Goal: Task Accomplishment & Management: Manage account settings

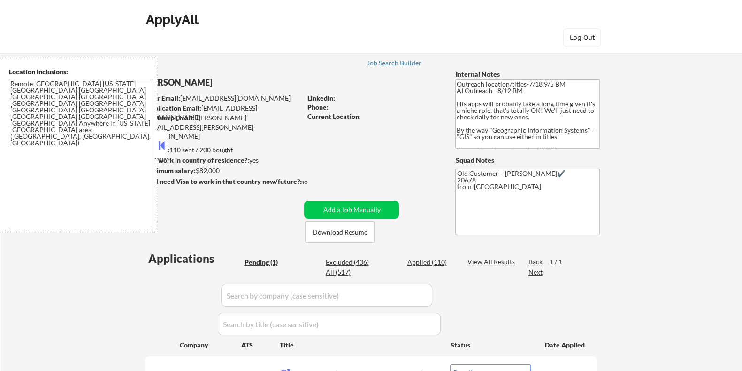
click at [160, 142] on button at bounding box center [161, 145] width 10 height 14
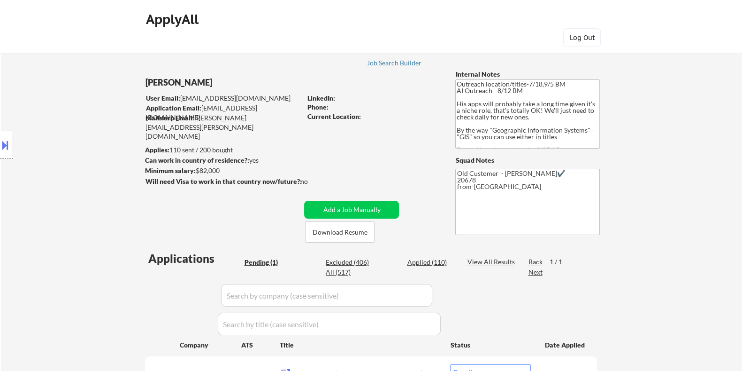
scroll to position [176, 0]
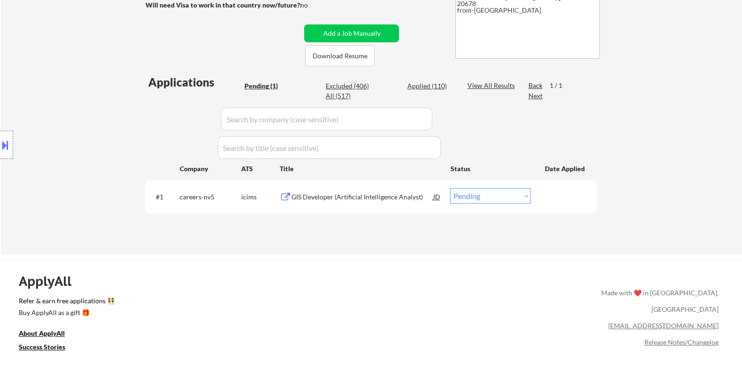
click at [348, 195] on div "GIS Developer (Artificial Intelligence Analyst)" at bounding box center [362, 196] width 142 height 9
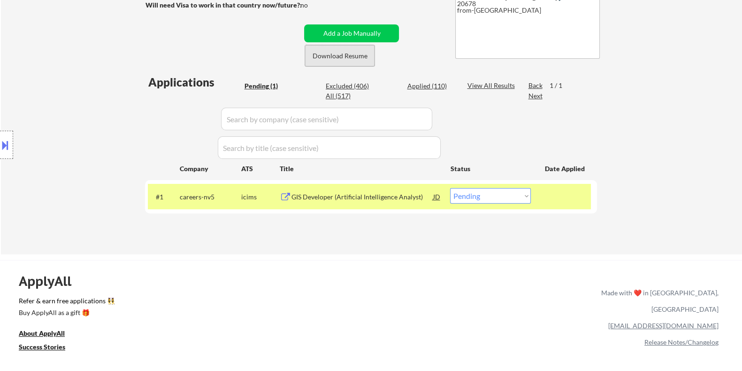
click at [363, 54] on button "Download Resume" at bounding box center [340, 55] width 70 height 21
click at [502, 198] on select "Choose an option... Pending Applied Excluded (Questions) Excluded (Expired) Exc…" at bounding box center [490, 195] width 81 height 15
select select ""applied""
click at [450, 188] on select "Choose an option... Pending Applied Excluded (Questions) Excluded (Expired) Exc…" at bounding box center [490, 195] width 81 height 15
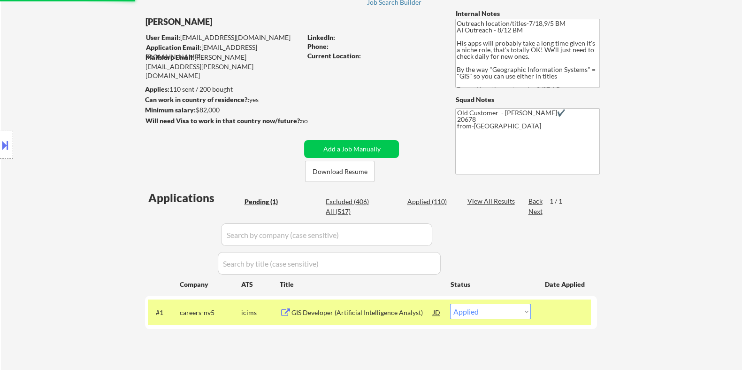
scroll to position [58, 0]
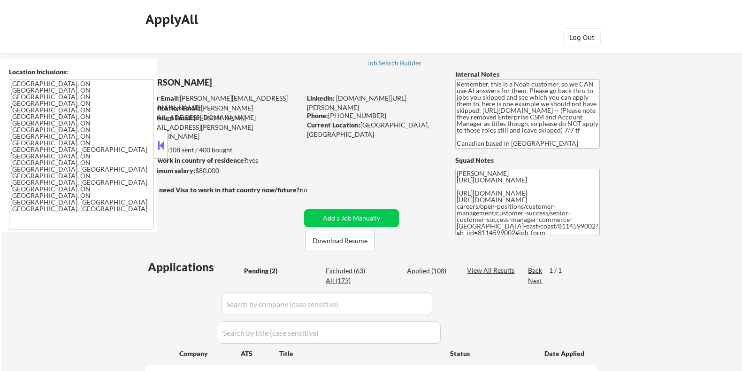
select select ""pending""
click at [355, 243] on button "Download Resume" at bounding box center [340, 240] width 70 height 21
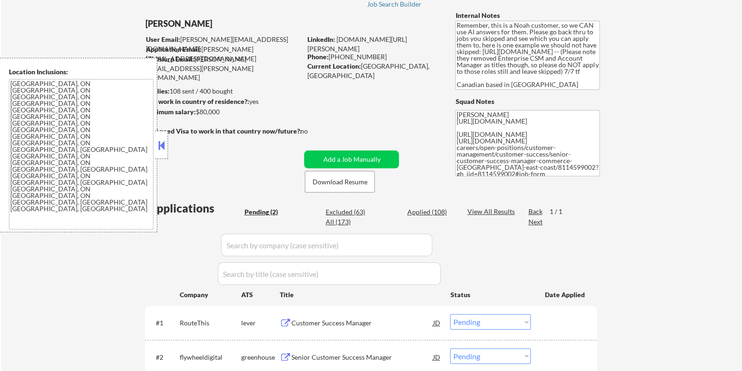
scroll to position [117, 0]
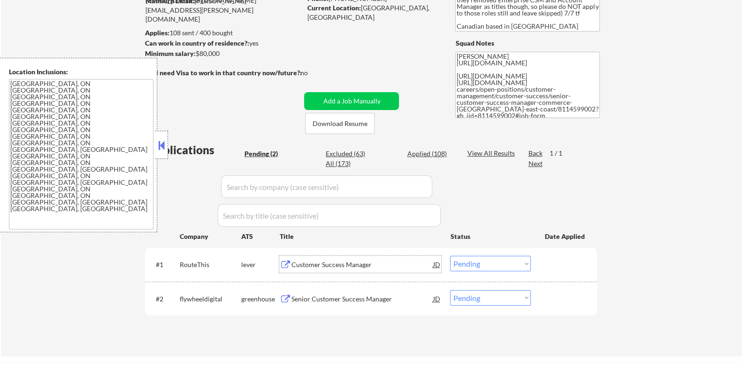
click at [319, 262] on div "Customer Success Manager" at bounding box center [362, 264] width 142 height 9
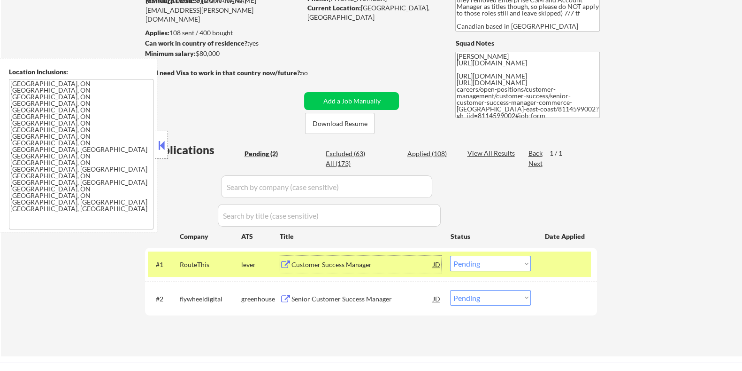
click at [500, 261] on select "Choose an option... Pending Applied Excluded (Questions) Excluded (Expired) Exc…" at bounding box center [490, 262] width 81 height 15
click at [450, 255] on select "Choose an option... Pending Applied Excluded (Questions) Excluded (Expired) Exc…" at bounding box center [490, 262] width 81 height 15
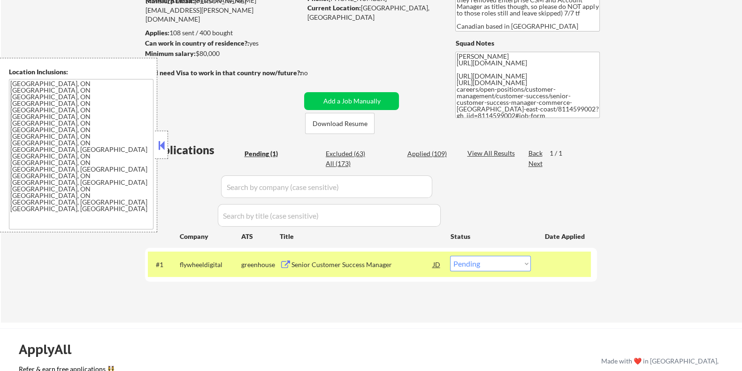
click at [316, 265] on div "Senior Customer Success Manager" at bounding box center [362, 264] width 142 height 9
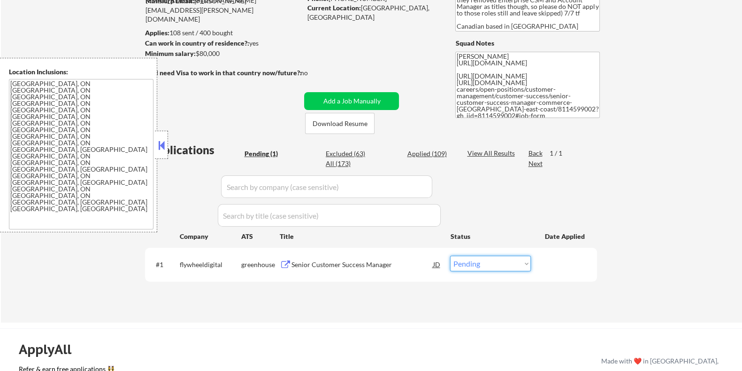
click at [469, 264] on select "Choose an option... Pending Applied Excluded (Questions) Excluded (Expired) Exc…" at bounding box center [490, 262] width 81 height 15
select select ""applied""
click at [450, 255] on select "Choose an option... Pending Applied Excluded (Questions) Excluded (Expired) Exc…" at bounding box center [490, 262] width 81 height 15
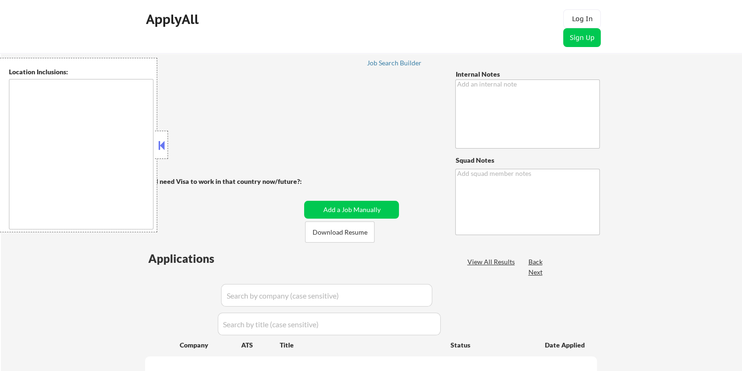
type textarea "👉 This customer purchased a package of 100 via our partnership with Skillhat AI…"
type textarea "Elisa"
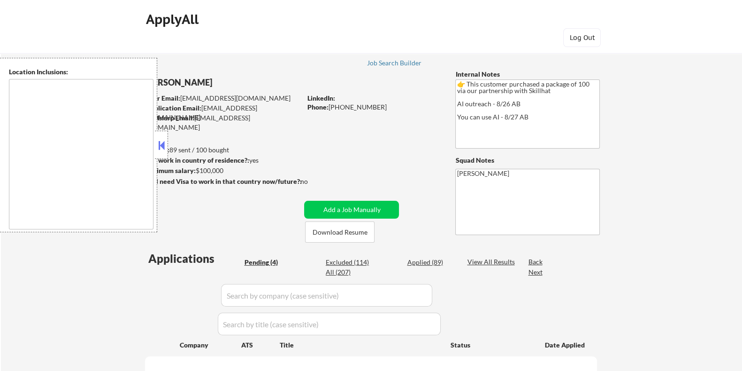
type textarea "Toronto, ON Mississauga, ON Brampton, ON Markham, ON Vaughan, ON Richmond Hill,…"
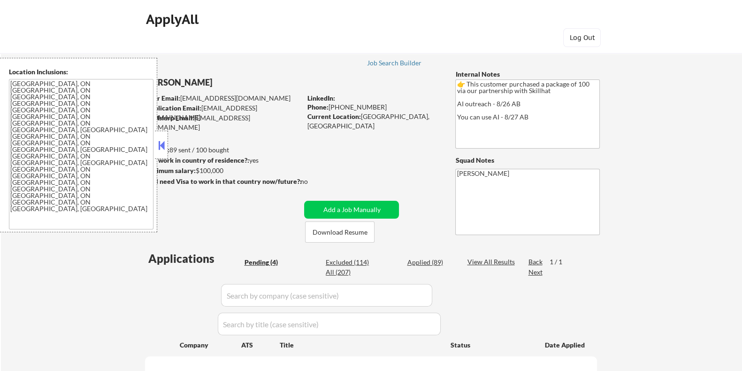
select select ""pending""
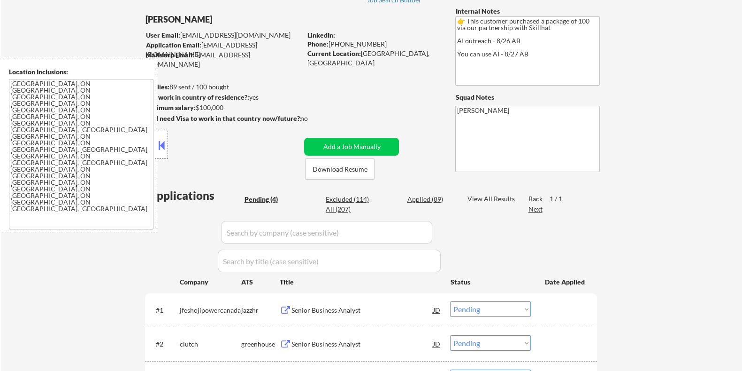
scroll to position [176, 0]
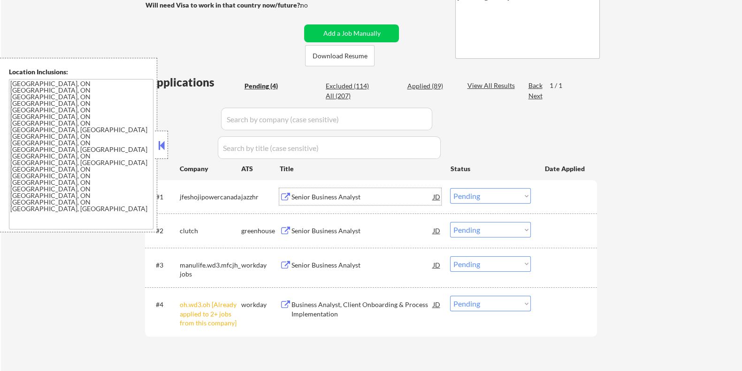
click at [324, 196] on div "Senior Business Analyst" at bounding box center [362, 196] width 142 height 9
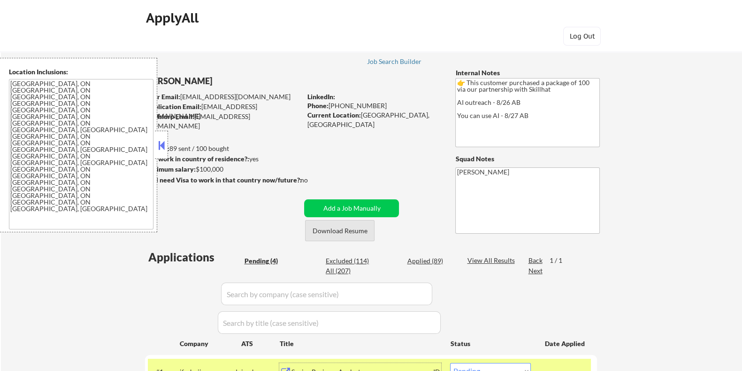
scroll to position [0, 0]
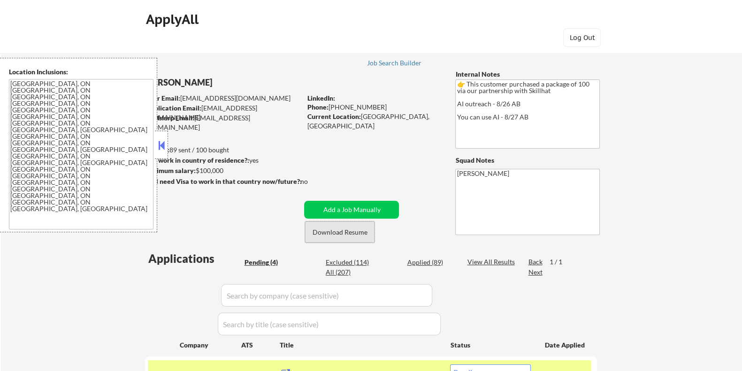
click at [355, 233] on button "Download Resume" at bounding box center [340, 231] width 70 height 21
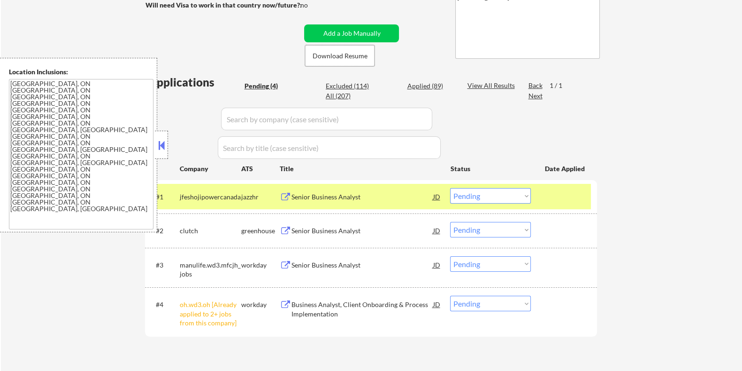
click at [503, 196] on select "Choose an option... Pending Applied Excluded (Questions) Excluded (Expired) Exc…" at bounding box center [490, 195] width 81 height 15
click at [450, 188] on select "Choose an option... Pending Applied Excluded (Questions) Excluded (Expired) Exc…" at bounding box center [490, 195] width 81 height 15
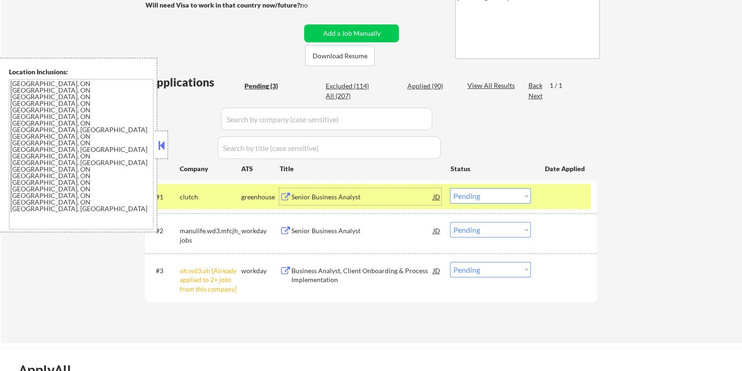
click at [300, 196] on div "Senior Business Analyst" at bounding box center [362, 196] width 142 height 9
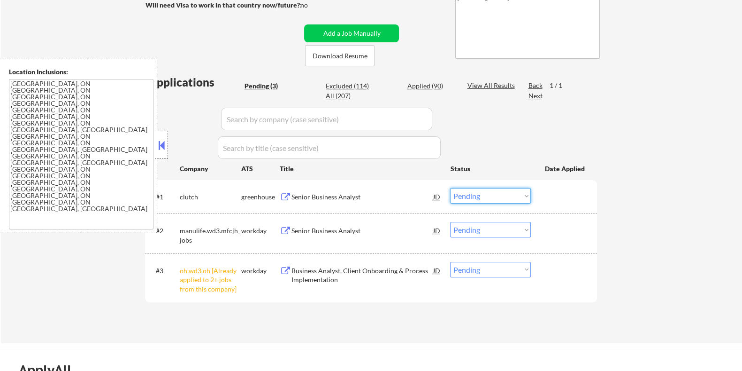
click at [486, 200] on select "Choose an option... Pending Applied Excluded (Questions) Excluded (Expired) Exc…" at bounding box center [490, 195] width 81 height 15
click at [450, 188] on select "Choose an option... Pending Applied Excluded (Questions) Excluded (Expired) Exc…" at bounding box center [490, 195] width 81 height 15
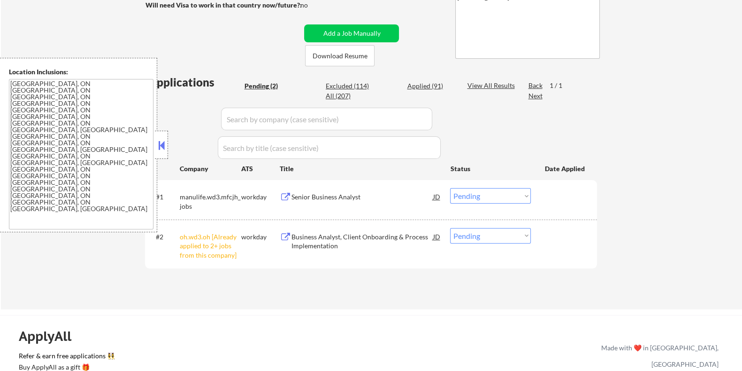
click at [351, 197] on div "Senior Business Analyst" at bounding box center [362, 196] width 142 height 9
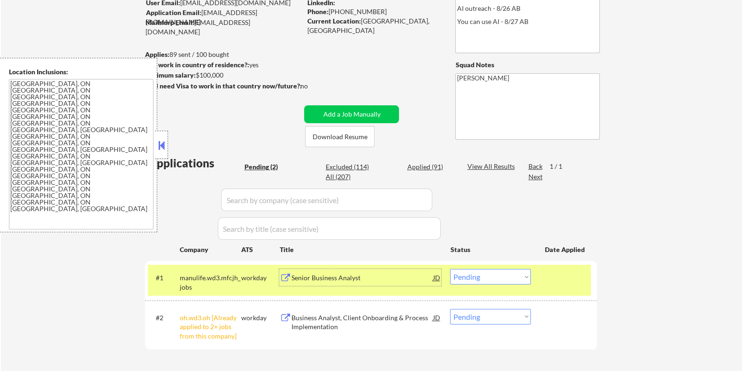
scroll to position [117, 0]
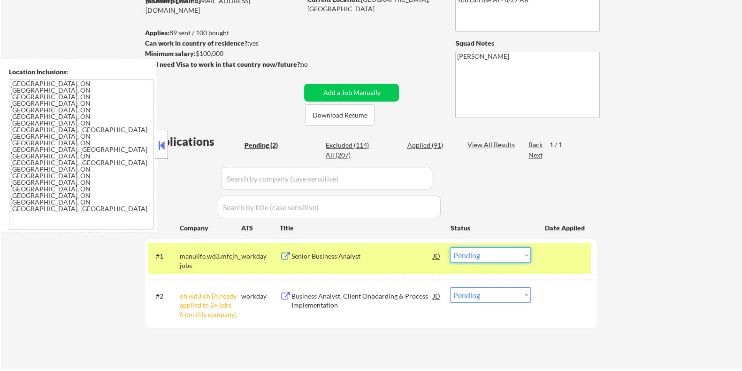
click at [488, 255] on select "Choose an option... Pending Applied Excluded (Questions) Excluded (Expired) Exc…" at bounding box center [490, 254] width 81 height 15
click at [450, 247] on select "Choose an option... Pending Applied Excluded (Questions) Excluded (Expired) Exc…" at bounding box center [490, 254] width 81 height 15
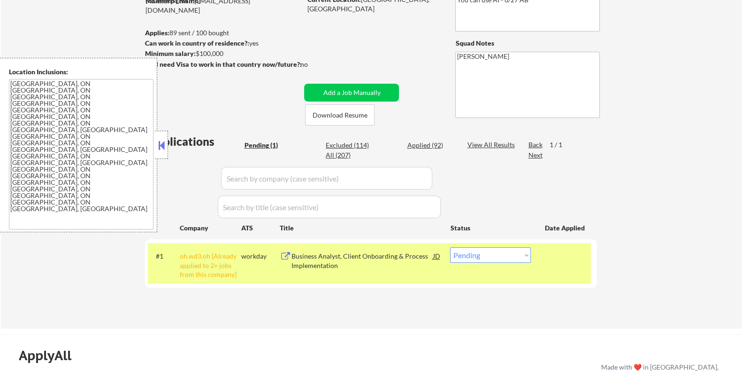
click at [379, 263] on div "Business Analyst, Client Onboarding & Process Implementation" at bounding box center [362, 260] width 142 height 18
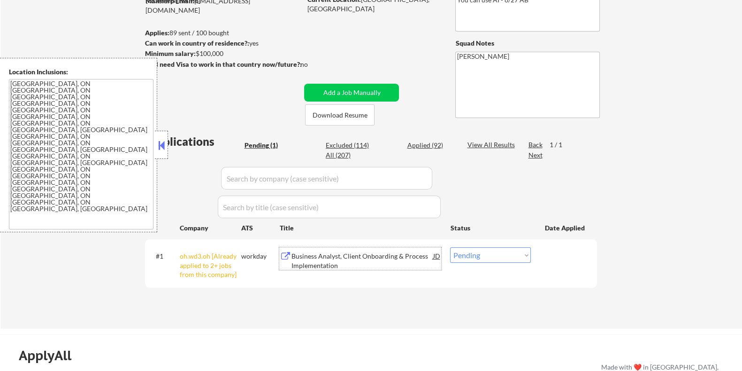
click at [330, 257] on div "Business Analyst, Client Onboarding & Process Implementation" at bounding box center [362, 260] width 142 height 18
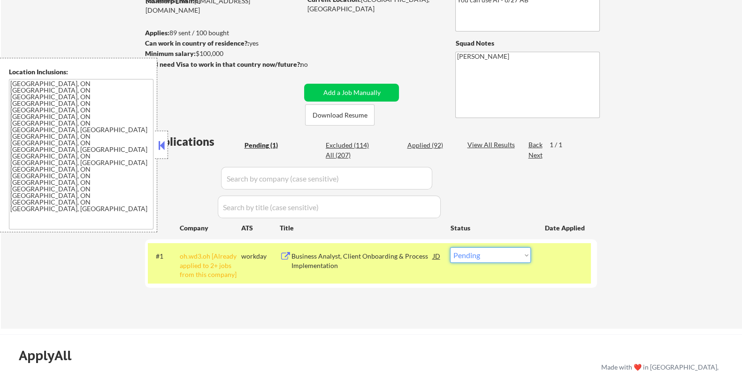
click at [501, 255] on select "Choose an option... Pending Applied Excluded (Questions) Excluded (Expired) Exc…" at bounding box center [490, 254] width 81 height 15
select select ""applied""
click at [450, 247] on select "Choose an option... Pending Applied Excluded (Questions) Excluded (Expired) Exc…" at bounding box center [490, 254] width 81 height 15
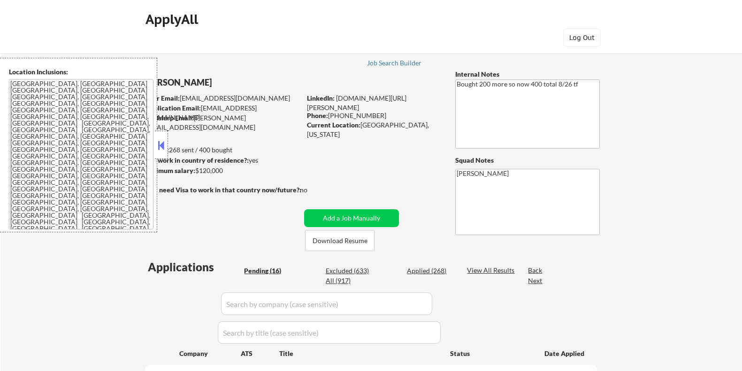
select select ""pending""
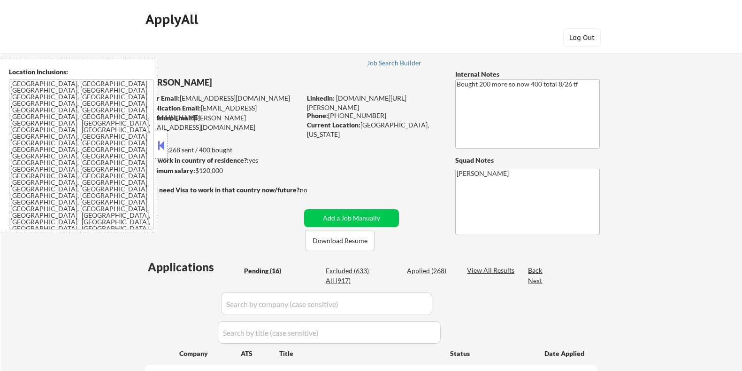
select select ""pending""
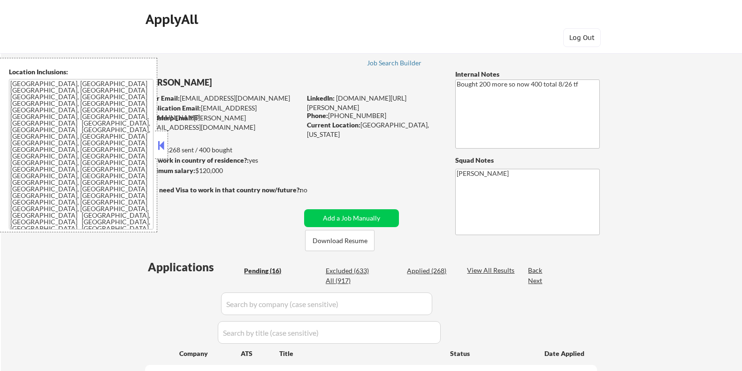
select select ""pending""
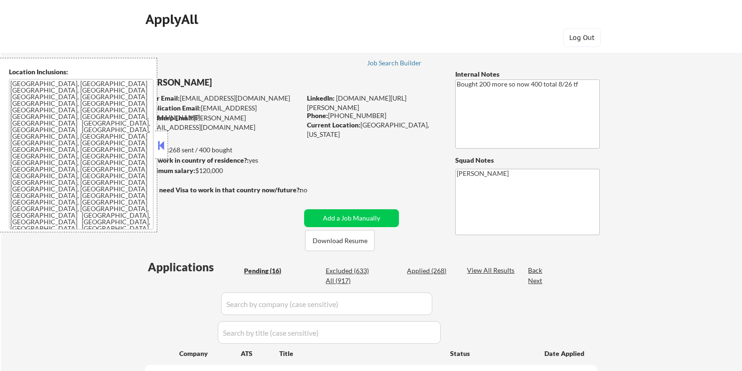
select select ""pending""
click at [326, 240] on button "Download Resume" at bounding box center [340, 240] width 70 height 21
click at [338, 241] on button "Download Resume" at bounding box center [340, 240] width 70 height 21
drag, startPoint x: 157, startPoint y: 140, endPoint x: 157, endPoint y: 147, distance: 6.6
click at [157, 141] on button at bounding box center [161, 145] width 10 height 14
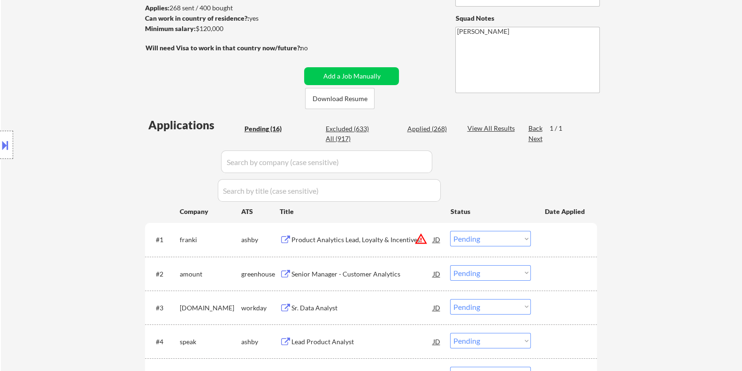
scroll to position [234, 0]
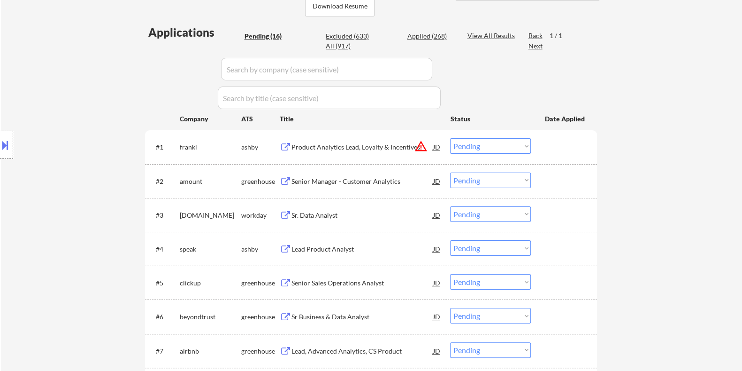
click at [317, 246] on div "Lead Product Analyst" at bounding box center [362, 248] width 142 height 9
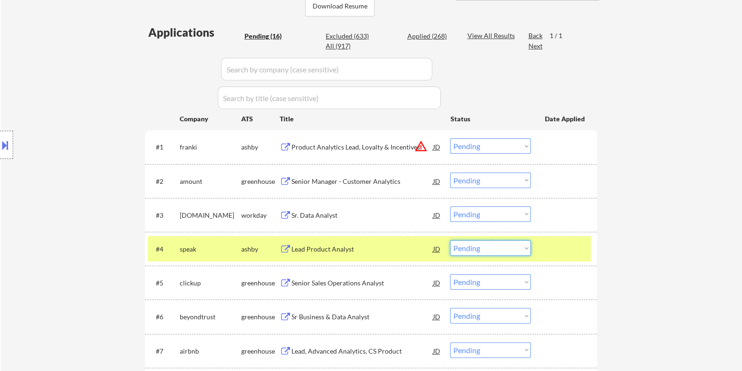
click at [484, 246] on select "Choose an option... Pending Applied Excluded (Questions) Excluded (Expired) Exc…" at bounding box center [490, 247] width 81 height 15
click at [450, 240] on select "Choose an option... Pending Applied Excluded (Questions) Excluded (Expired) Exc…" at bounding box center [490, 247] width 81 height 15
select select ""pending""
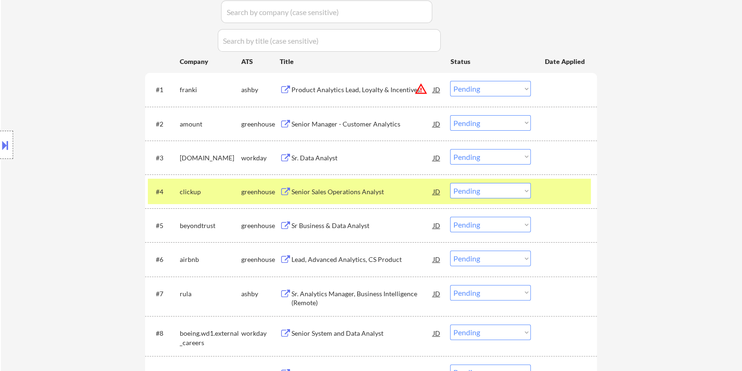
scroll to position [294, 0]
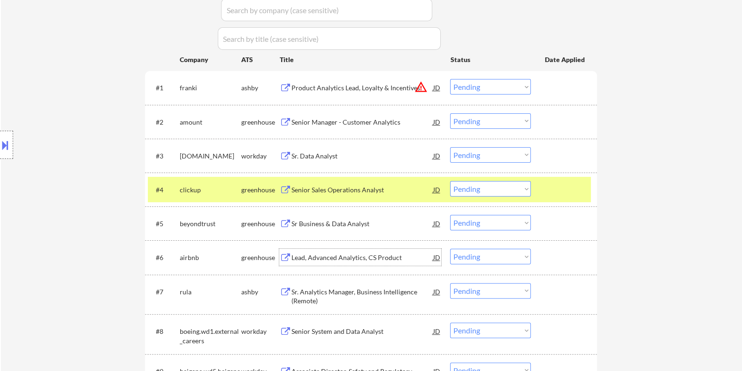
click at [301, 259] on div "Lead, Advanced Analytics, CS Product" at bounding box center [362, 257] width 142 height 9
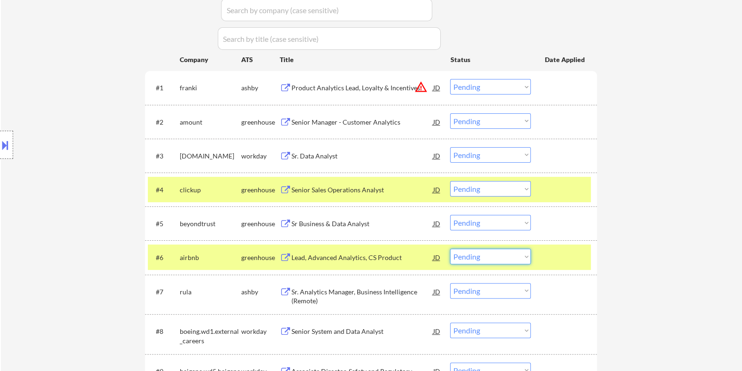
click at [521, 259] on select "Choose an option... Pending Applied Excluded (Questions) Excluded (Expired) Exc…" at bounding box center [490, 255] width 81 height 15
click at [450, 248] on select "Choose an option... Pending Applied Excluded (Questions) Excluded (Expired) Exc…" at bounding box center [490, 255] width 81 height 15
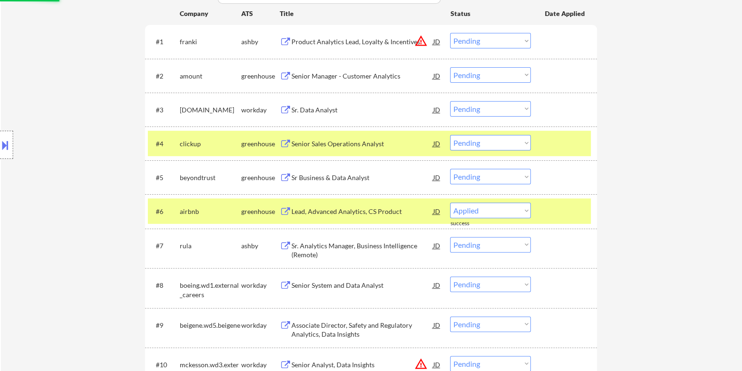
scroll to position [352, 0]
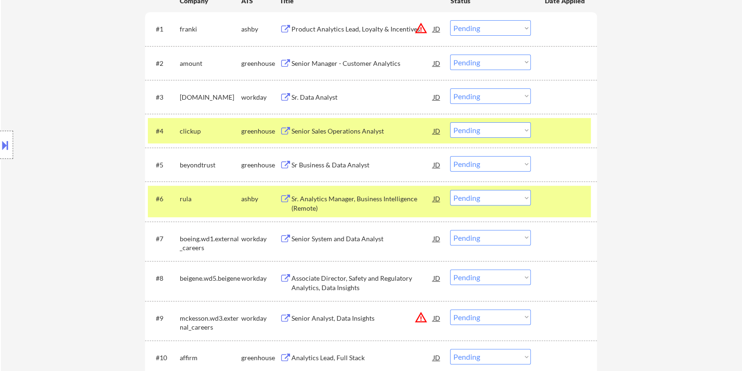
click at [367, 203] on div "Sr. Analytics Manager, Business Intelligence (Remote)" at bounding box center [362, 203] width 142 height 18
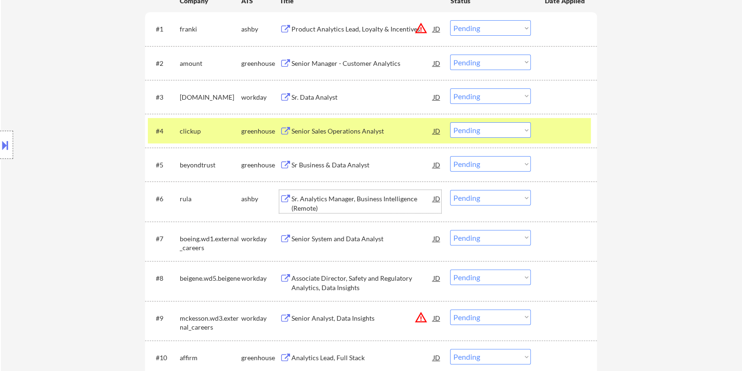
click at [495, 196] on select "Choose an option... Pending Applied Excluded (Questions) Excluded (Expired) Exc…" at bounding box center [490, 197] width 81 height 15
click at [450, 190] on select "Choose an option... Pending Applied Excluded (Questions) Excluded (Expired) Exc…" at bounding box center [490, 197] width 81 height 15
select select ""pending""
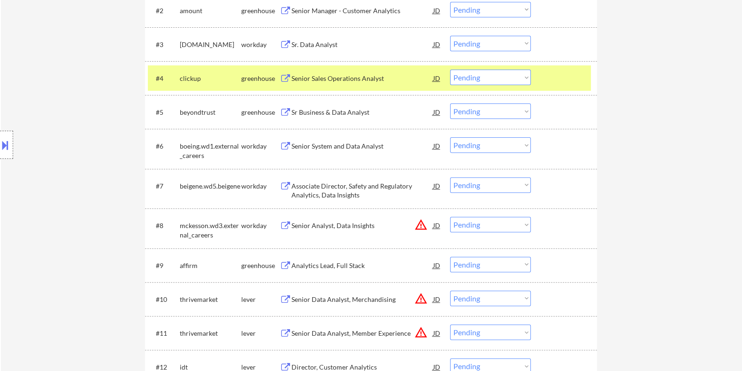
scroll to position [410, 0]
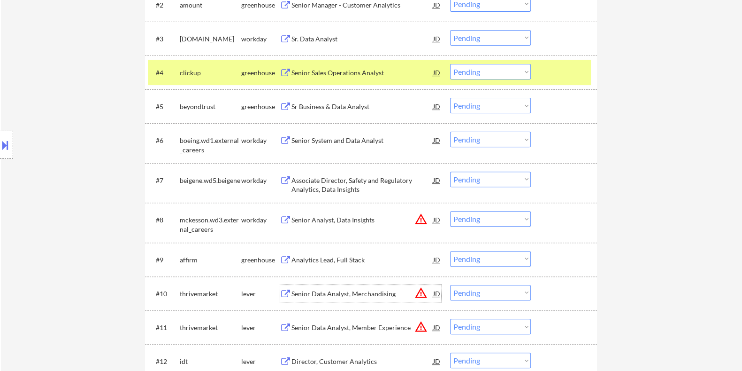
click at [312, 287] on div "Senior Data Analyst, Merchandising" at bounding box center [362, 293] width 142 height 17
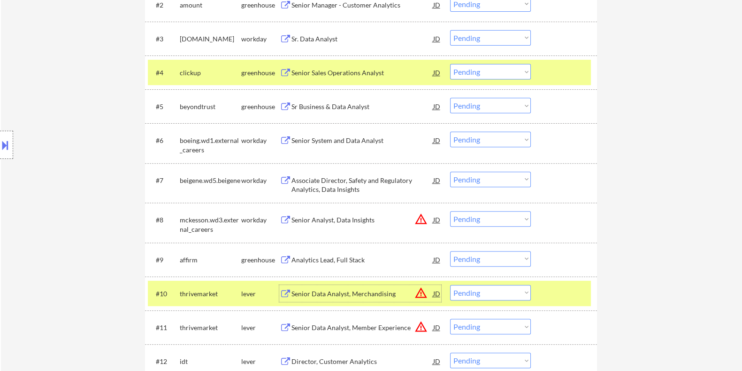
click at [479, 294] on select "Choose an option... Pending Applied Excluded (Questions) Excluded (Expired) Exc…" at bounding box center [490, 292] width 81 height 15
click at [450, 285] on select "Choose an option... Pending Applied Excluded (Questions) Excluded (Expired) Exc…" at bounding box center [490, 292] width 81 height 15
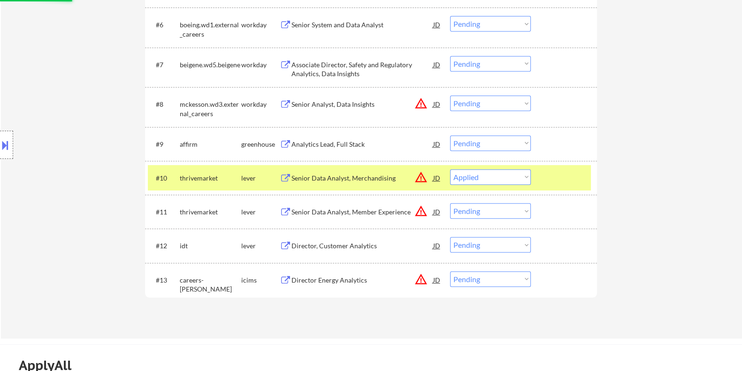
scroll to position [528, 0]
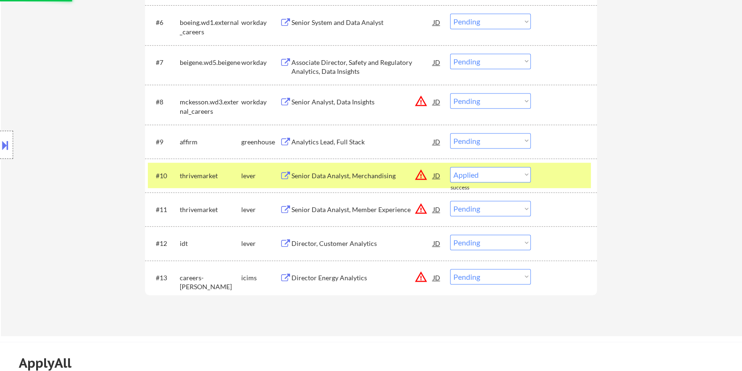
select select ""pending""
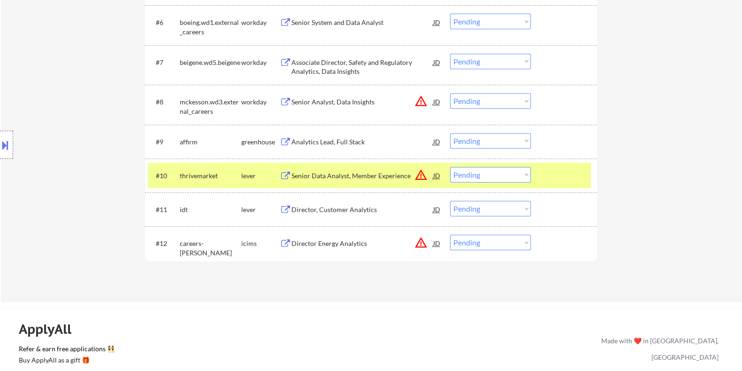
click at [322, 207] on div "Director, Customer Analytics" at bounding box center [362, 209] width 142 height 9
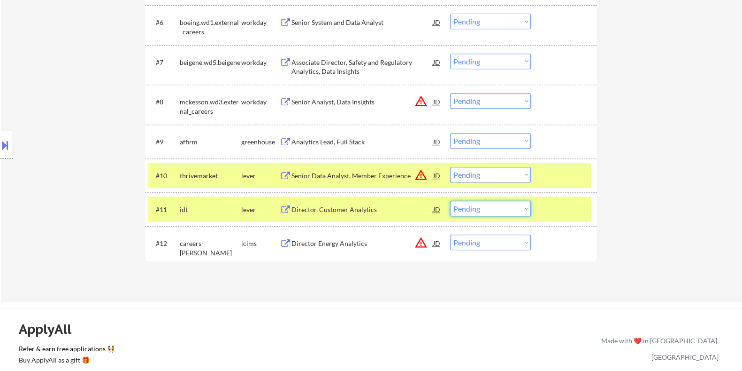
click at [479, 205] on select "Choose an option... Pending Applied Excluded (Questions) Excluded (Expired) Exc…" at bounding box center [490, 208] width 81 height 15
click at [450, 201] on select "Choose an option... Pending Applied Excluded (Questions) Excluded (Expired) Exc…" at bounding box center [490, 208] width 81 height 15
select select ""pending""
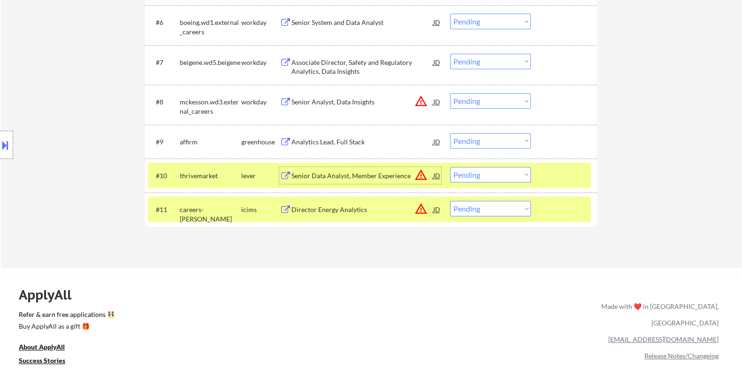
click at [345, 175] on div "Senior Data Analyst, Member Experience" at bounding box center [362, 175] width 142 height 9
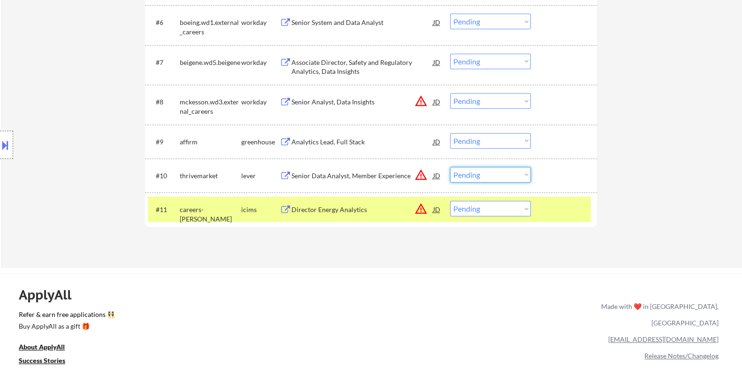
click at [475, 176] on select "Choose an option... Pending Applied Excluded (Questions) Excluded (Expired) Exc…" at bounding box center [490, 174] width 81 height 15
click at [450, 167] on select "Choose an option... Pending Applied Excluded (Questions) Excluded (Expired) Exc…" at bounding box center [490, 174] width 81 height 15
select select ""pending""
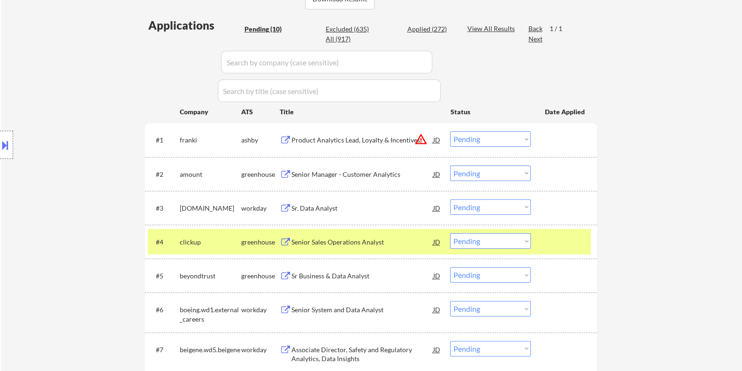
scroll to position [234, 0]
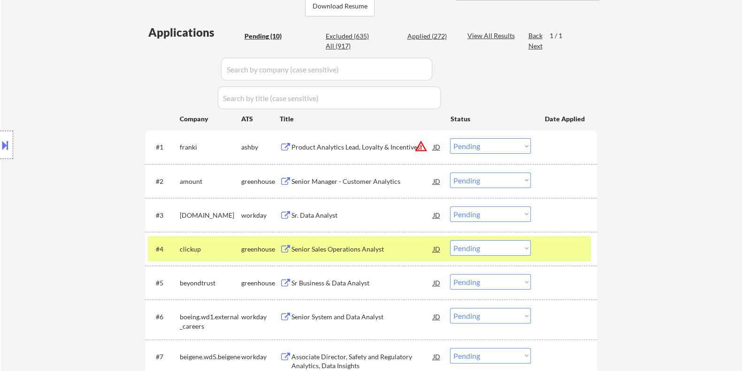
click at [323, 145] on div "Product Analytics Lead, Loyalty & Incentives" at bounding box center [362, 146] width 142 height 9
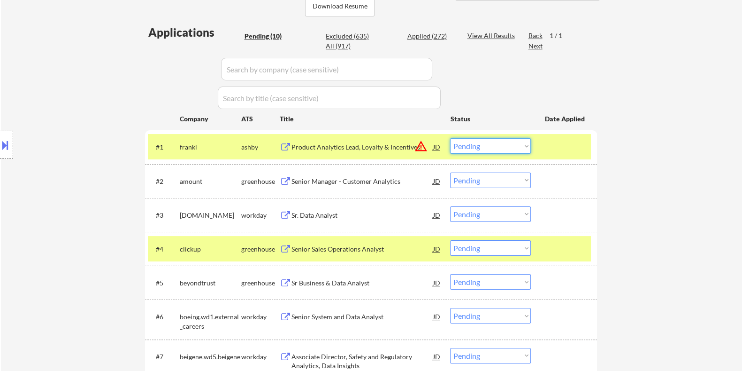
click at [500, 147] on select "Choose an option... Pending Applied Excluded (Questions) Excluded (Expired) Exc…" at bounding box center [490, 145] width 81 height 15
click at [450, 138] on select "Choose an option... Pending Applied Excluded (Questions) Excluded (Expired) Exc…" at bounding box center [490, 145] width 81 height 15
select select ""pending""
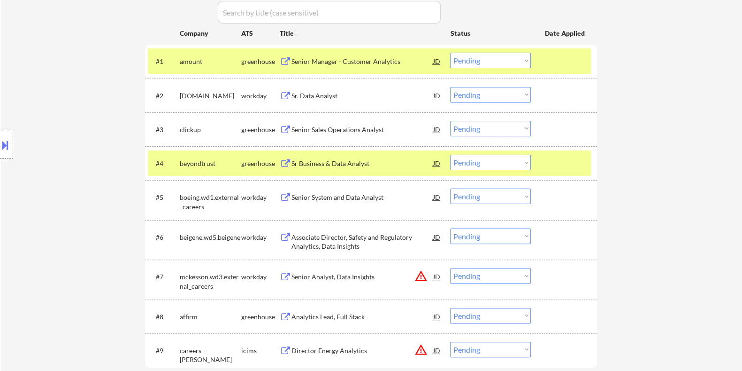
scroll to position [352, 0]
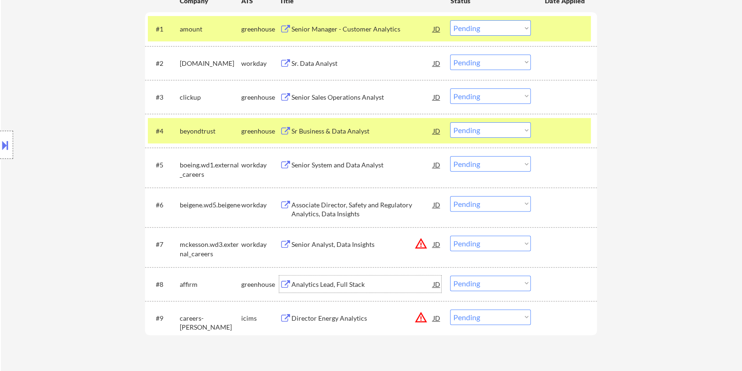
click at [312, 286] on div "Analytics Lead, Full Stack" at bounding box center [362, 283] width 142 height 9
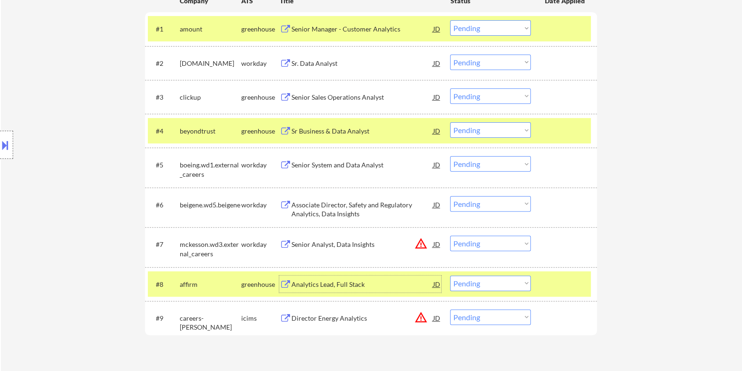
click at [486, 286] on select "Choose an option... Pending Applied Excluded (Questions) Excluded (Expired) Exc…" at bounding box center [490, 282] width 81 height 15
click at [450, 275] on select "Choose an option... Pending Applied Excluded (Questions) Excluded (Expired) Exc…" at bounding box center [490, 282] width 81 height 15
select select ""pending""
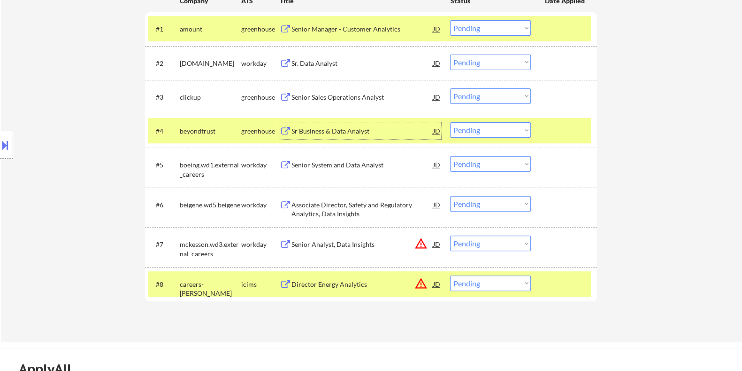
click at [322, 126] on div "Sr Business & Data Analyst" at bounding box center [362, 130] width 142 height 9
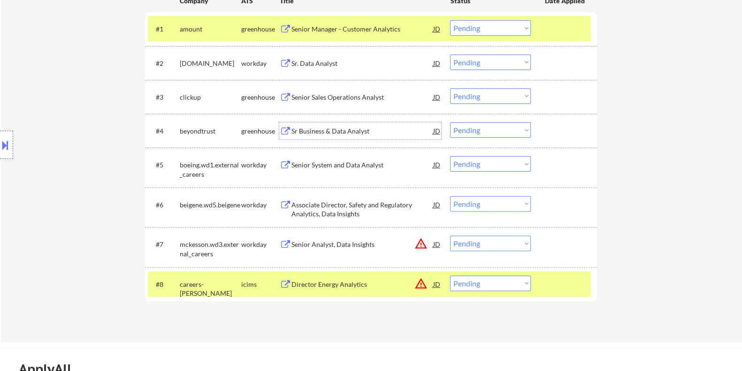
click at [499, 131] on select "Choose an option... Pending Applied Excluded (Questions) Excluded (Expired) Exc…" at bounding box center [490, 129] width 81 height 15
click at [450, 122] on select "Choose an option... Pending Applied Excluded (Questions) Excluded (Expired) Exc…" at bounding box center [490, 129] width 81 height 15
select select ""pending""
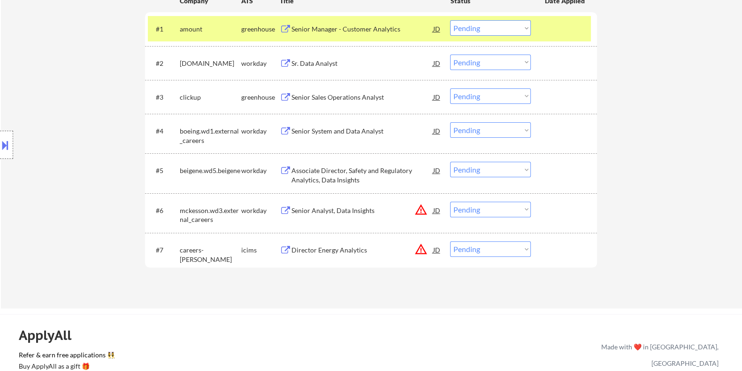
click at [324, 27] on div "Senior Manager - Customer Analytics" at bounding box center [362, 28] width 142 height 9
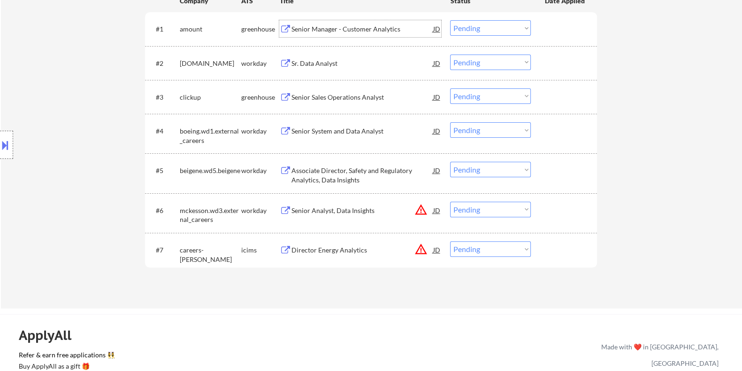
drag, startPoint x: 495, startPoint y: 25, endPoint x: 491, endPoint y: 31, distance: 7.4
click at [495, 25] on select "Choose an option... Pending Applied Excluded (Questions) Excluded (Expired) Exc…" at bounding box center [490, 27] width 81 height 15
click at [450, 20] on select "Choose an option... Pending Applied Excluded (Questions) Excluded (Expired) Exc…" at bounding box center [490, 27] width 81 height 15
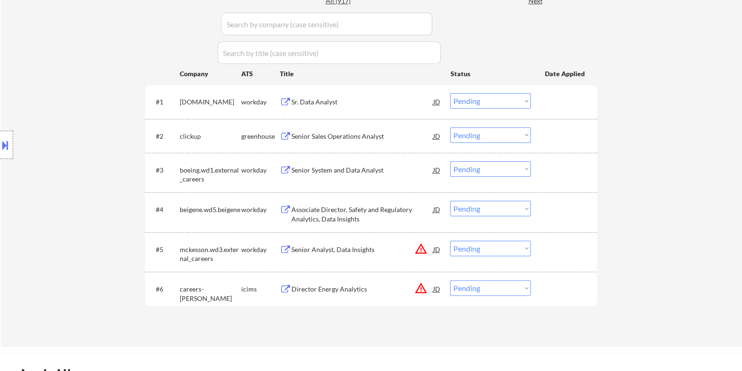
scroll to position [234, 0]
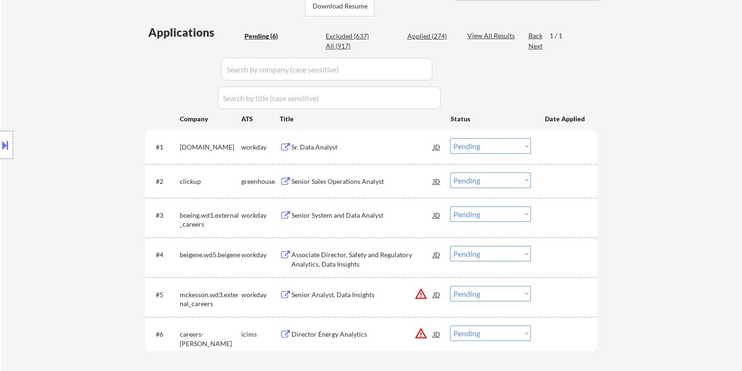
click at [332, 147] on div "Sr. Data Analyst" at bounding box center [362, 146] width 142 height 9
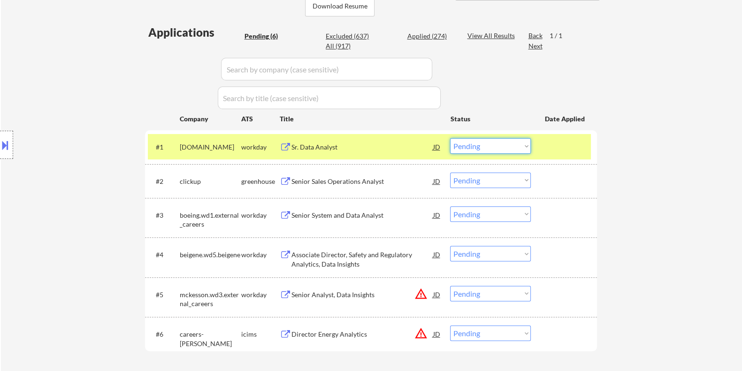
click at [495, 146] on select "Choose an option... Pending Applied Excluded (Questions) Excluded (Expired) Exc…" at bounding box center [490, 145] width 81 height 15
click at [450, 138] on select "Choose an option... Pending Applied Excluded (Questions) Excluded (Expired) Exc…" at bounding box center [490, 145] width 81 height 15
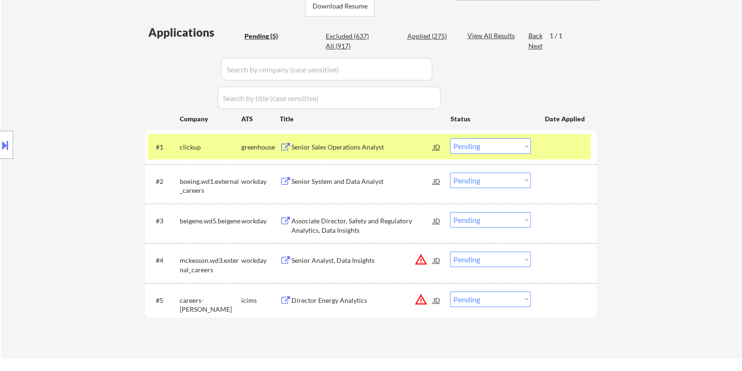
click at [348, 147] on div "Senior Sales Operations Analyst" at bounding box center [362, 146] width 142 height 9
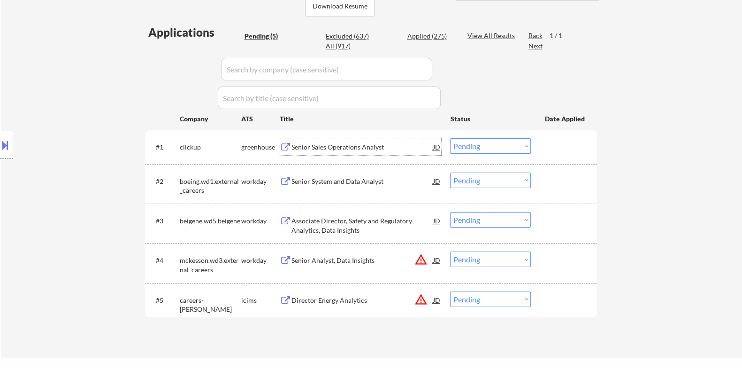
click at [505, 144] on select "Choose an option... Pending Applied Excluded (Questions) Excluded (Expired) Exc…" at bounding box center [490, 145] width 81 height 15
click at [450, 138] on select "Choose an option... Pending Applied Excluded (Questions) Excluded (Expired) Exc…" at bounding box center [490, 145] width 81 height 15
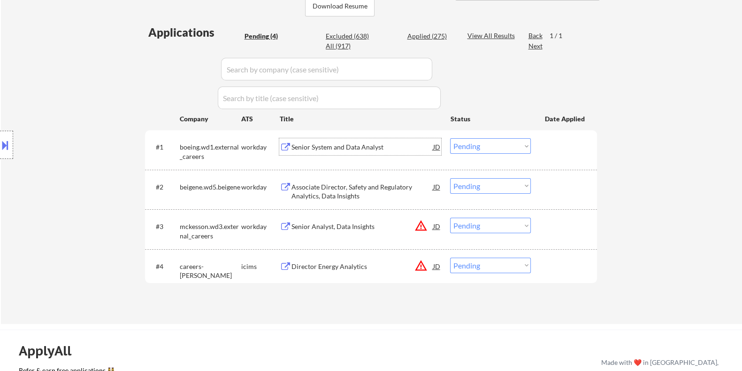
click at [347, 144] on div "Senior System and Data Analyst" at bounding box center [362, 146] width 142 height 9
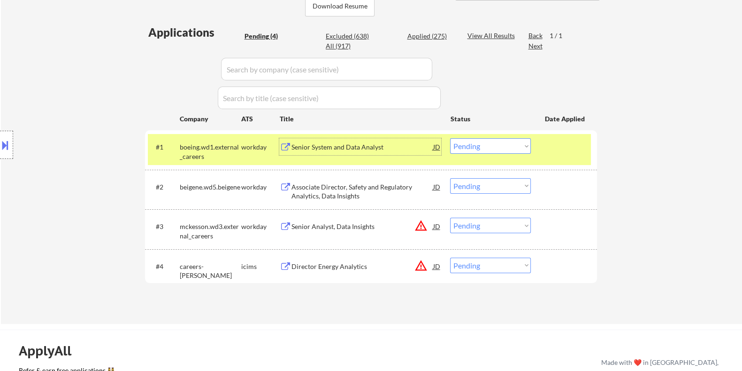
drag, startPoint x: 521, startPoint y: 141, endPoint x: 500, endPoint y: 149, distance: 22.6
click at [521, 141] on select "Choose an option... Pending Applied Excluded (Questions) Excluded (Expired) Exc…" at bounding box center [490, 145] width 81 height 15
click at [450, 138] on select "Choose an option... Pending Applied Excluded (Questions) Excluded (Expired) Exc…" at bounding box center [490, 145] width 81 height 15
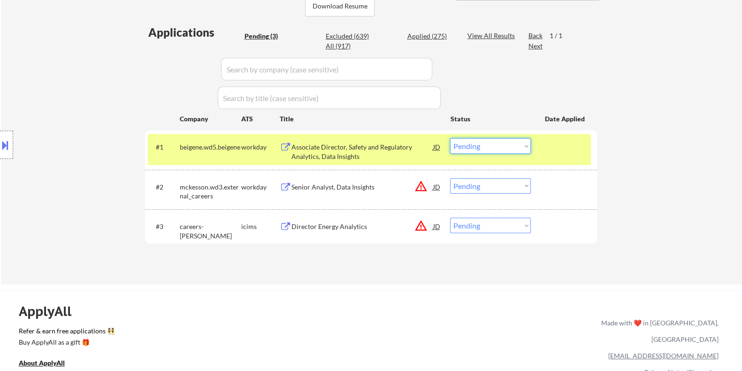
click at [510, 143] on select "Choose an option... Pending Applied Excluded (Questions) Excluded (Expired) Exc…" at bounding box center [490, 145] width 81 height 15
click at [450, 138] on select "Choose an option... Pending Applied Excluded (Questions) Excluded (Expired) Exc…" at bounding box center [490, 145] width 81 height 15
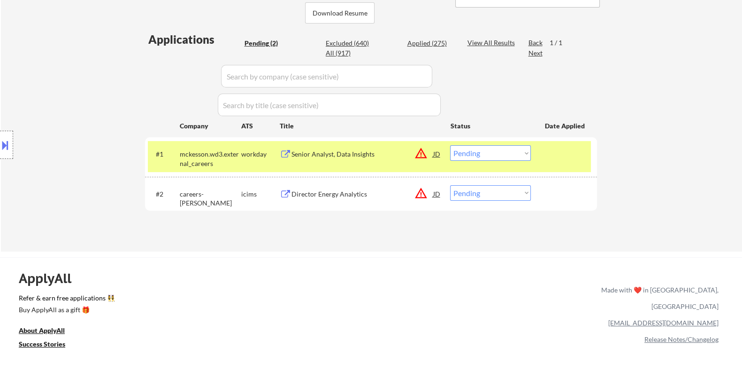
scroll to position [294, 0]
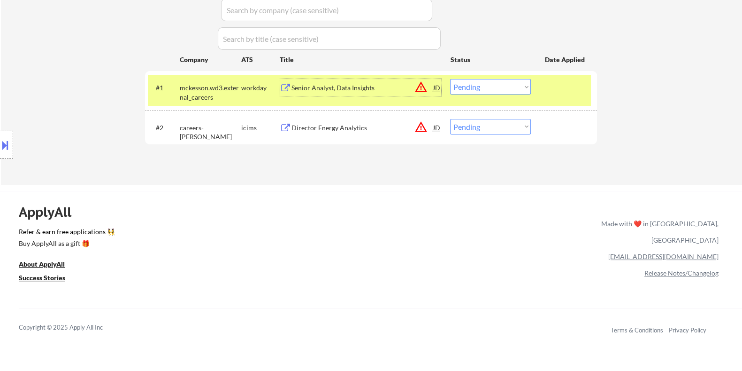
click at [298, 83] on div "Senior Analyst, Data Insights" at bounding box center [362, 87] width 142 height 9
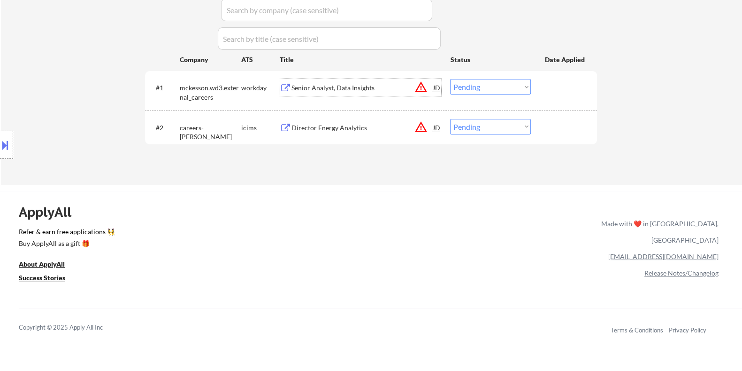
click at [462, 81] on select "Choose an option... Pending Applied Excluded (Questions) Excluded (Expired) Exc…" at bounding box center [490, 86] width 81 height 15
click at [450, 79] on select "Choose an option... Pending Applied Excluded (Questions) Excluded (Expired) Exc…" at bounding box center [490, 86] width 81 height 15
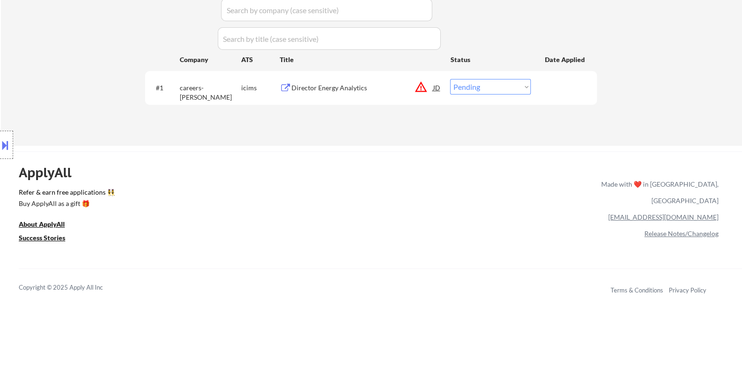
click at [352, 91] on div "Director Energy Analytics" at bounding box center [362, 87] width 142 height 9
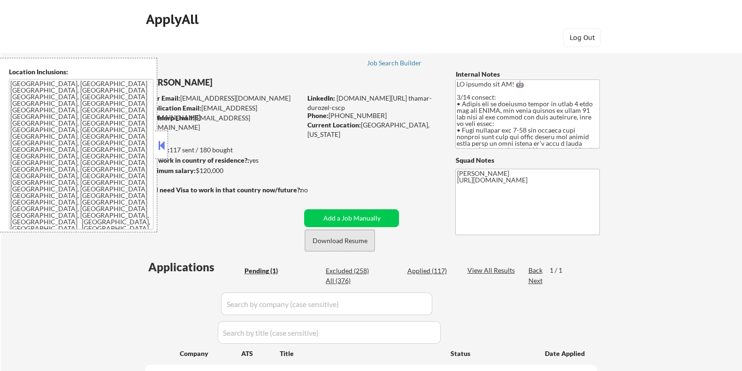
click at [340, 241] on button "Download Resume" at bounding box center [340, 240] width 70 height 21
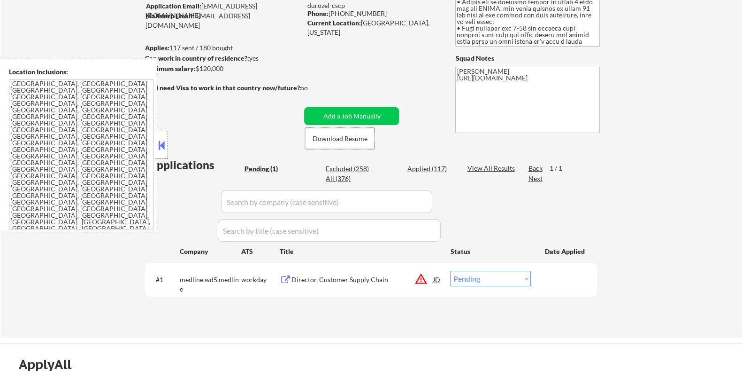
scroll to position [117, 0]
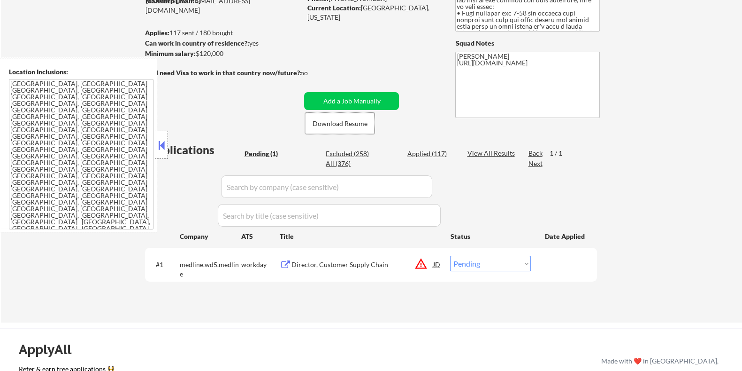
click at [356, 260] on div "Director, Customer Supply Chain" at bounding box center [362, 264] width 142 height 9
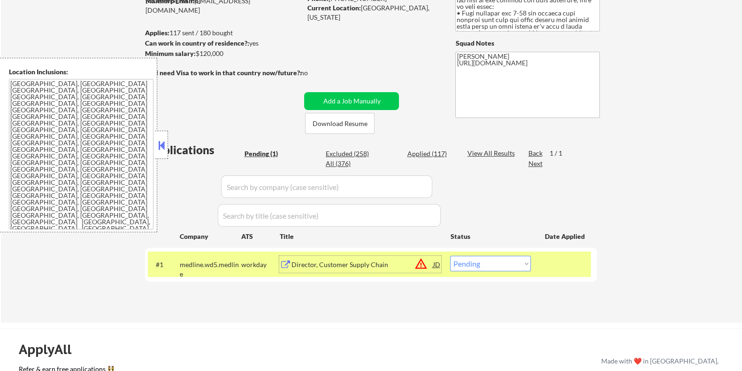
click at [512, 263] on select "Choose an option... Pending Applied Excluded (Questions) Excluded (Expired) Exc…" at bounding box center [490, 262] width 81 height 15
click at [509, 261] on select "Choose an option... Pending Applied Excluded (Questions) Excluded (Expired) Exc…" at bounding box center [490, 262] width 81 height 15
click at [493, 261] on select "Choose an option... Pending Applied Excluded (Questions) Excluded (Expired) Exc…" at bounding box center [490, 262] width 81 height 15
select select ""excluded__bad_match_""
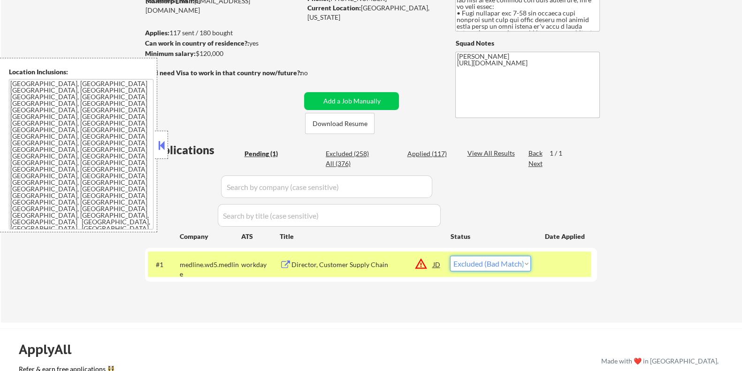
click at [450, 255] on select "Choose an option... Pending Applied Excluded (Questions) Excluded (Expired) Exc…" at bounding box center [490, 262] width 81 height 15
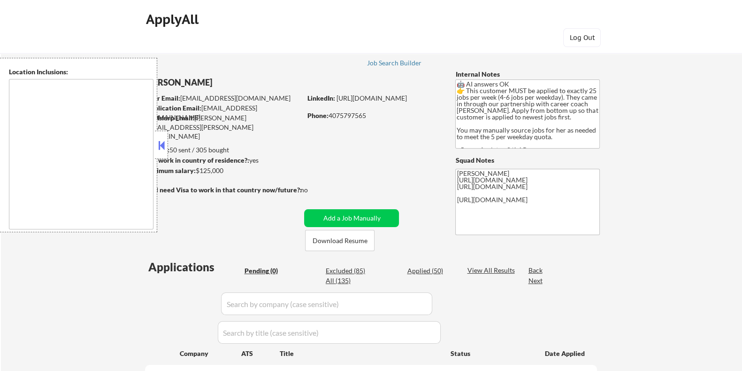
type textarea "[GEOGRAPHIC_DATA], [GEOGRAPHIC_DATA] [GEOGRAPHIC_DATA], [GEOGRAPHIC_DATA] [GEOG…"
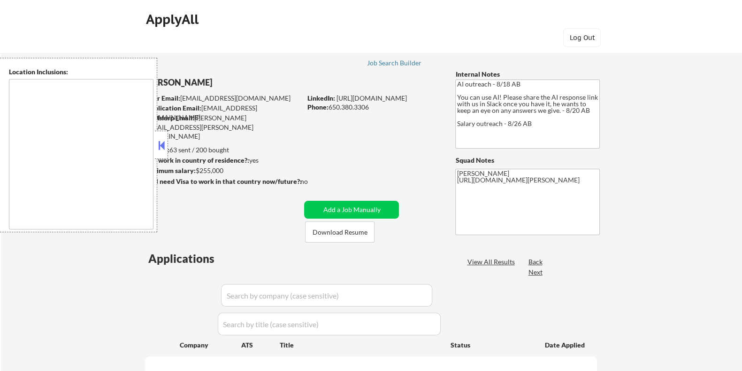
type textarea "[GEOGRAPHIC_DATA], [GEOGRAPHIC_DATA] [GEOGRAPHIC_DATA], [GEOGRAPHIC_DATA] [GEOG…"
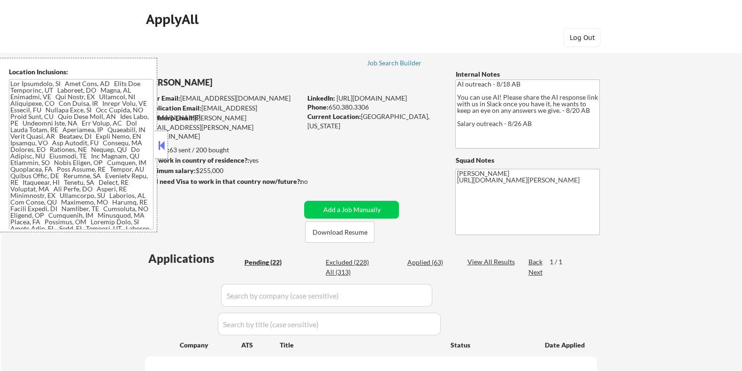
select select ""pending""
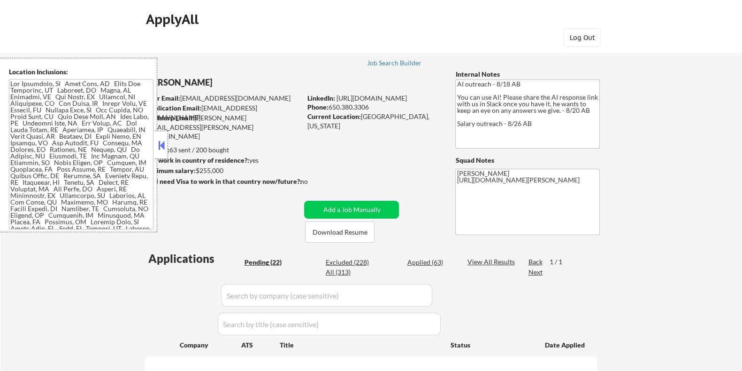
select select ""pending""
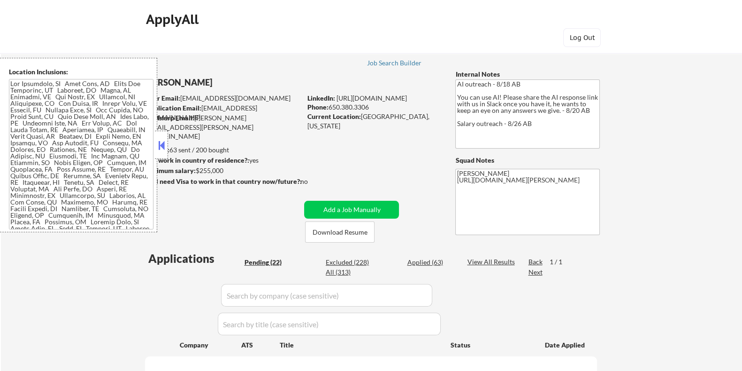
select select ""pending""
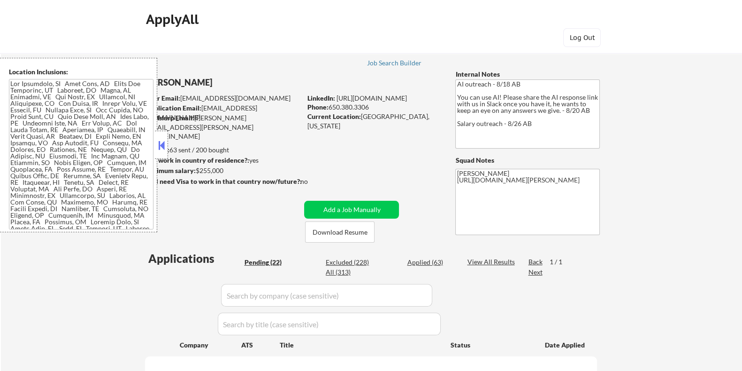
select select ""pending""
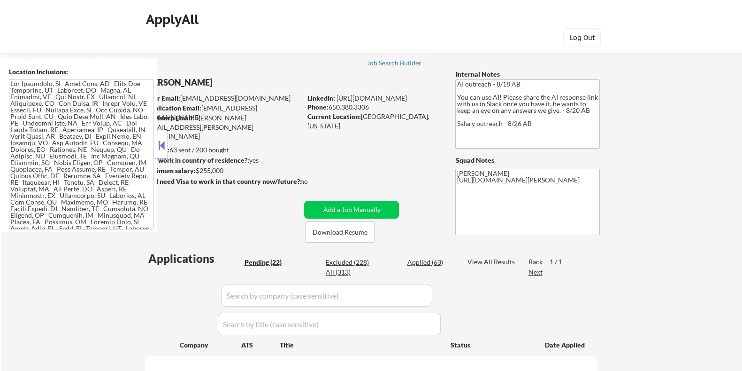
select select ""pending""
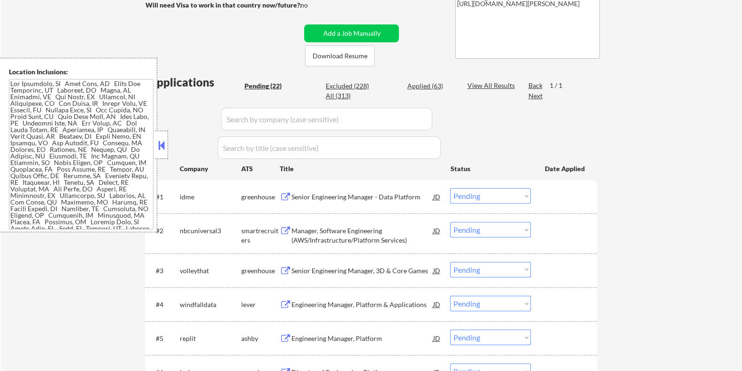
scroll to position [234, 0]
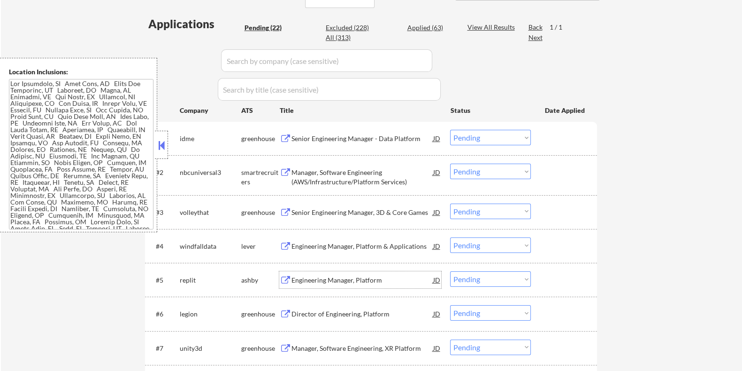
click at [309, 278] on div "Engineering Manager, Platform" at bounding box center [362, 279] width 142 height 9
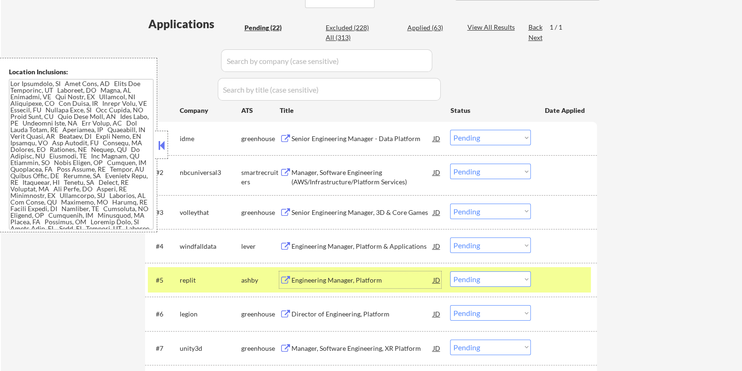
scroll to position [176, 0]
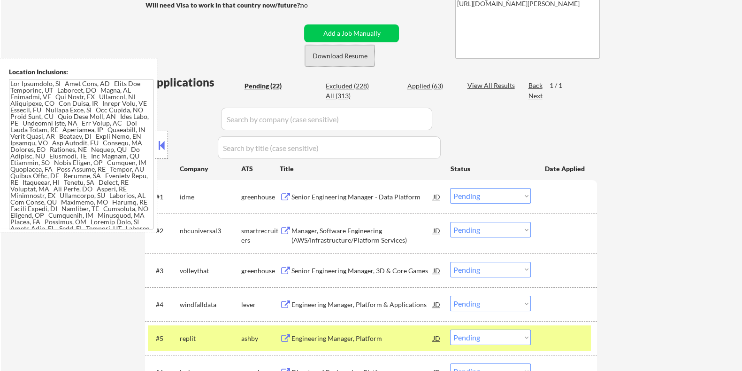
click at [340, 58] on button "Download Resume" at bounding box center [340, 55] width 70 height 21
click at [310, 332] on div "Engineering Manager, Platform" at bounding box center [362, 337] width 142 height 17
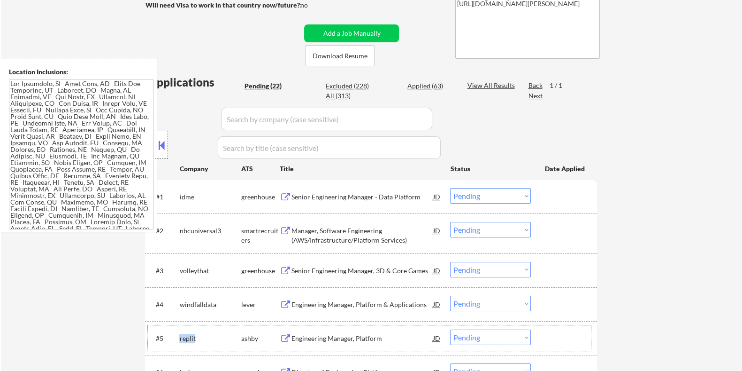
drag, startPoint x: 195, startPoint y: 338, endPoint x: 184, endPoint y: 337, distance: 11.3
click at [181, 337] on div "replit" at bounding box center [210, 337] width 62 height 9
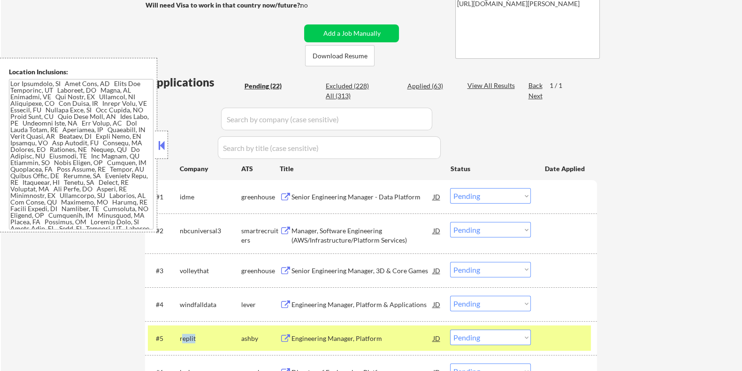
click at [195, 332] on div "replit" at bounding box center [210, 337] width 62 height 17
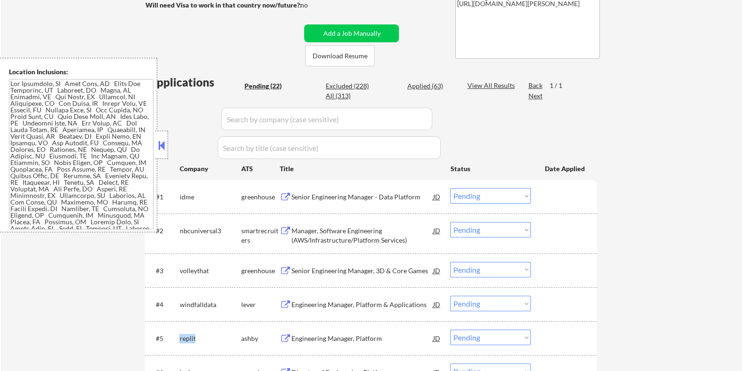
drag, startPoint x: 196, startPoint y: 336, endPoint x: 188, endPoint y: 345, distance: 12.3
click at [178, 339] on div "#5 replit ashby Engineering Manager, Platform JD Choose an option... Pending Ap…" at bounding box center [369, 337] width 443 height 25
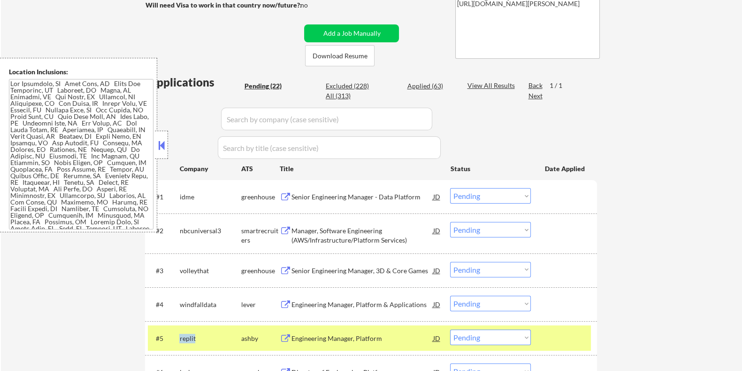
copy div "replit"
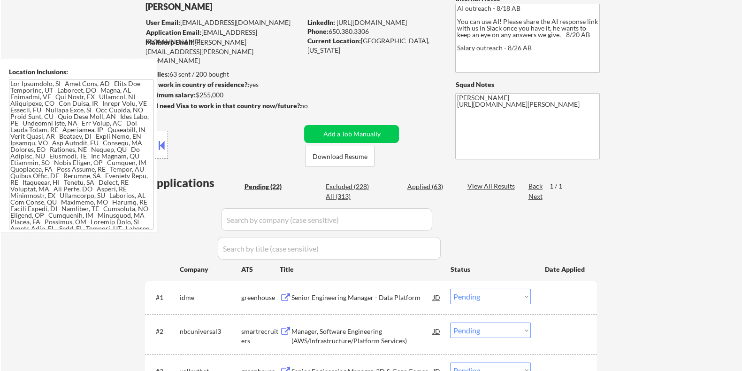
scroll to position [58, 0]
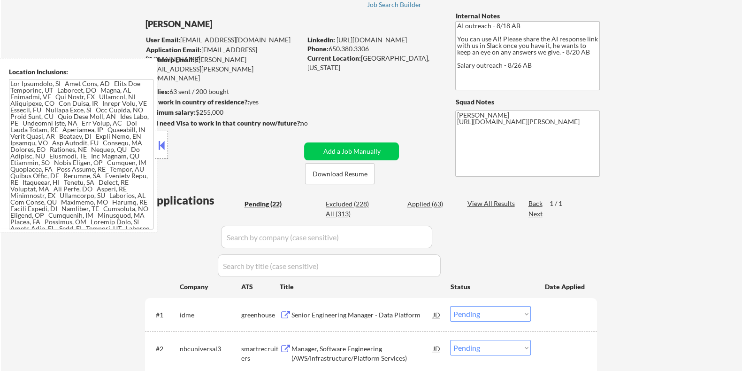
drag, startPoint x: 231, startPoint y: 116, endPoint x: 197, endPoint y: 111, distance: 34.6
click at [197, 111] on div "Minimum salary: $255,000" at bounding box center [223, 112] width 156 height 9
copy div "$255,000"
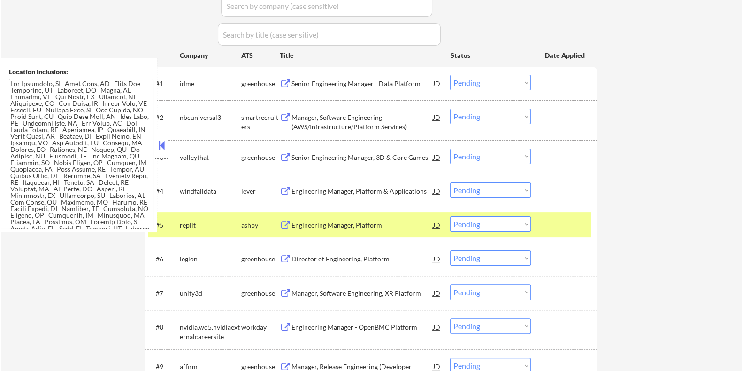
scroll to position [294, 0]
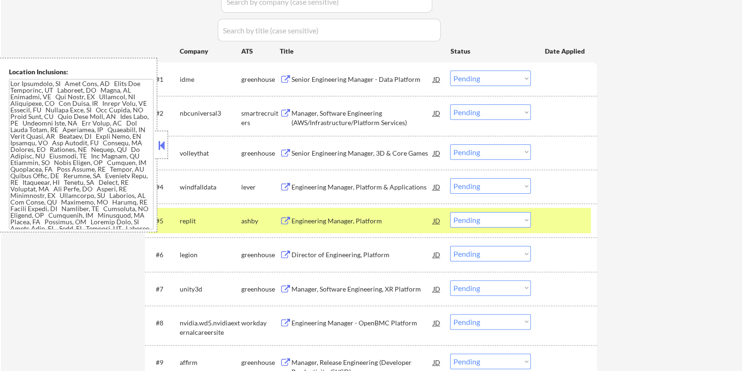
click at [488, 224] on select "Choose an option... Pending Applied Excluded (Questions) Excluded (Expired) Exc…" at bounding box center [490, 219] width 81 height 15
click at [450, 212] on select "Choose an option... Pending Applied Excluded (Questions) Excluded (Expired) Exc…" at bounding box center [490, 219] width 81 height 15
select select ""pending""
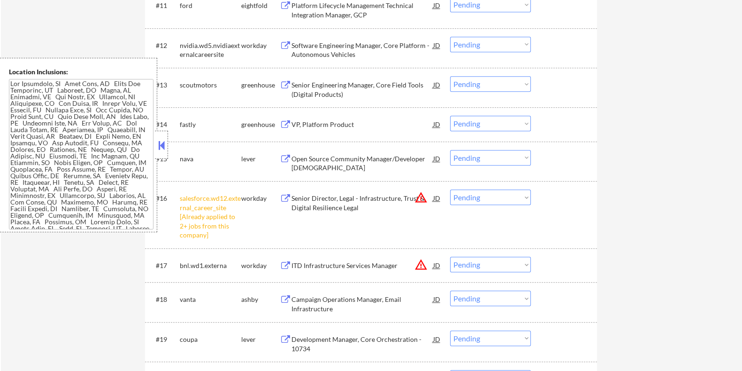
scroll to position [880, 0]
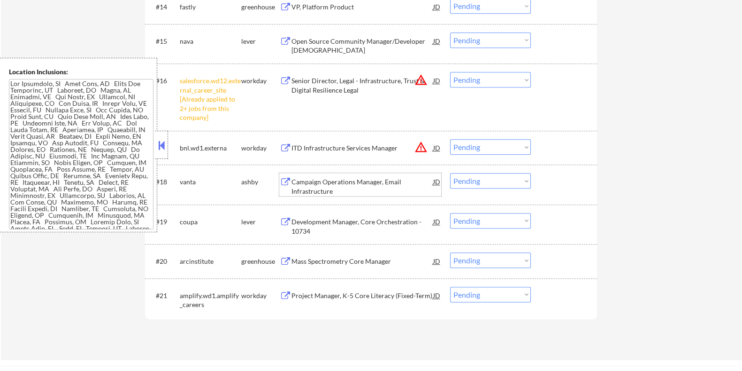
click at [317, 179] on div "Campaign Operations Manager, Email Infrastructure" at bounding box center [362, 186] width 142 height 18
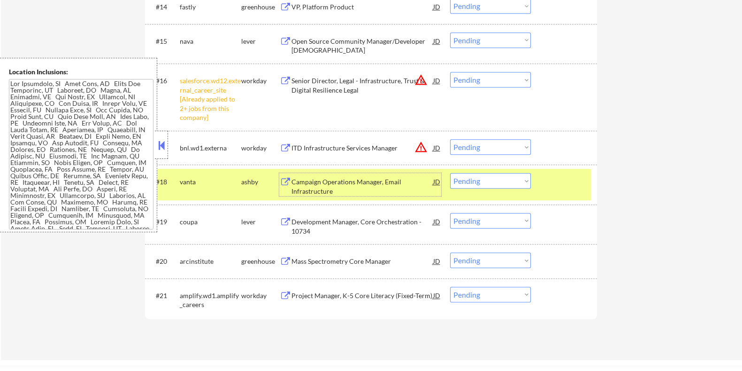
click at [469, 181] on select "Choose an option... Pending Applied Excluded (Questions) Excluded (Expired) Exc…" at bounding box center [490, 180] width 81 height 15
click at [450, 173] on select "Choose an option... Pending Applied Excluded (Questions) Excluded (Expired) Exc…" at bounding box center [490, 180] width 81 height 15
click at [327, 221] on div "Development Manager, Core Orchestration - 10734" at bounding box center [362, 226] width 142 height 18
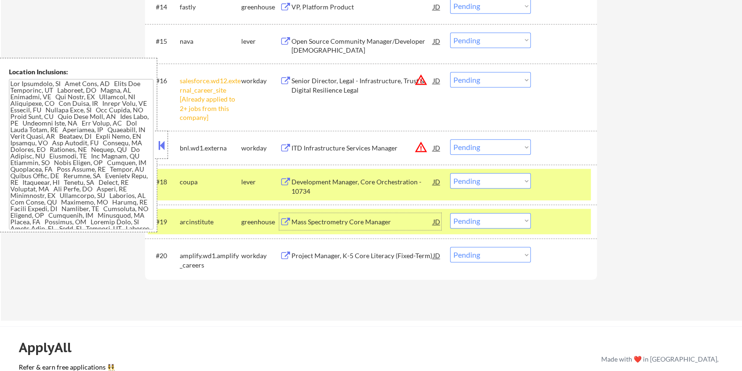
click at [496, 179] on select "Choose an option... Pending Applied Excluded (Questions) Excluded (Expired) Exc…" at bounding box center [490, 180] width 81 height 15
click at [450, 173] on select "Choose an option... Pending Applied Excluded (Questions) Excluded (Expired) Exc…" at bounding box center [490, 180] width 81 height 15
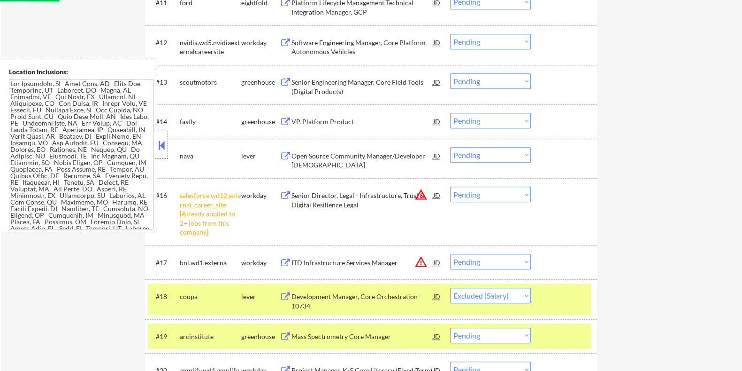
scroll to position [763, 0]
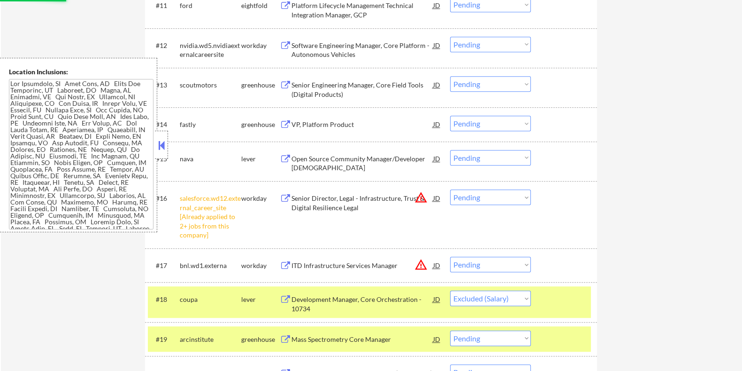
click at [385, 163] on div "Open Source Community Manager/Developer Evangelist" at bounding box center [362, 163] width 142 height 18
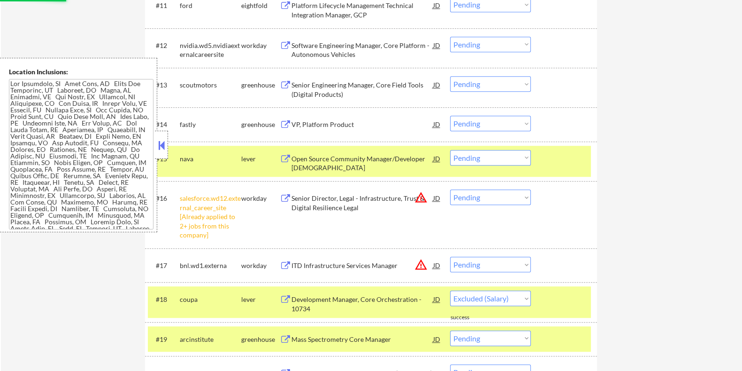
select select ""pending""
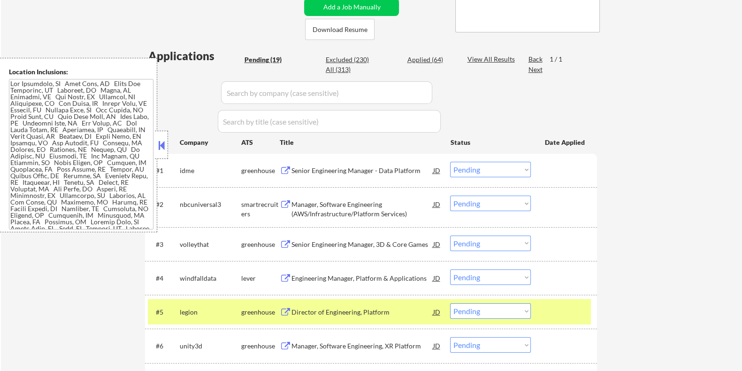
scroll to position [0, 0]
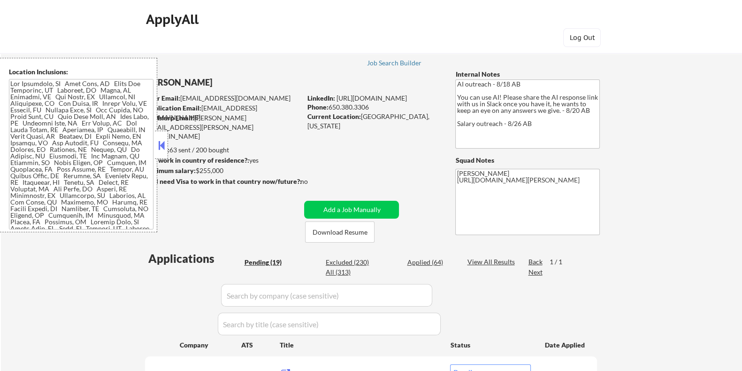
click at [160, 141] on button at bounding box center [161, 145] width 10 height 14
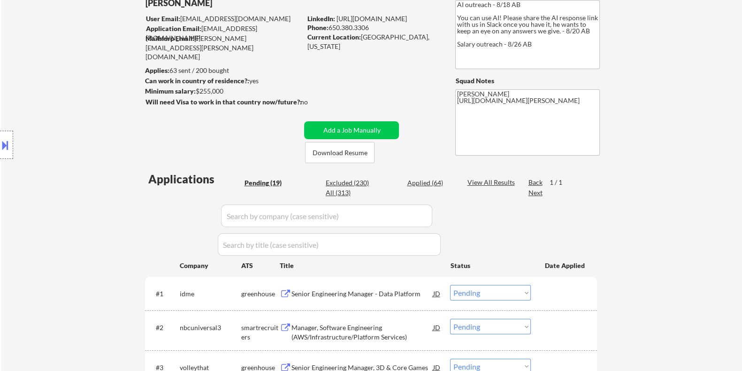
scroll to position [176, 0]
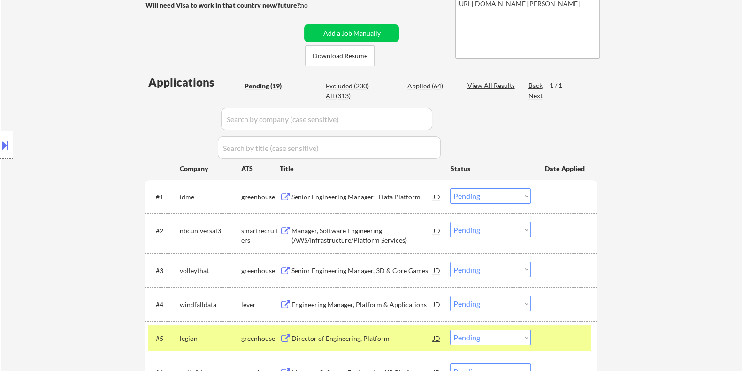
click at [425, 85] on div "Applied (64)" at bounding box center [430, 85] width 47 height 9
select select ""applied""
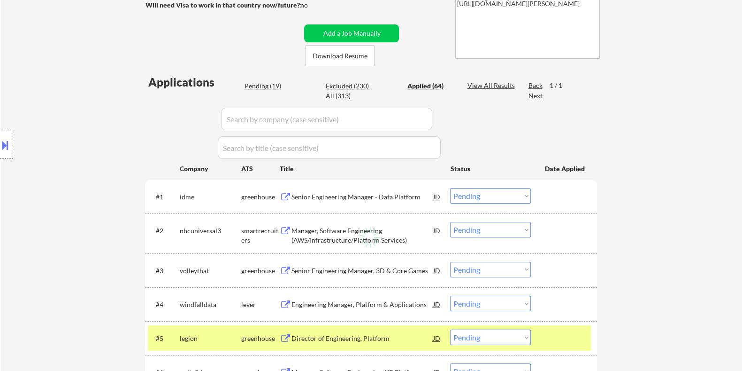
select select ""applied""
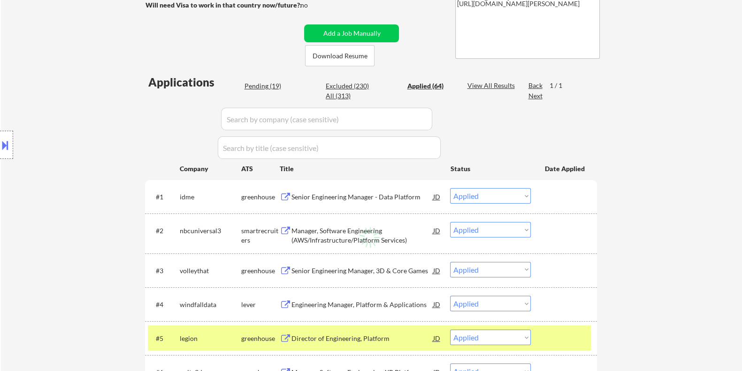
select select ""applied""
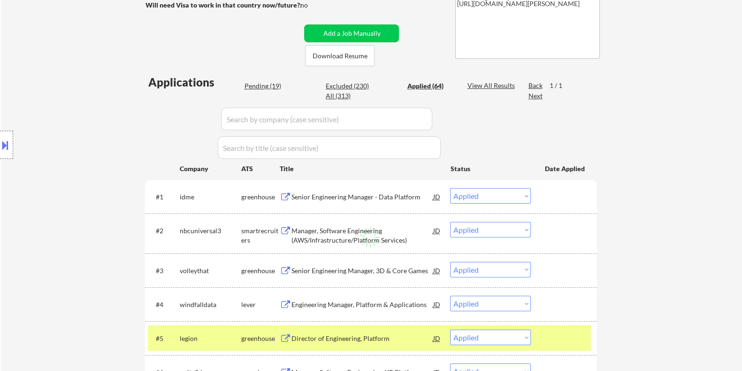
select select ""applied""
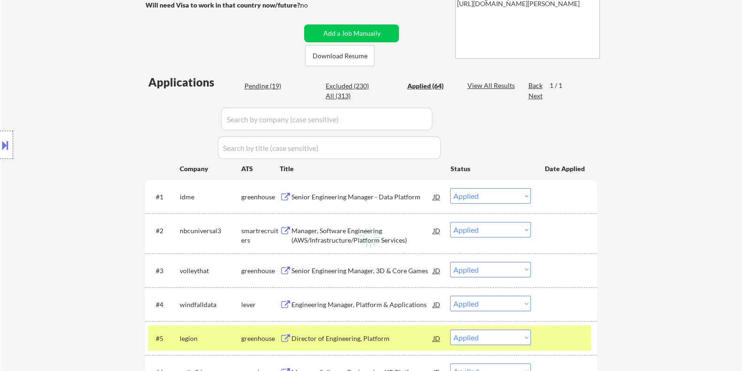
select select ""applied""
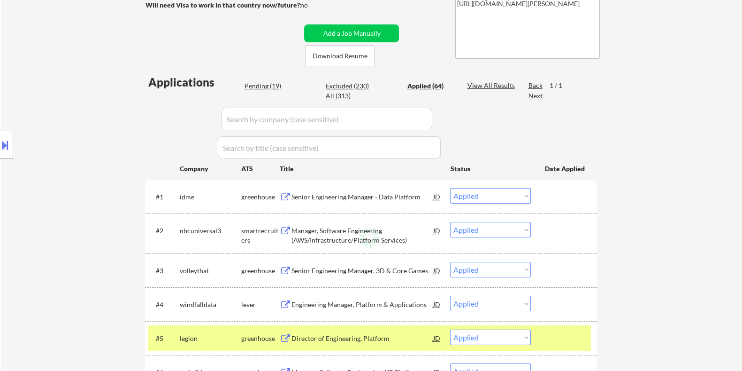
select select ""applied""
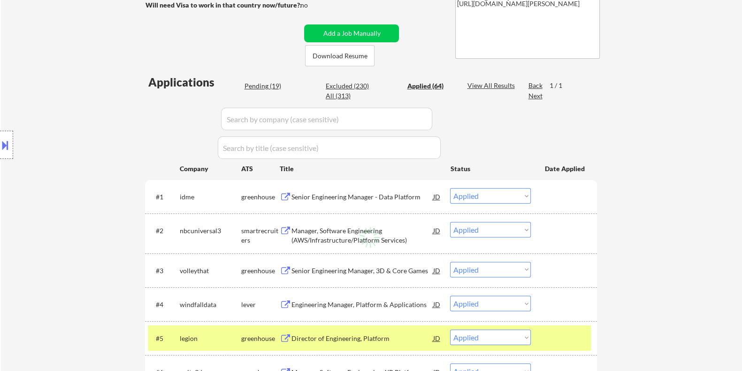
select select ""applied""
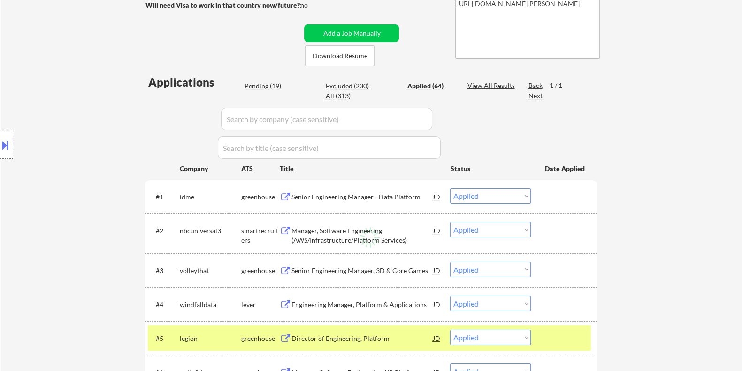
select select ""applied""
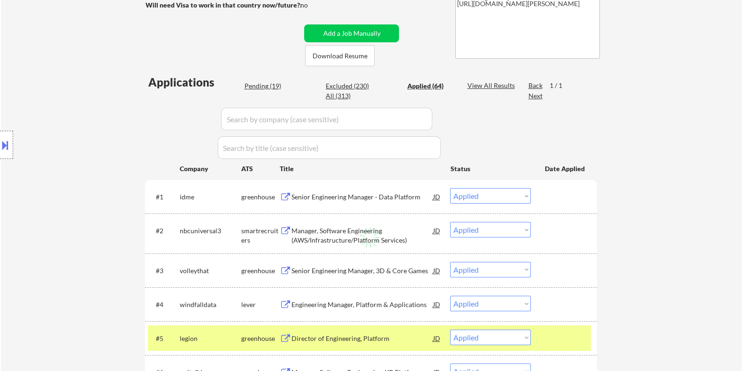
select select ""applied""
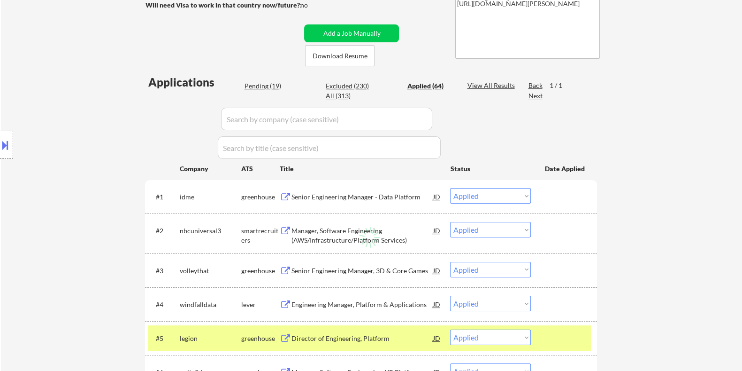
select select ""applied""
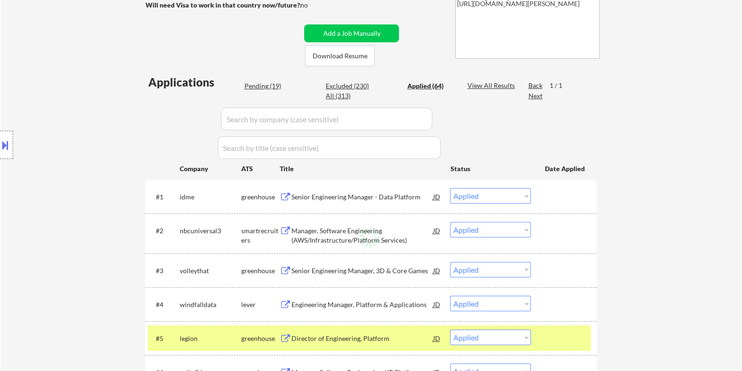
select select ""applied""
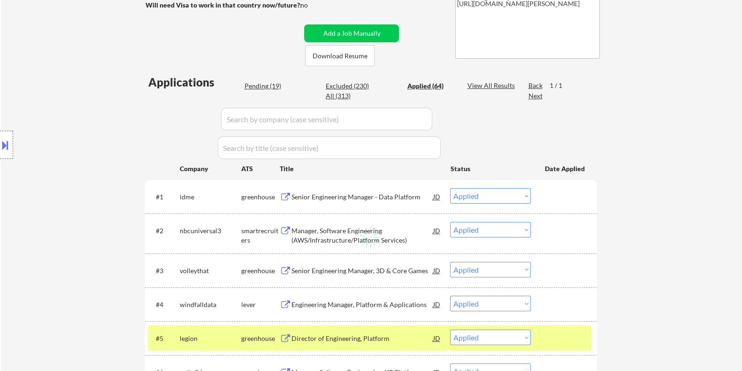
select select ""applied""
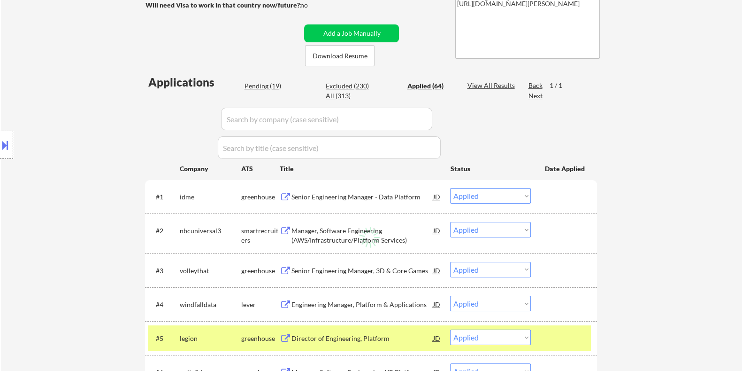
select select ""applied""
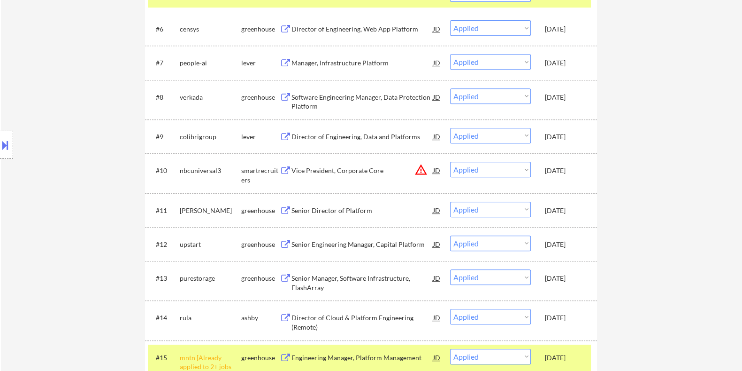
scroll to position [587, 0]
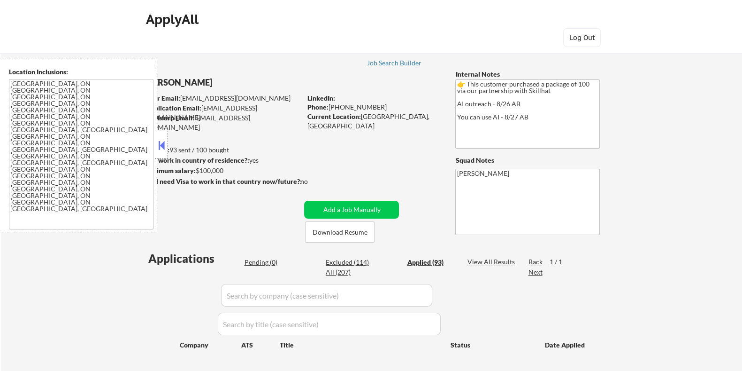
select select ""applied""
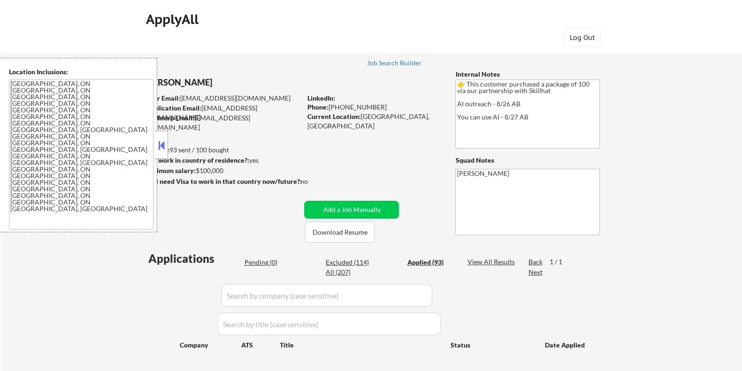
select select ""applied""
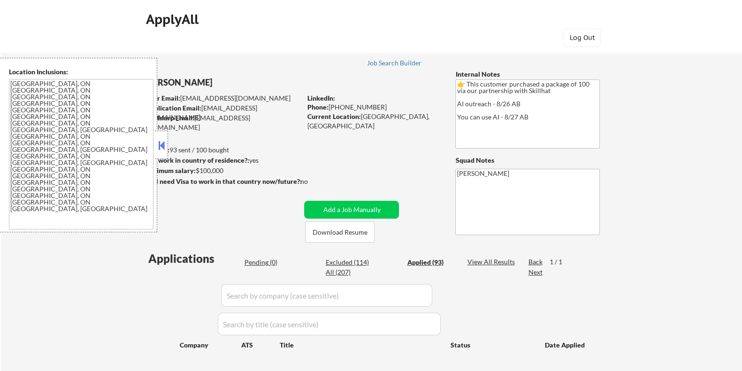
select select ""applied""
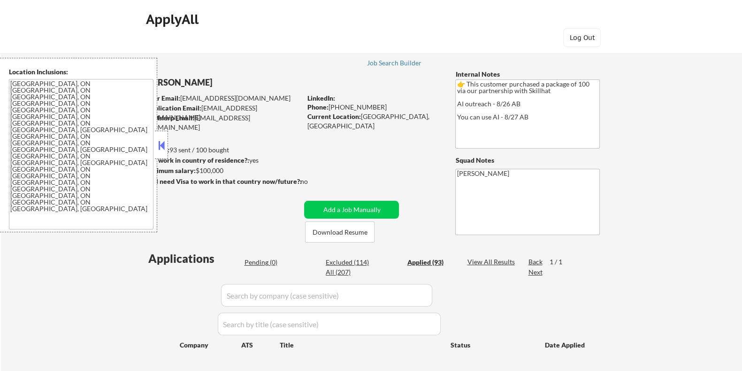
select select ""applied""
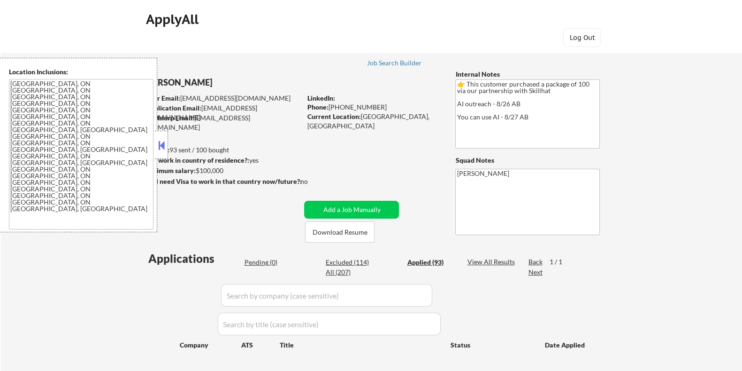
select select ""applied""
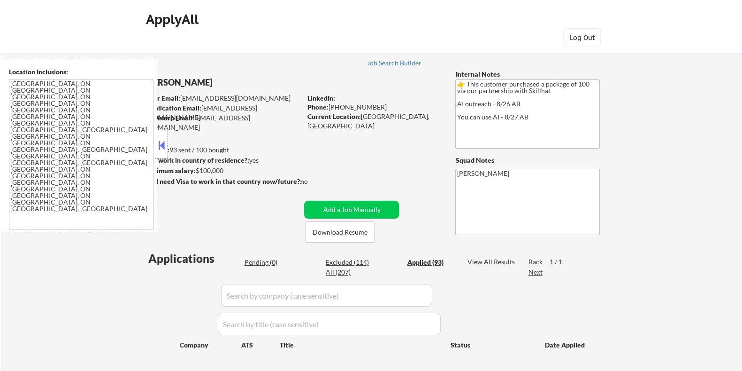
select select ""applied""
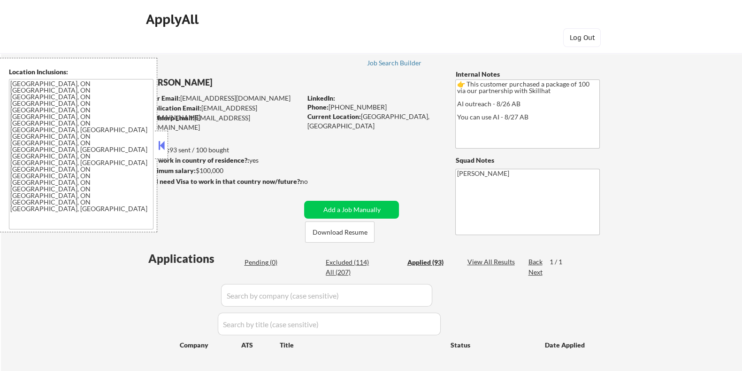
select select ""applied""
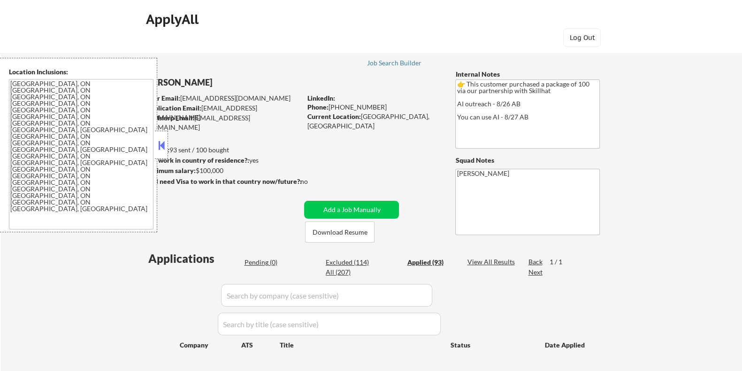
select select ""applied""
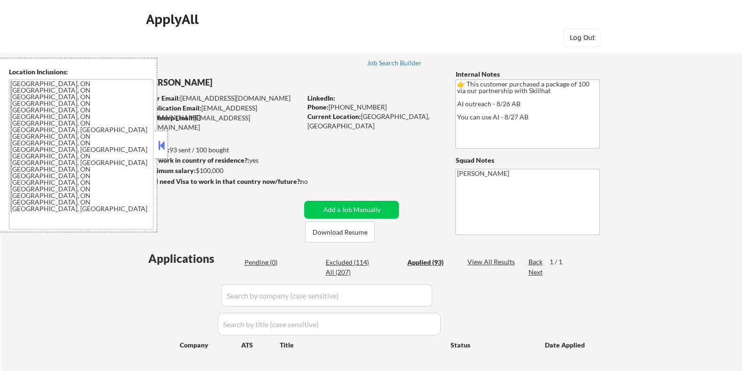
select select ""applied""
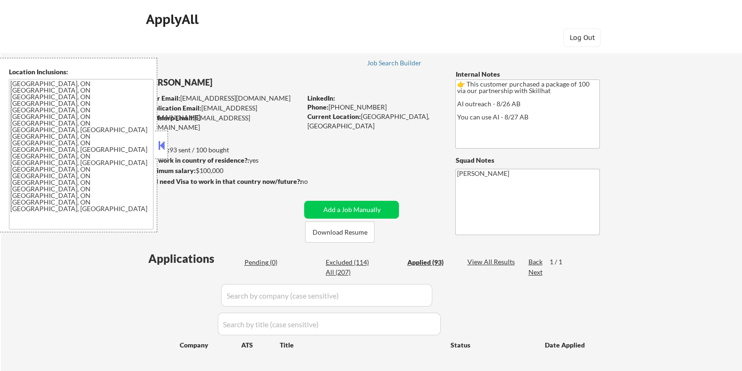
select select ""applied""
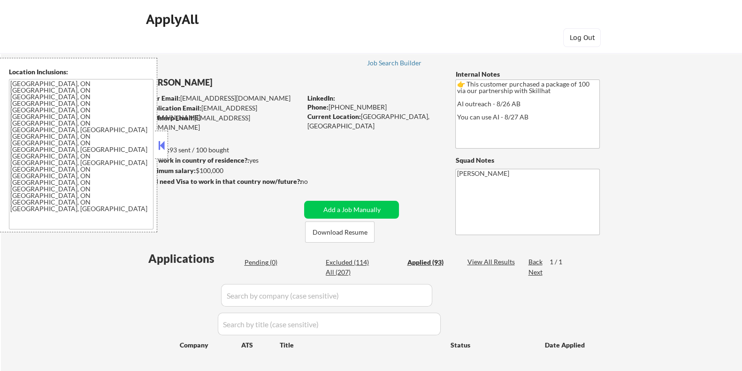
select select ""applied""
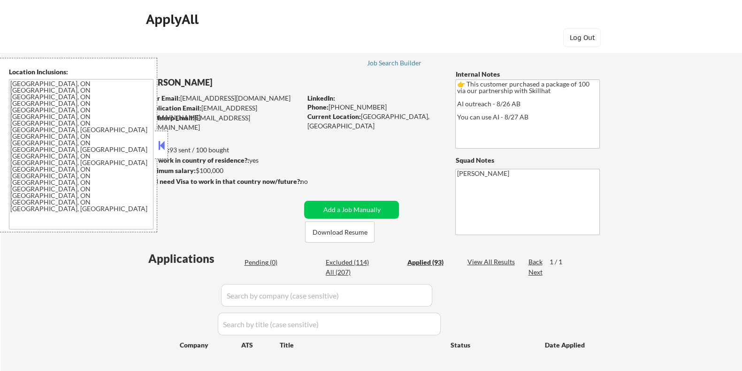
select select ""applied""
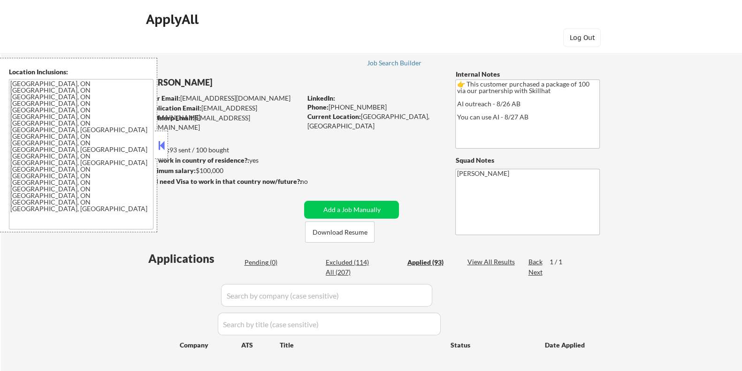
select select ""applied""
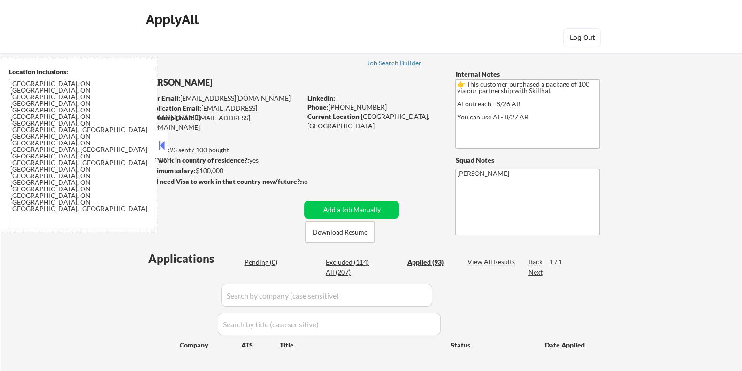
select select ""applied""
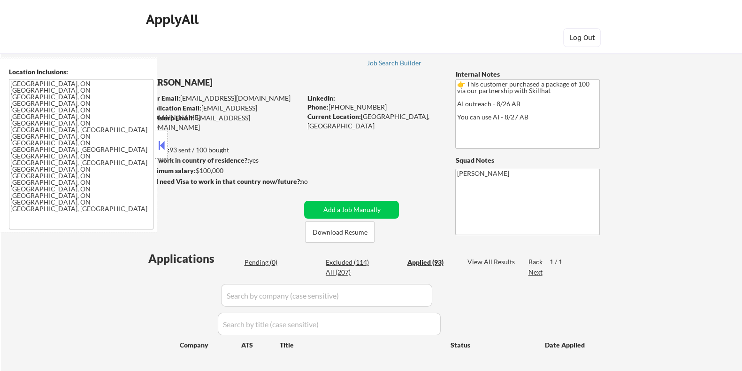
select select ""applied""
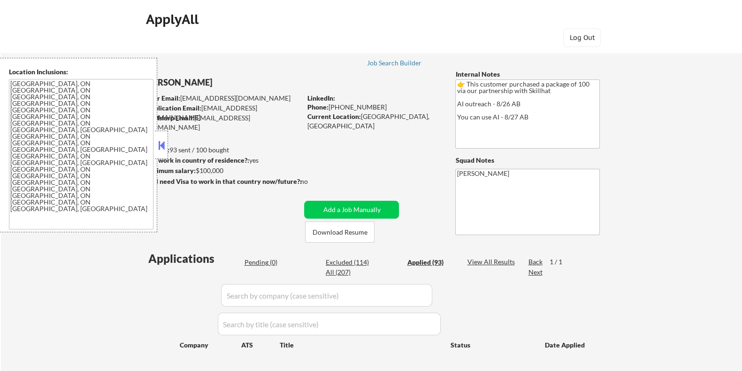
select select ""applied""
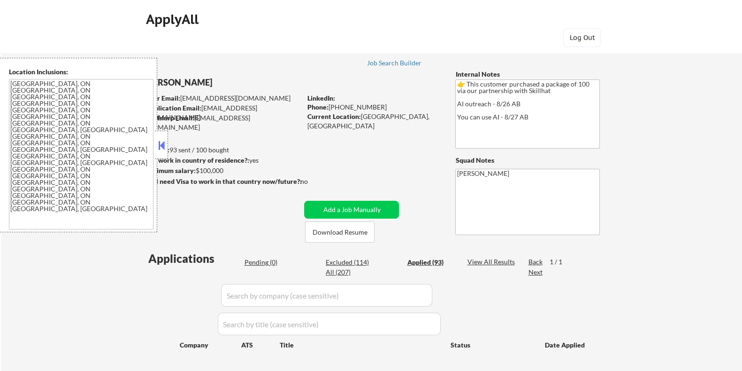
select select ""applied""
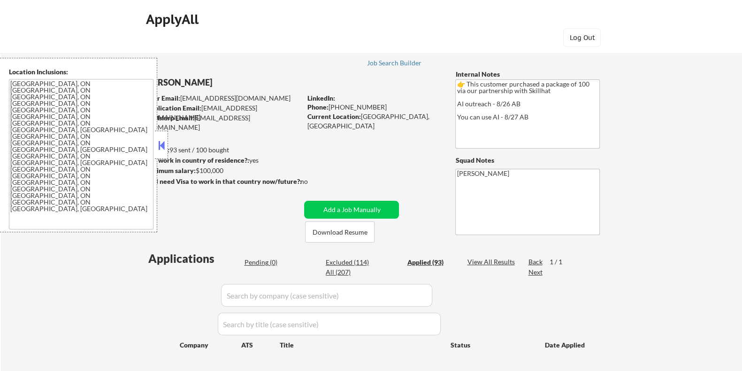
select select ""applied""
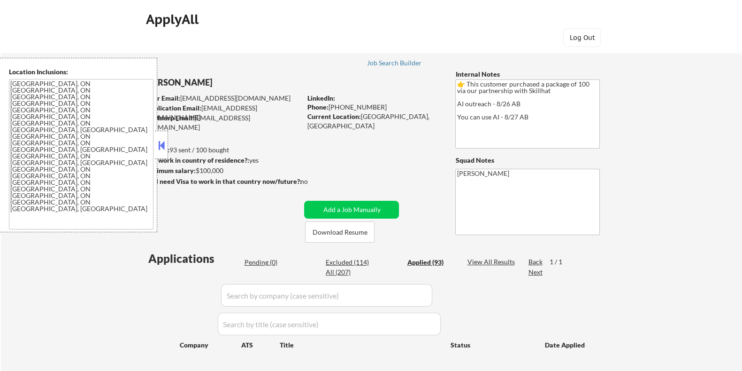
select select ""applied""
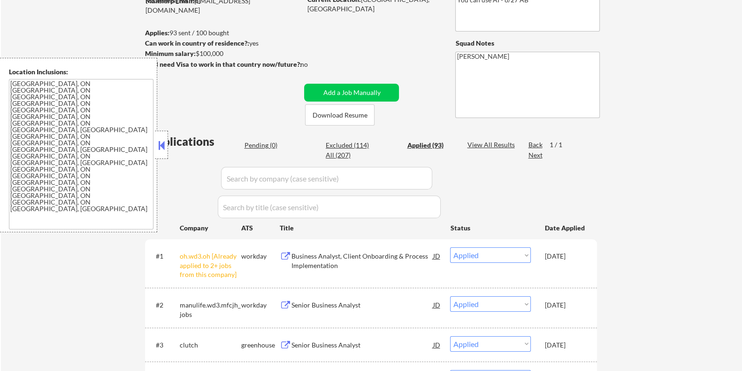
scroll to position [234, 0]
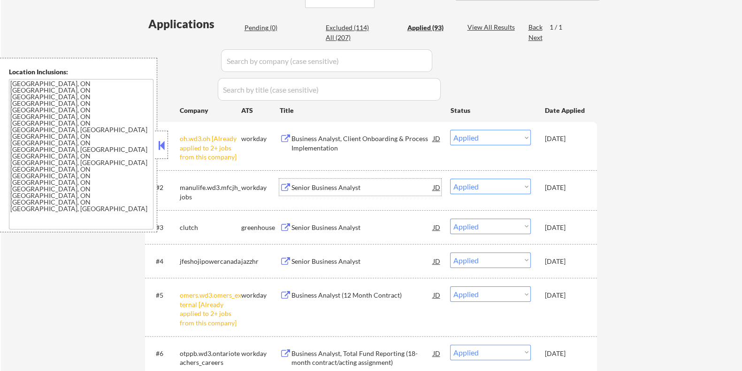
click at [318, 185] on div "Senior Business Analyst" at bounding box center [362, 187] width 142 height 9
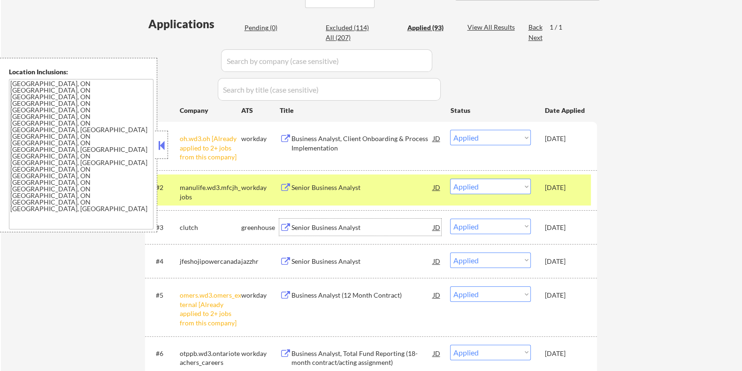
click at [342, 227] on div "Senior Business Analyst" at bounding box center [362, 227] width 142 height 9
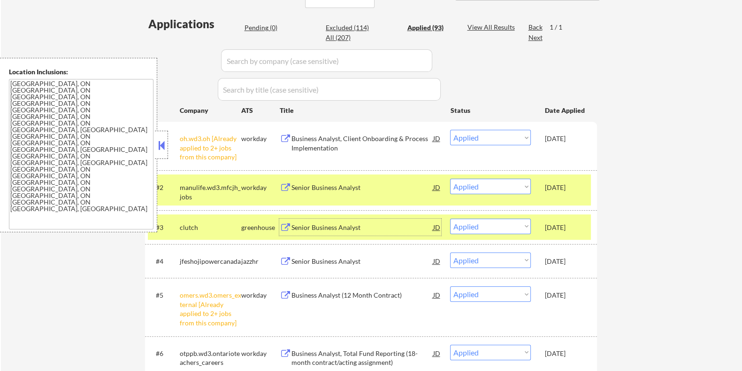
click at [360, 257] on div "Senior Business Analyst" at bounding box center [362, 260] width 142 height 9
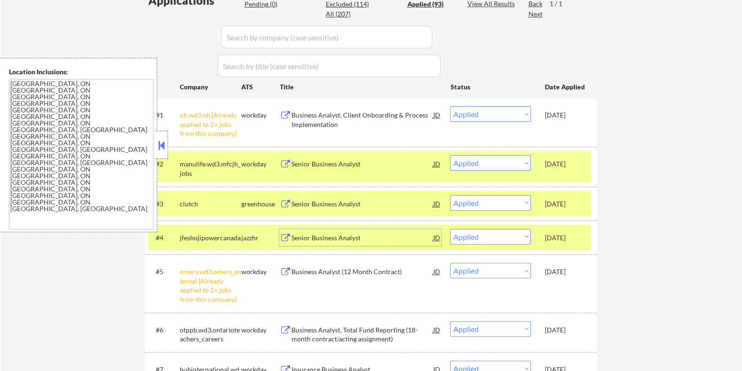
scroll to position [294, 0]
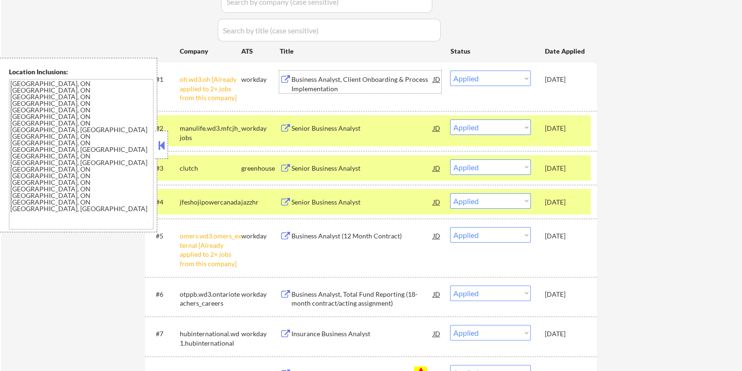
click at [340, 75] on div "Business Analyst, Client Onboarding & Process Implementation" at bounding box center [362, 84] width 142 height 18
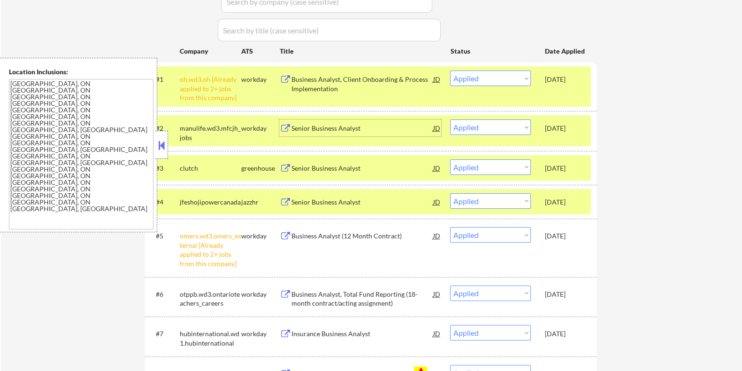
click at [351, 127] on div "Senior Business Analyst" at bounding box center [362, 128] width 142 height 9
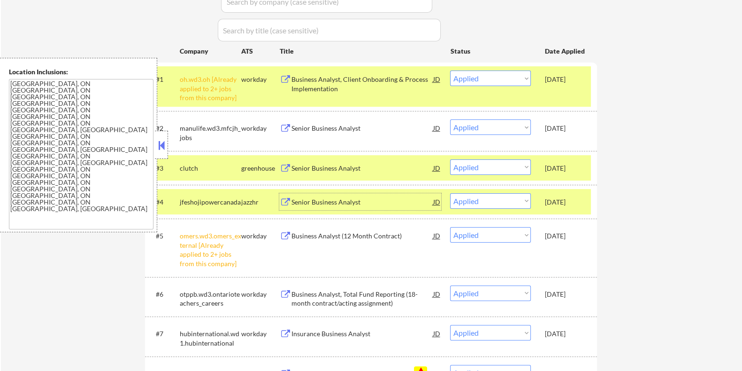
click at [309, 201] on div "Senior Business Analyst" at bounding box center [362, 201] width 142 height 9
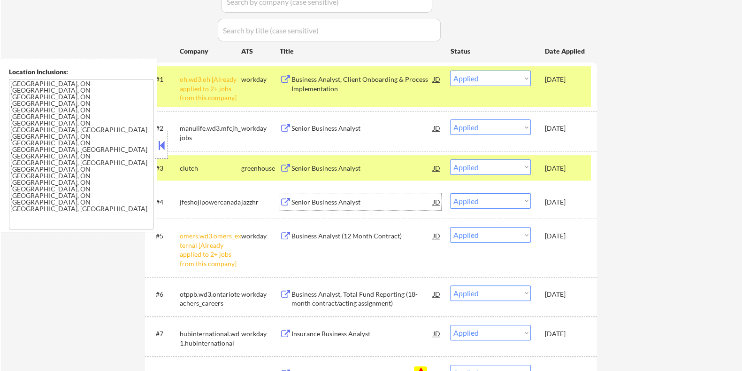
click at [354, 130] on div "Senior Business Analyst" at bounding box center [362, 128] width 142 height 9
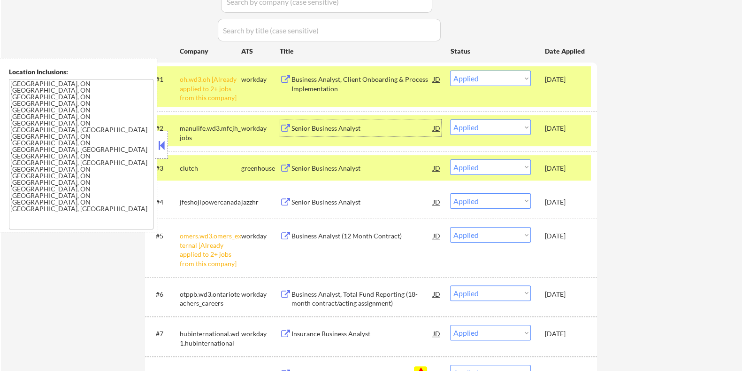
click at [311, 128] on div "Senior Business Analyst" at bounding box center [362, 128] width 142 height 9
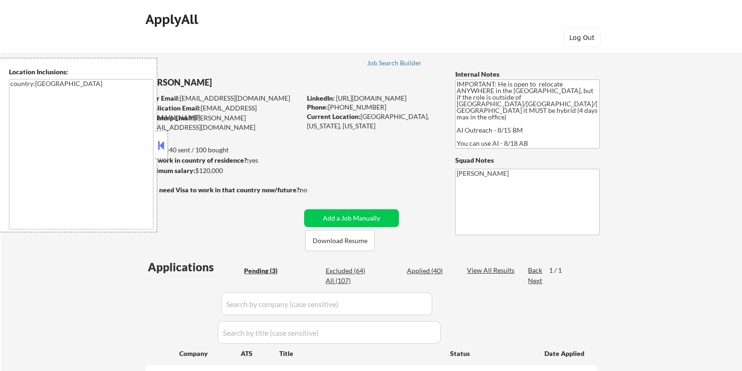
select select ""pending""
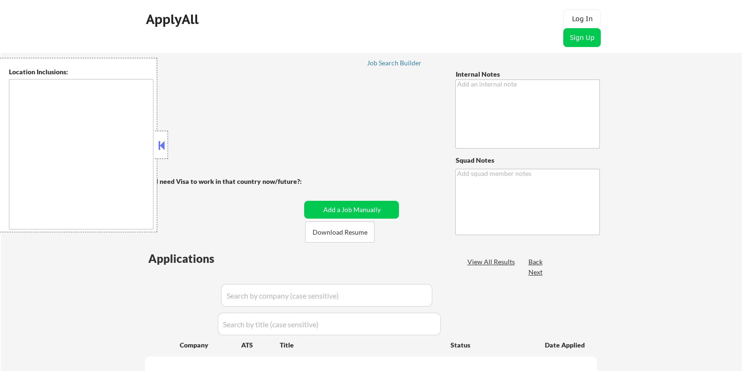
type textarea "Asking about AI right now - 8/26 AB You can use AI - 8/27 AB"
type textarea "[PERSON_NAME]"
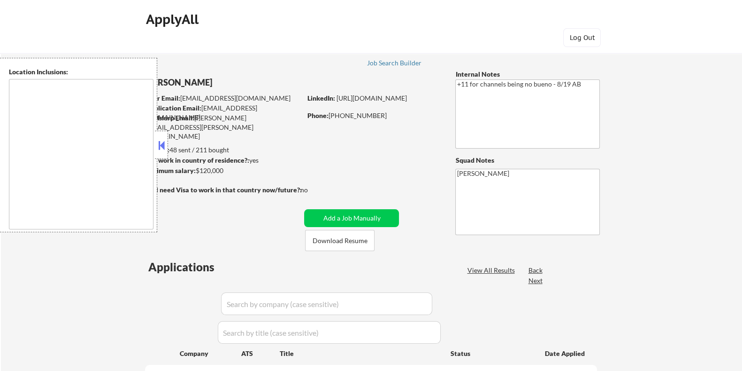
type textarea "remote"
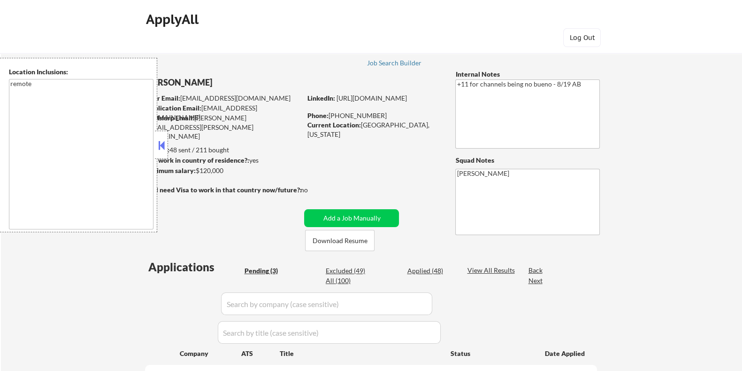
select select ""pending""
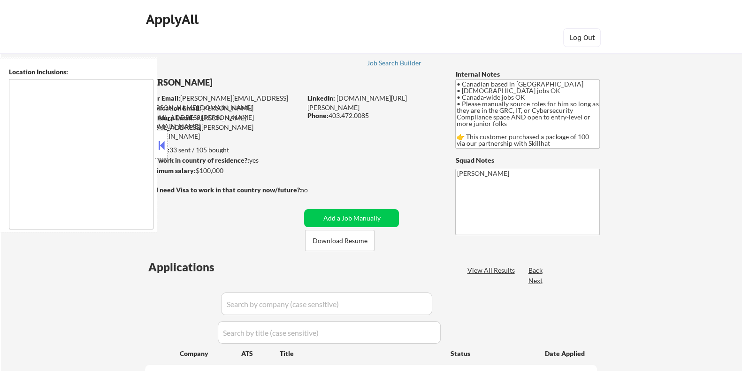
type textarea "country:[GEOGRAPHIC_DATA]"
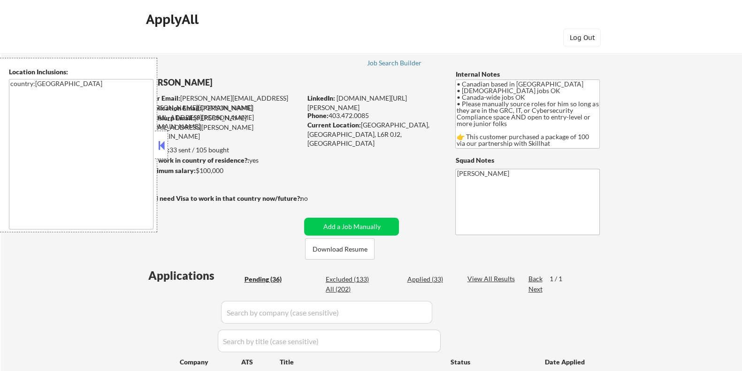
select select ""pending""
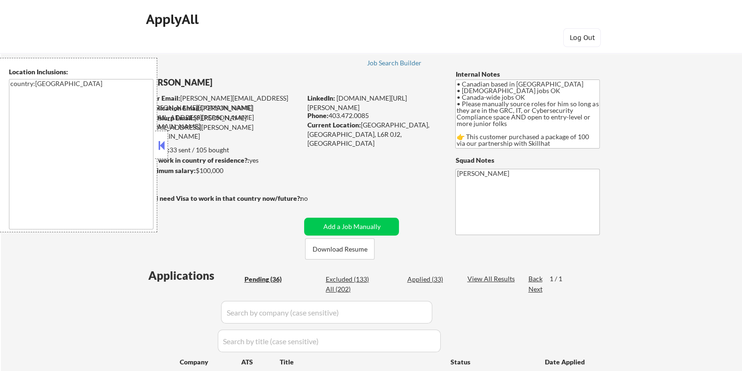
select select ""pending""
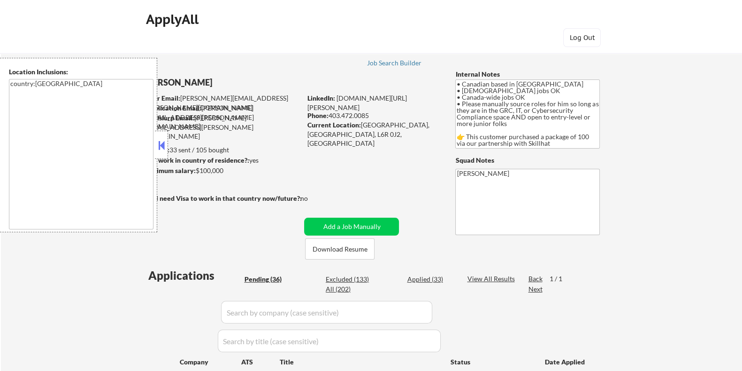
select select ""pending""
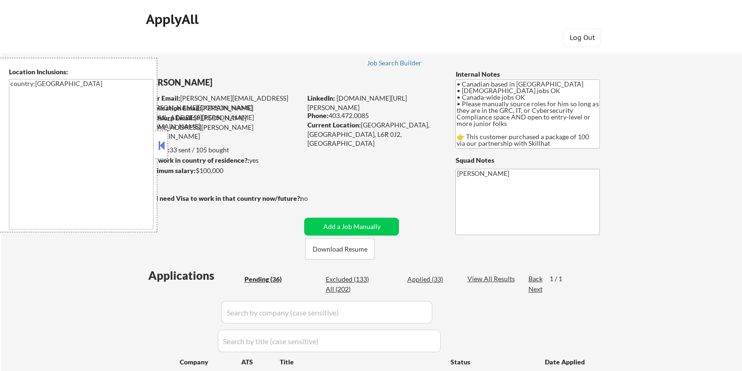
select select ""pending""
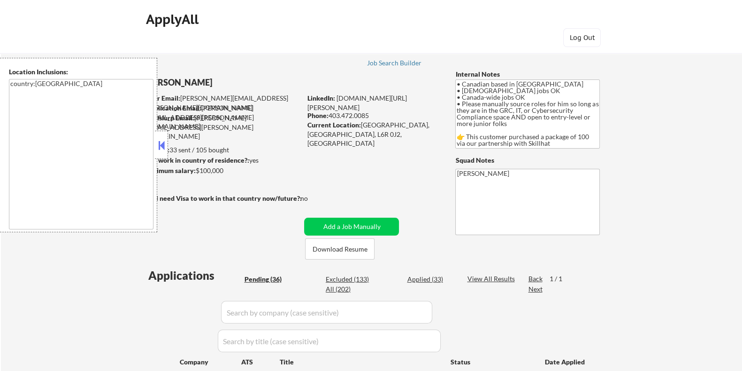
select select ""pending""
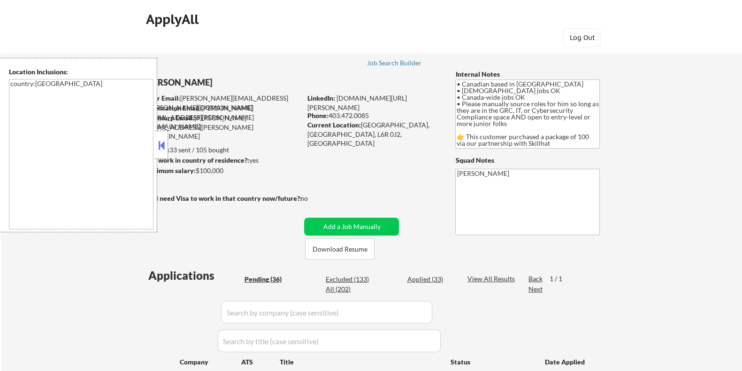
select select ""pending""
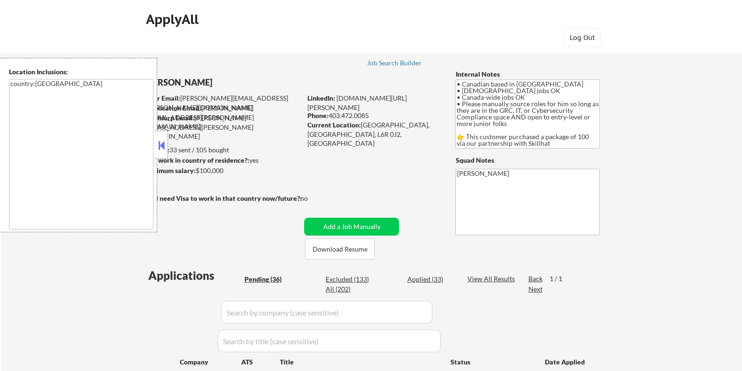
select select ""pending""
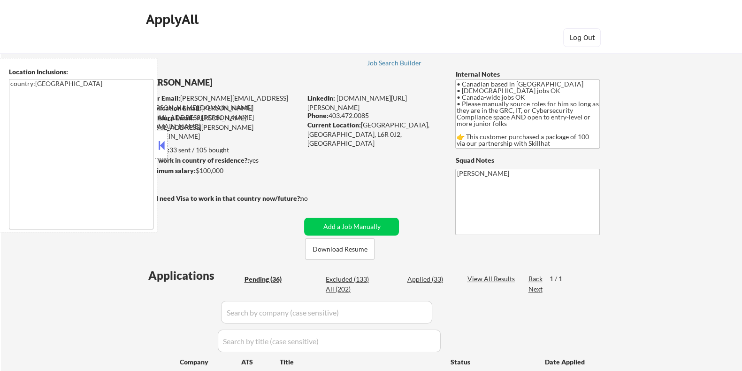
select select ""pending""
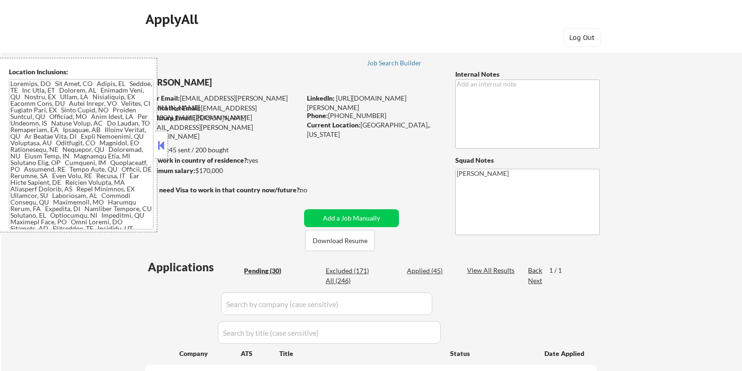
select select ""pending""
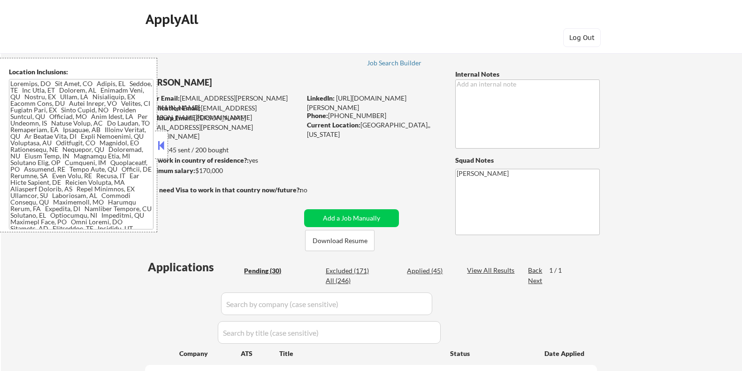
select select ""pending""
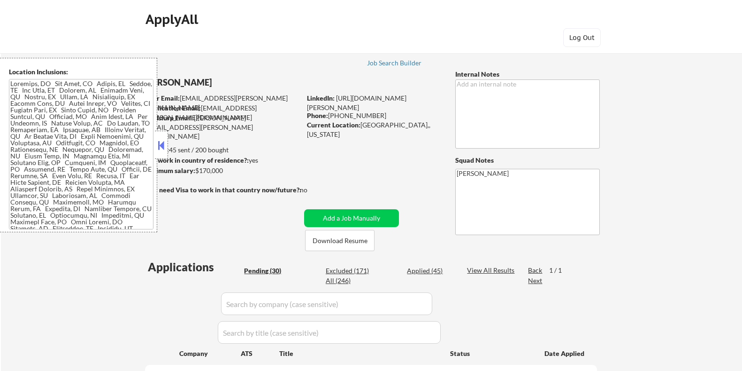
select select ""pending""
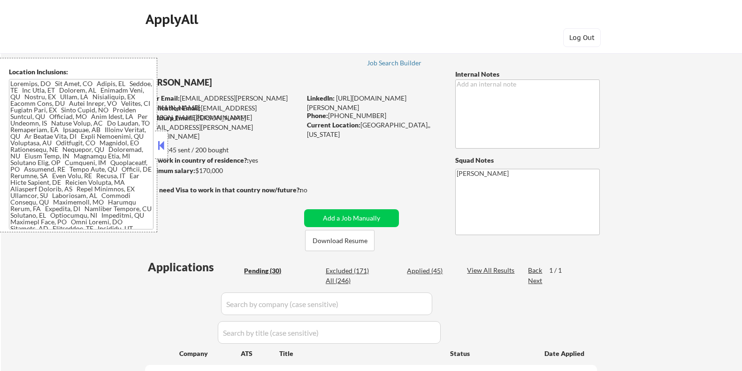
select select ""pending""
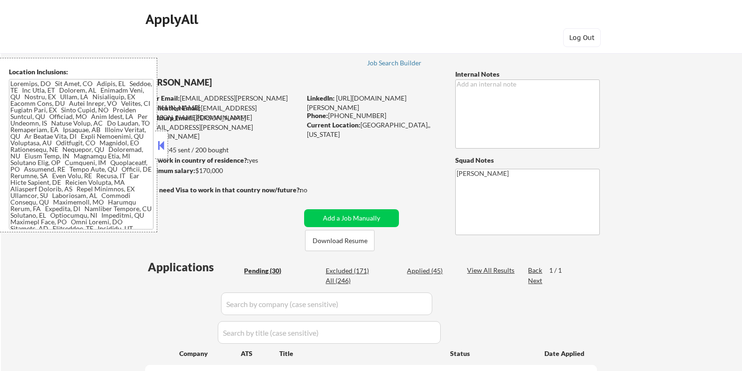
select select ""pending""
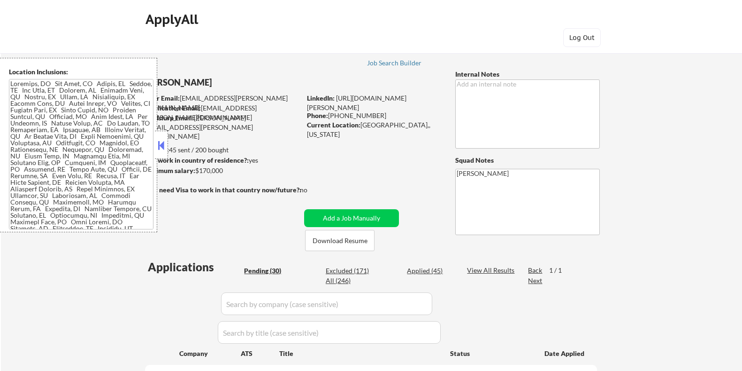
select select ""pending""
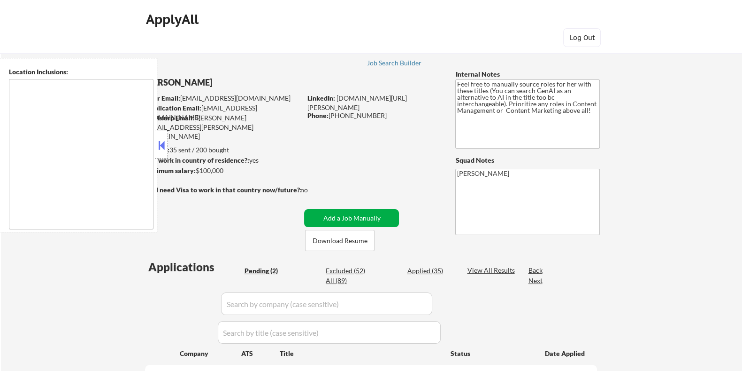
type textarea "[GEOGRAPHIC_DATA], [GEOGRAPHIC_DATA] [GEOGRAPHIC_DATA][PERSON_NAME], [GEOGRAPHI…"
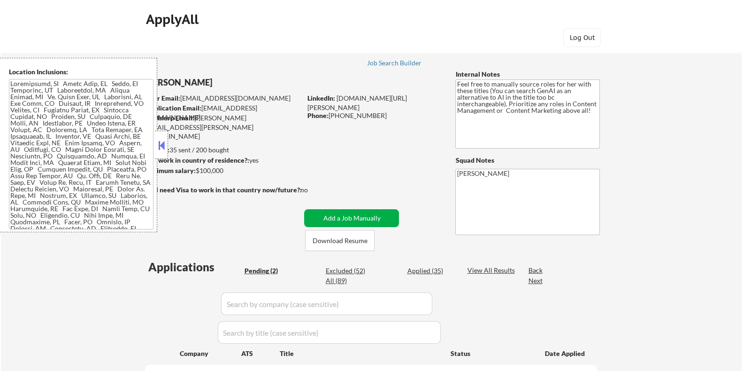
select select ""pending""
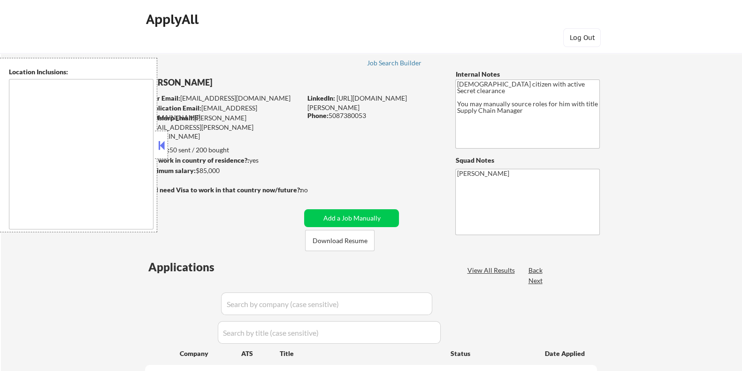
type textarea "Huntley, IL Lake in the Hills, IL Algonquin, IL Gilberts, IL Hampshire, IL Ping…"
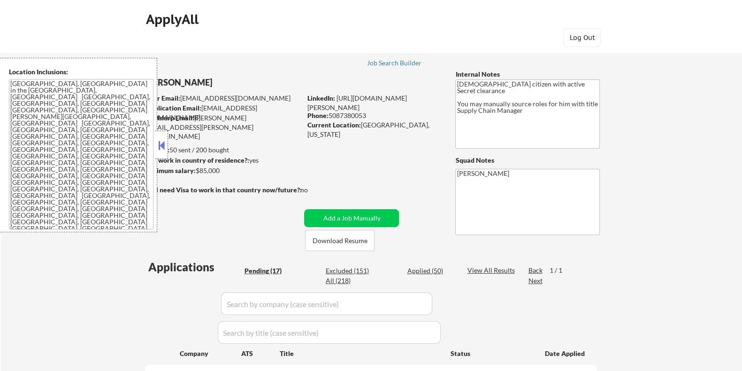
select select ""pending""
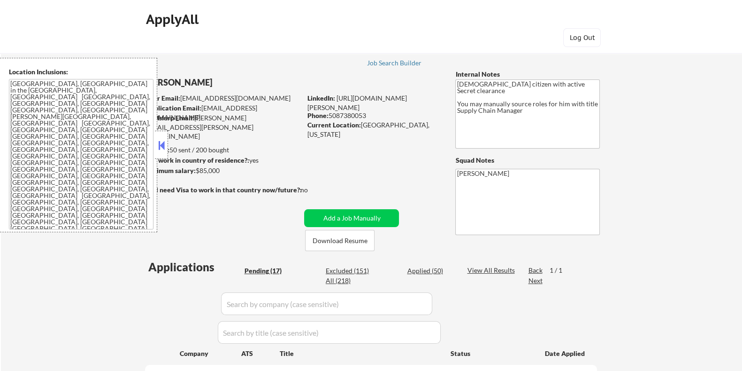
select select ""pending""
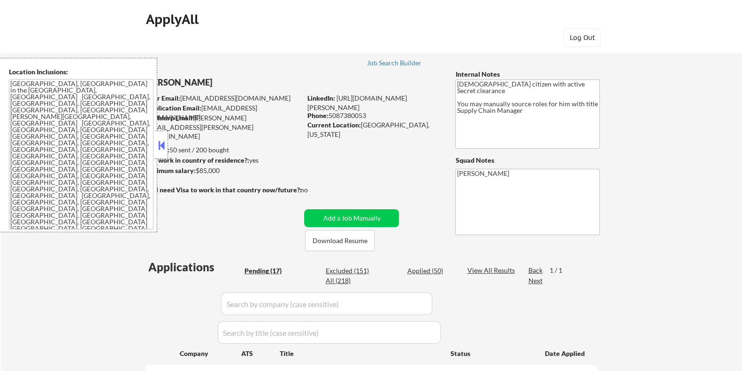
select select ""pending""
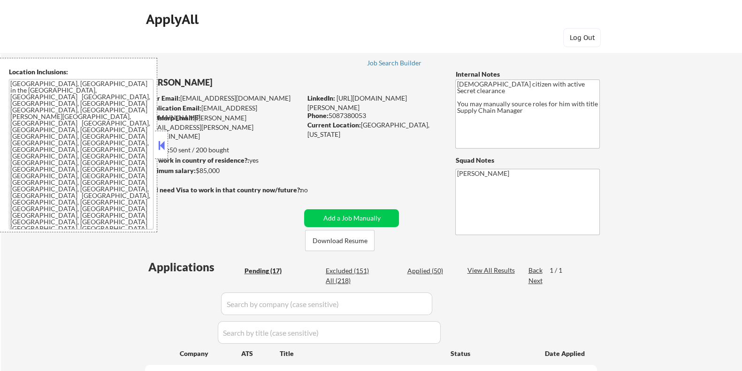
select select ""pending""
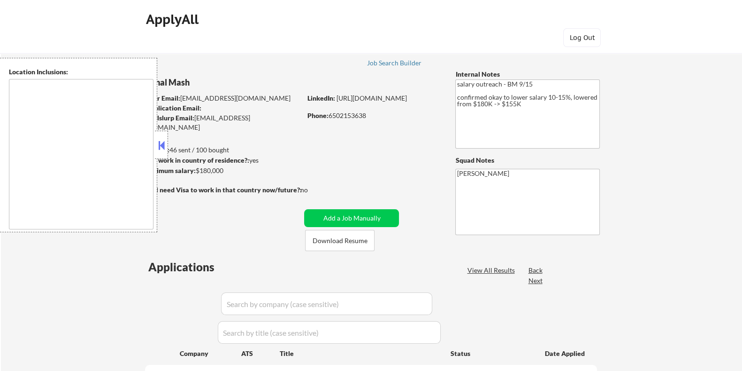
select select ""pending""
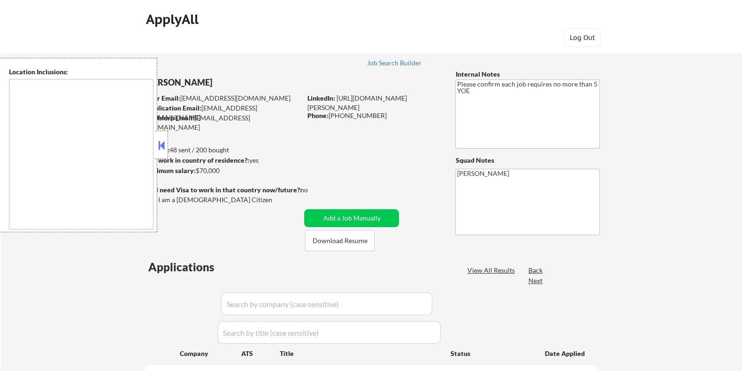
type textarea "[GEOGRAPHIC_DATA], [GEOGRAPHIC_DATA] [GEOGRAPHIC_DATA], [GEOGRAPHIC_DATA] [GEOG…"
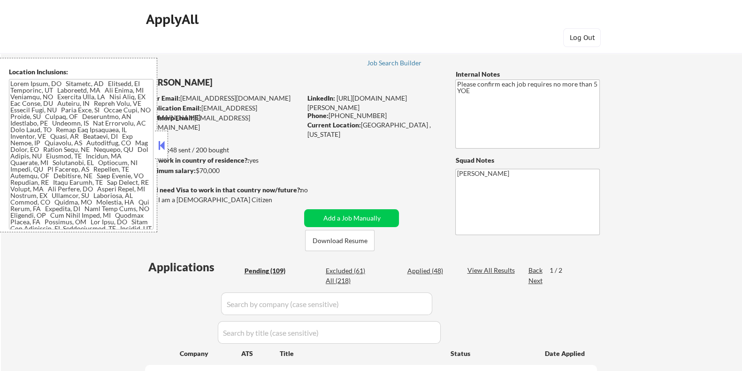
select select ""pending""
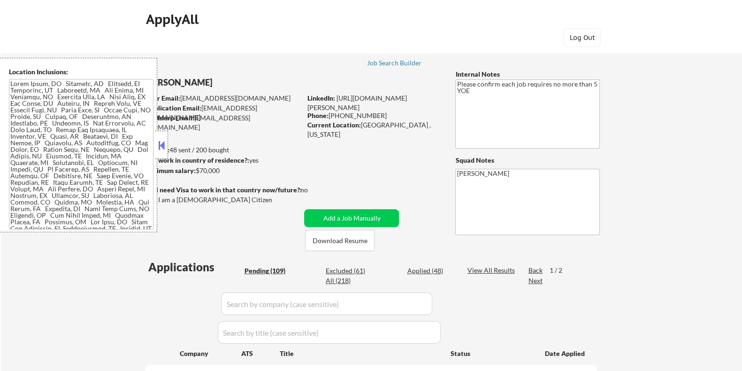
select select ""pending""
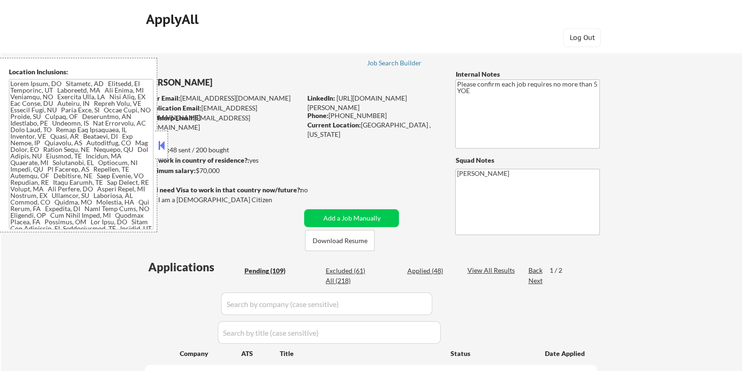
select select ""pending""
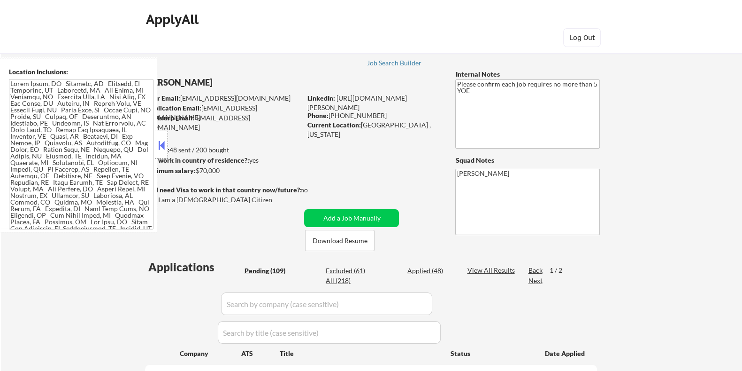
select select ""pending""
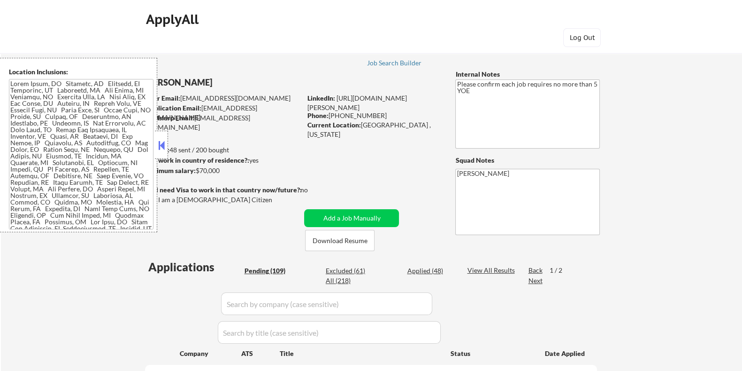
select select ""pending""
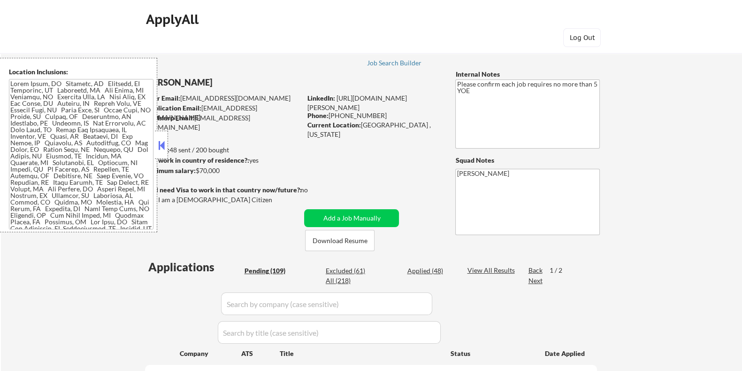
select select ""pending""
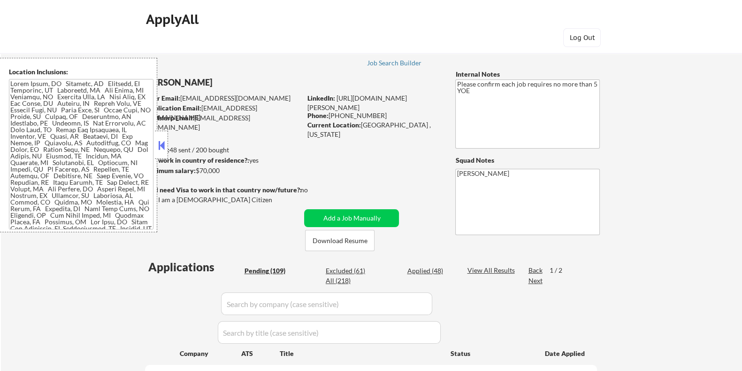
select select ""pending""
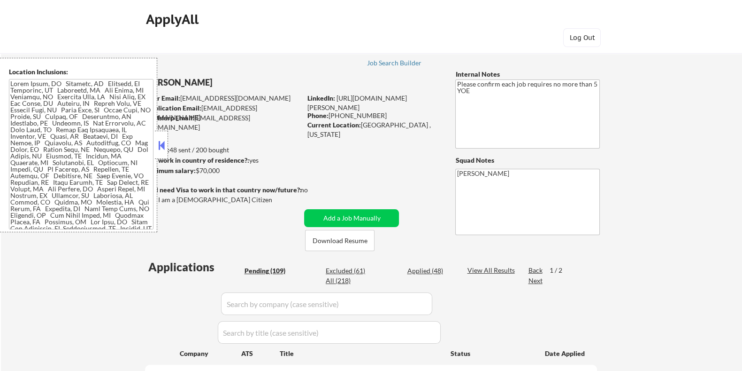
select select ""pending""
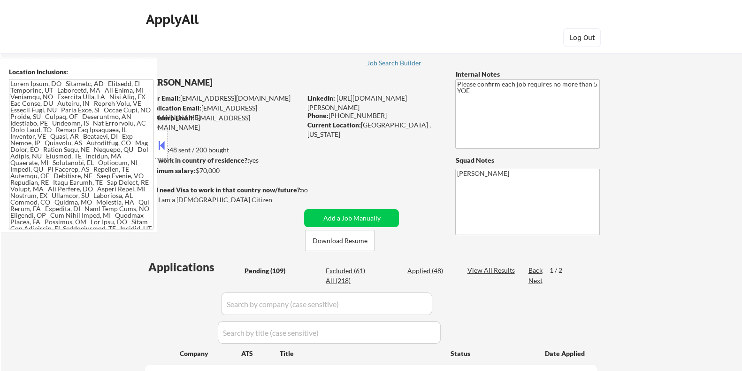
select select ""pending""
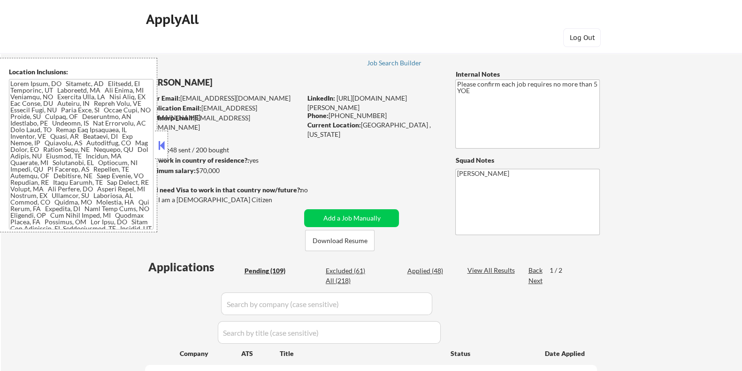
select select ""pending""
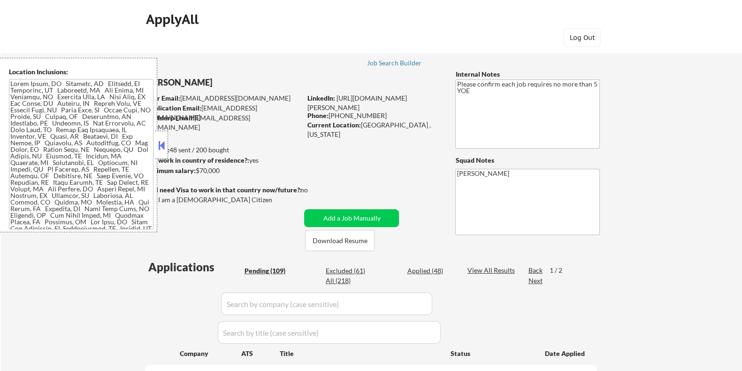
select select ""pending""
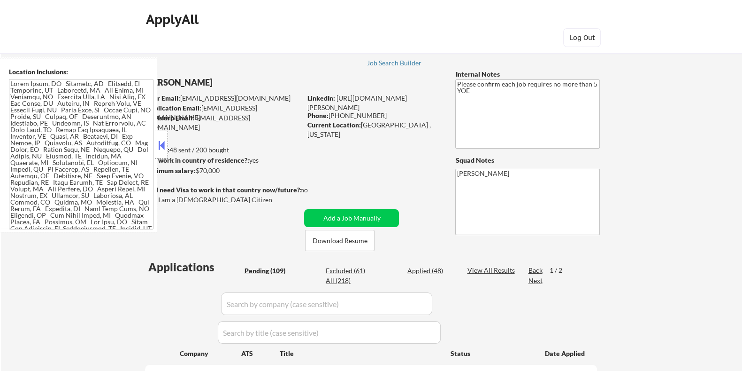
select select ""pending""
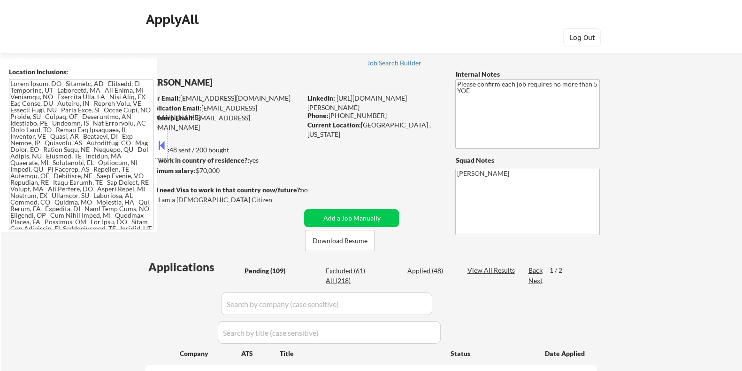
select select ""pending""
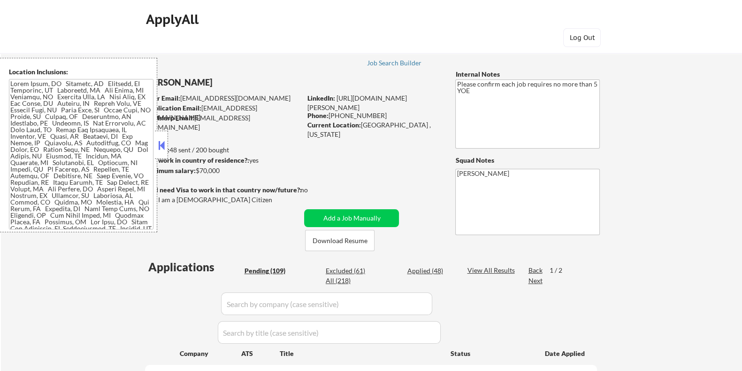
select select ""pending""
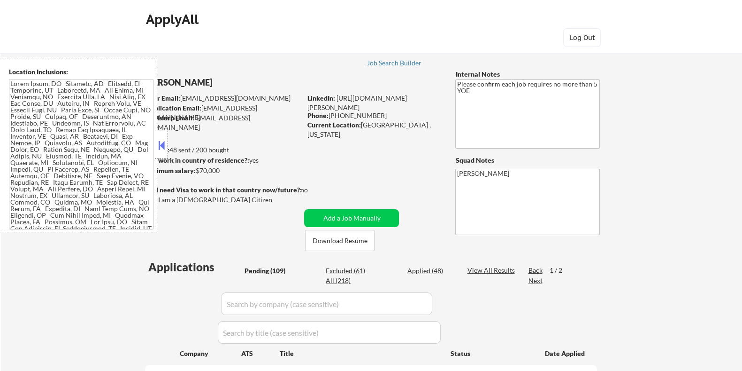
select select ""pending""
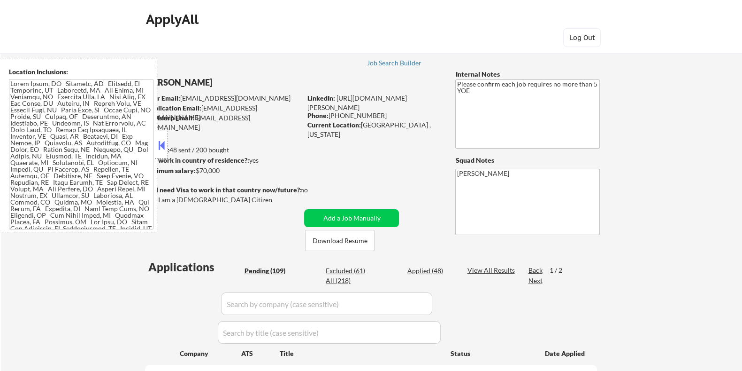
select select ""pending""
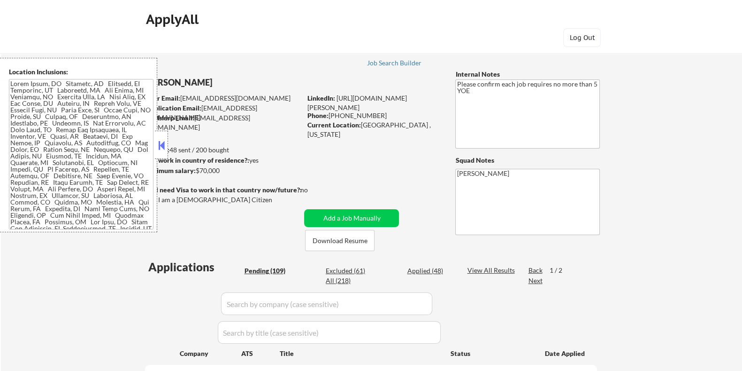
select select ""pending""
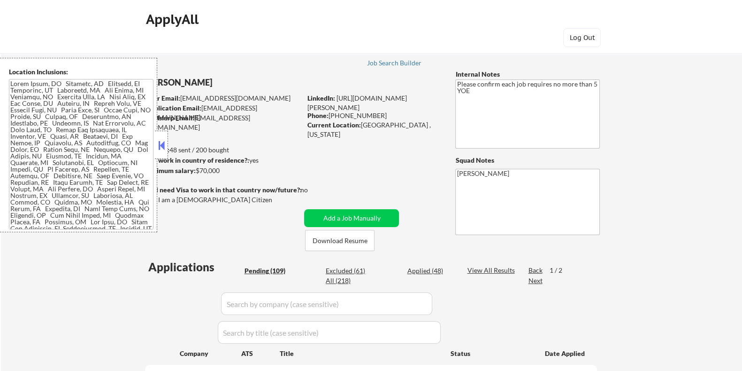
select select ""pending""
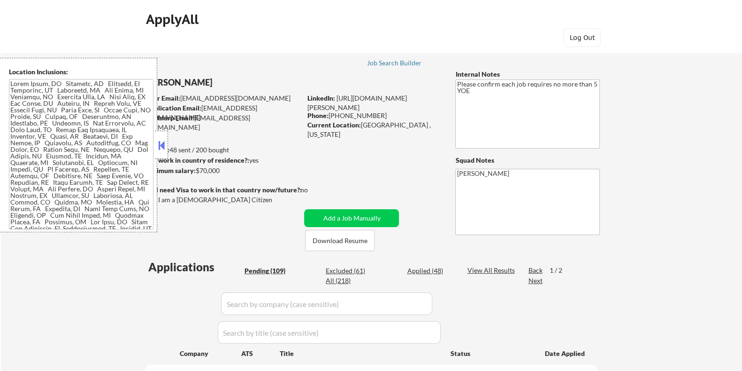
select select ""pending""
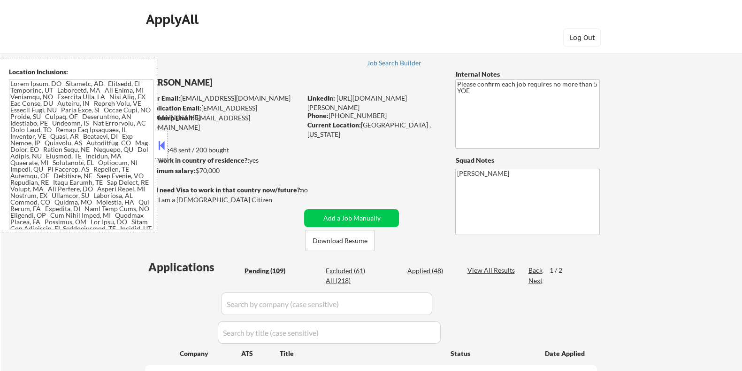
select select ""pending""
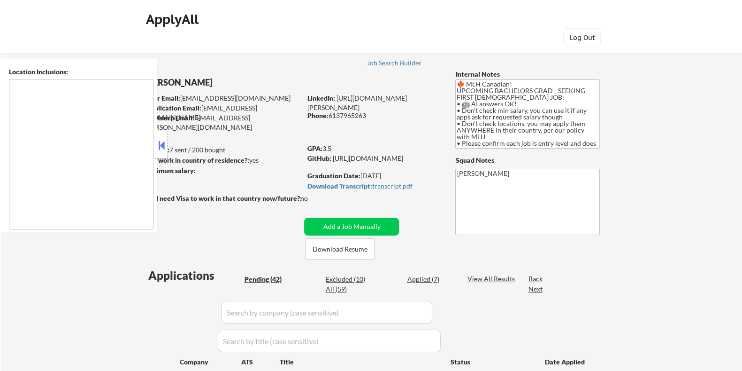
select select ""pending""
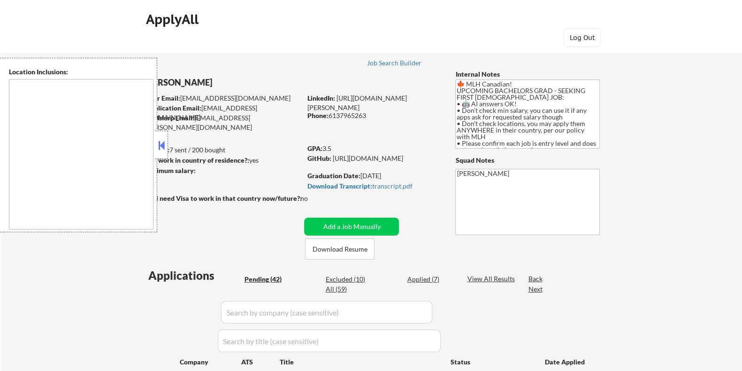
select select ""pending""
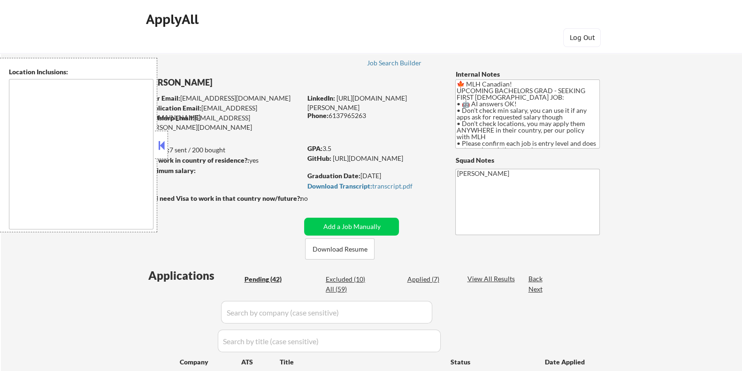
select select ""pending""
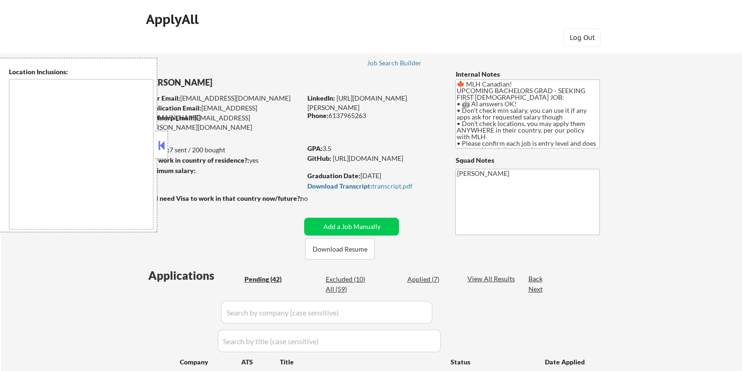
select select ""pending""
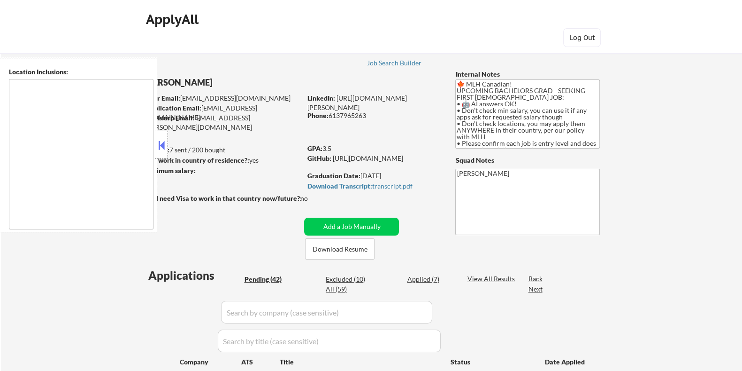
select select ""pending""
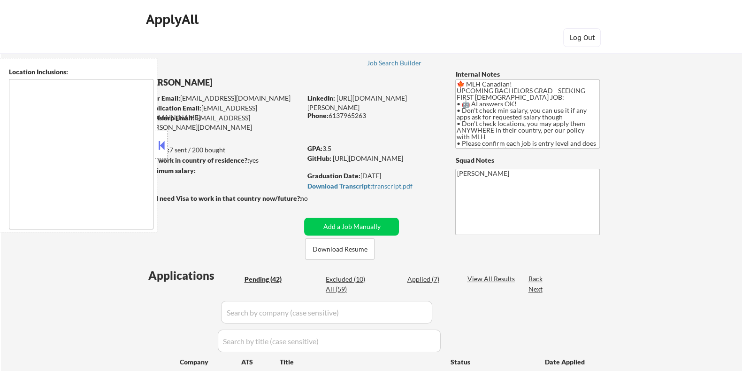
select select ""pending""
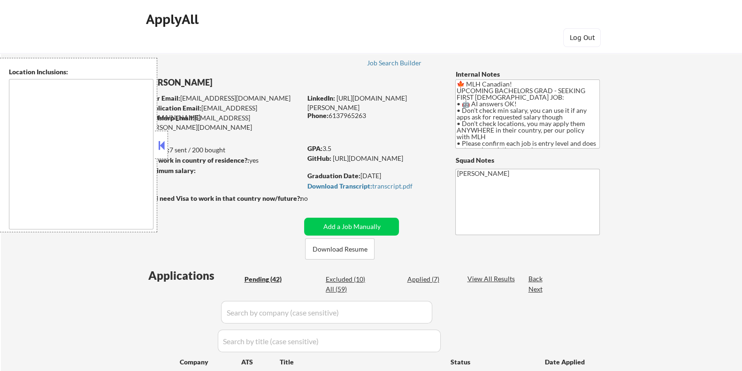
select select ""pending""
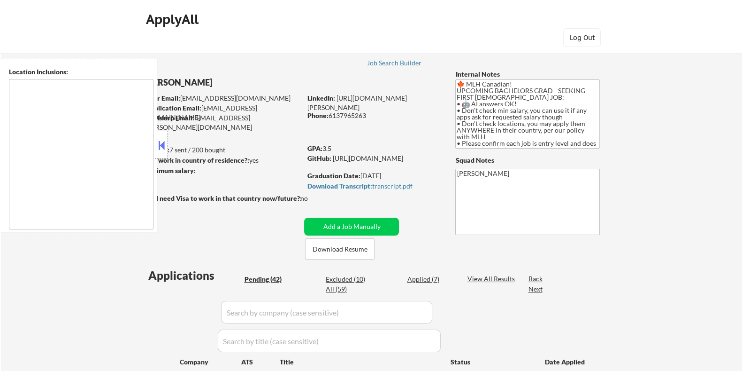
select select ""pending""
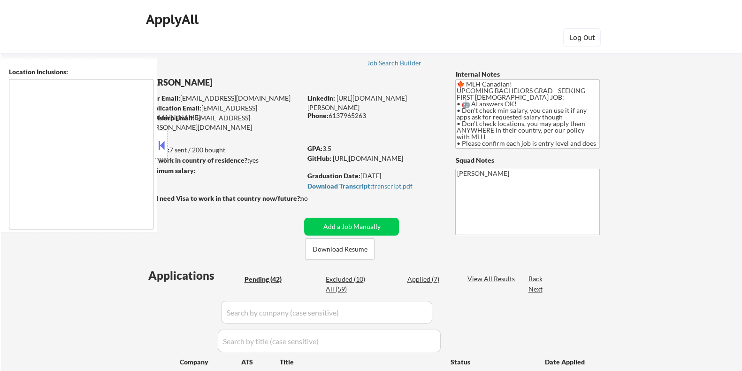
select select ""pending""
type textarea "country:CA"
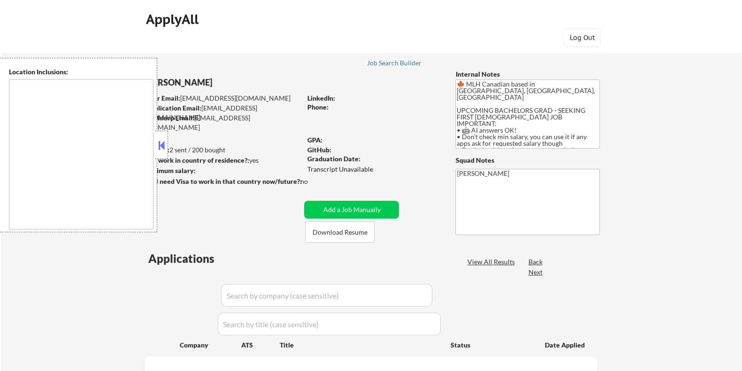
type textarea "country:CA"
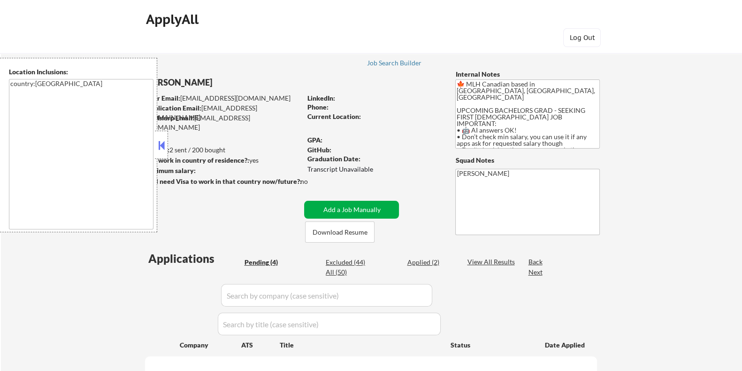
select select ""pending""
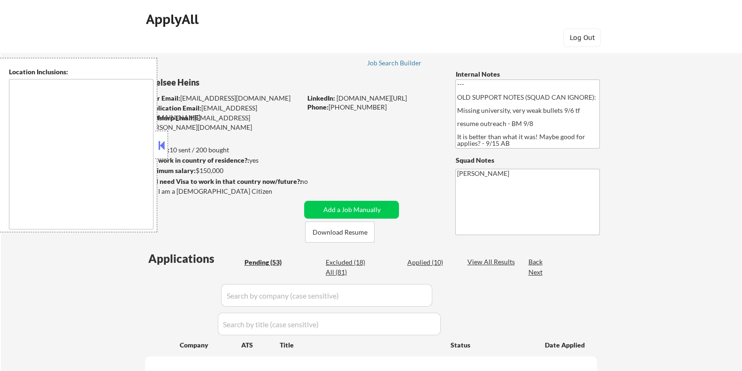
type textarea "[GEOGRAPHIC_DATA], [GEOGRAPHIC_DATA] [GEOGRAPHIC_DATA], [GEOGRAPHIC_DATA] [GEOG…"
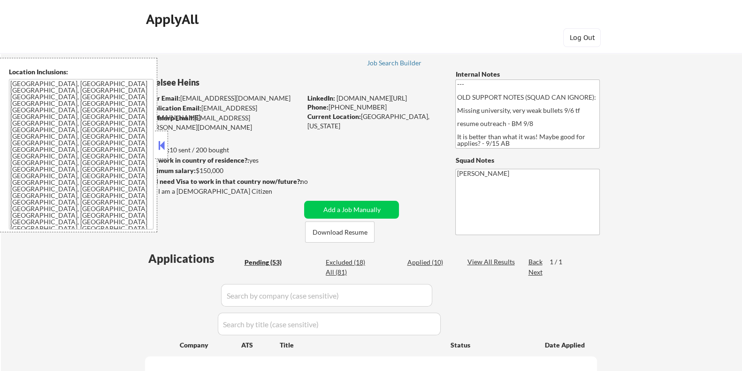
select select ""pending""
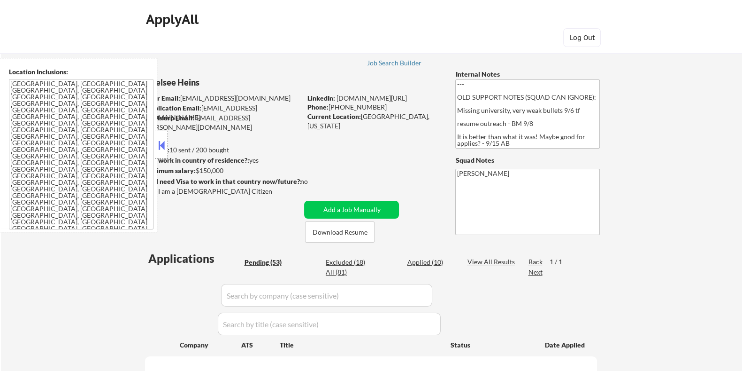
select select ""pending""
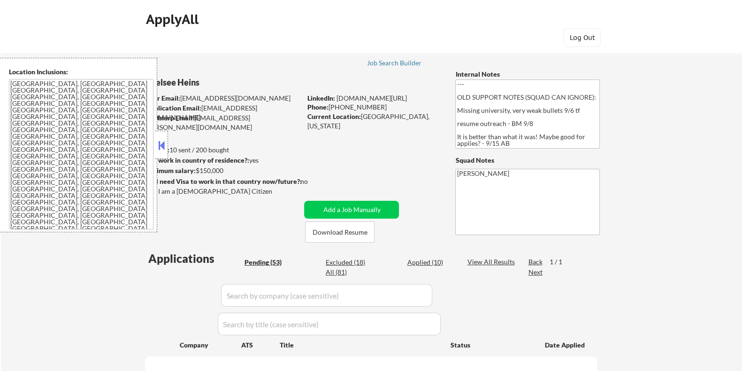
select select ""pending""
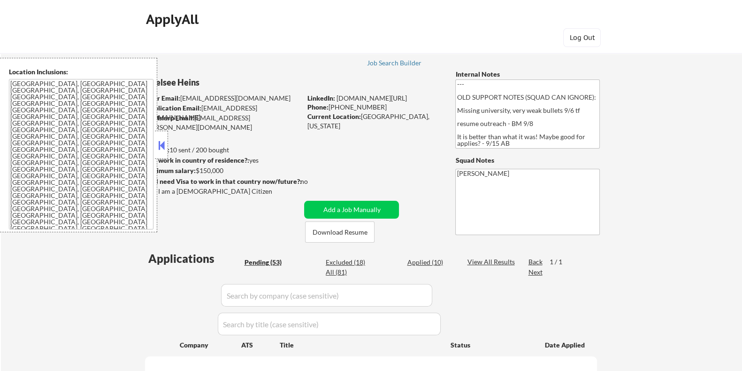
select select ""pending""
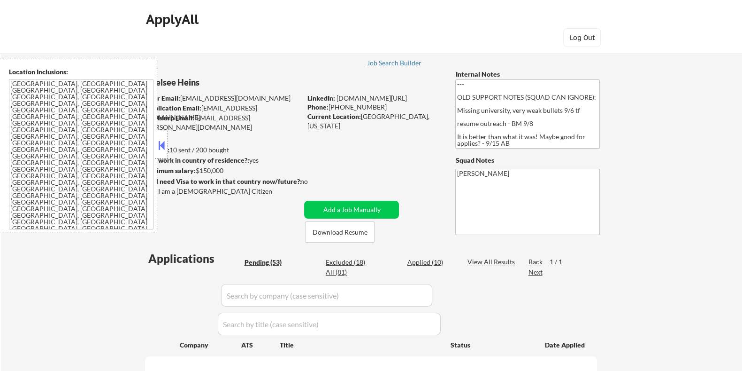
select select ""pending""
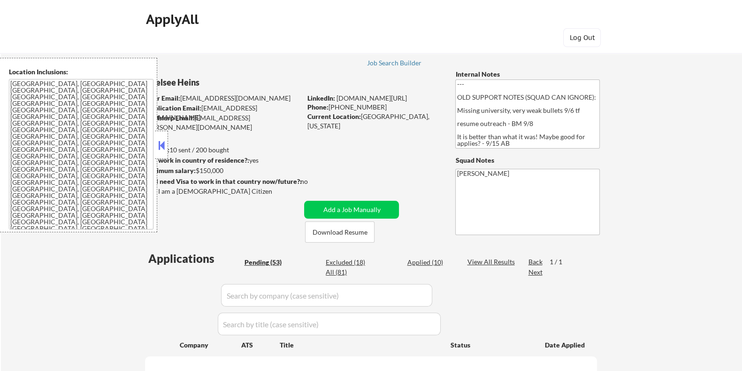
select select ""pending""
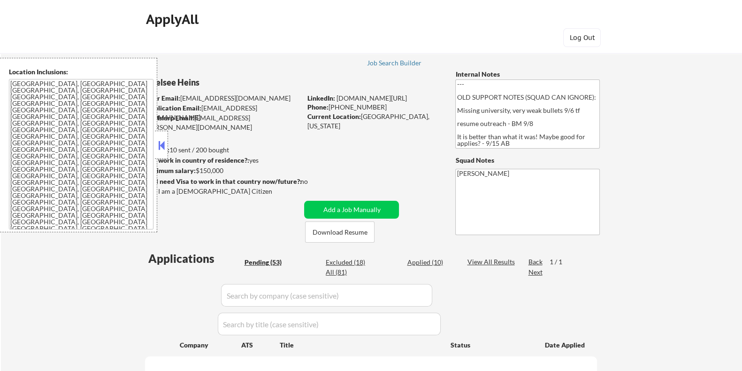
select select ""pending""
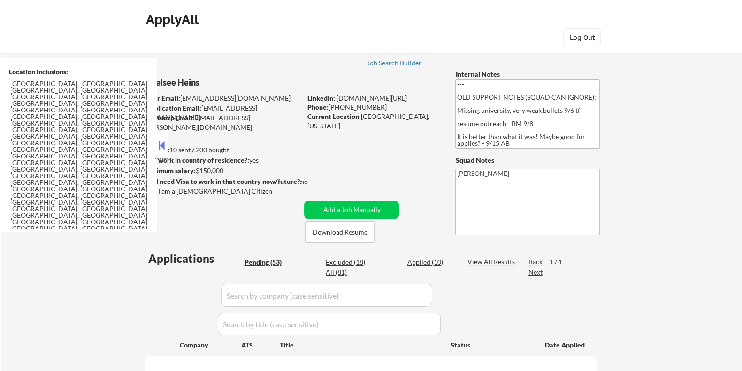
select select ""pending""
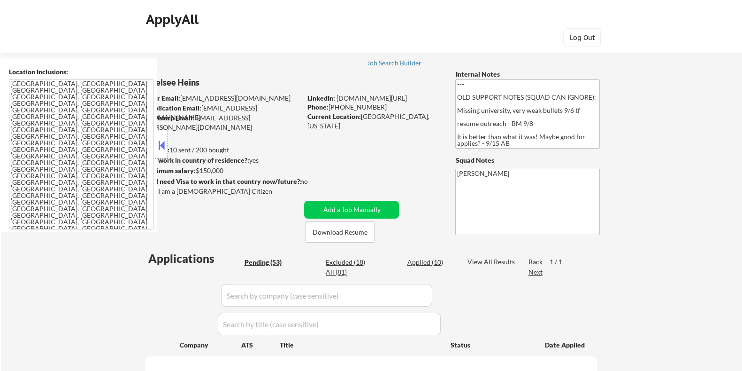
select select ""pending""
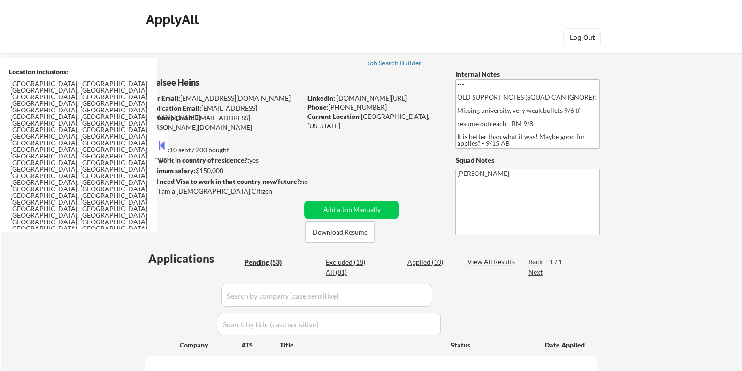
select select ""pending""
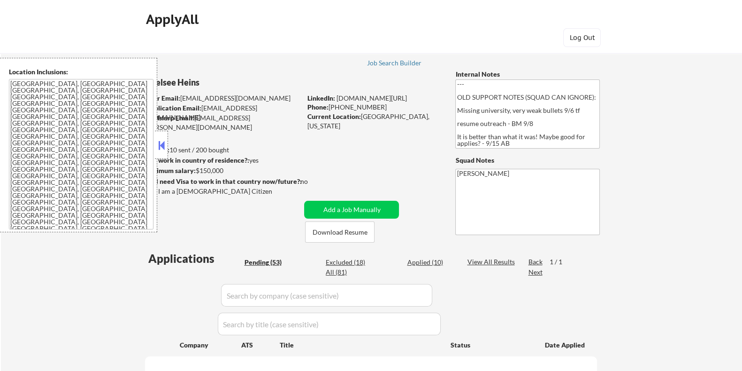
select select ""pending""
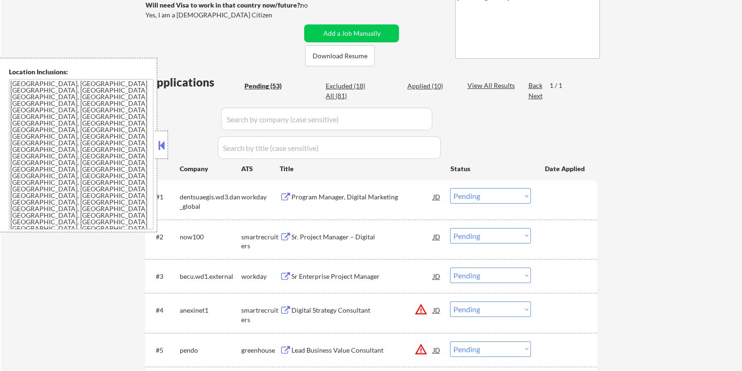
scroll to position [234, 0]
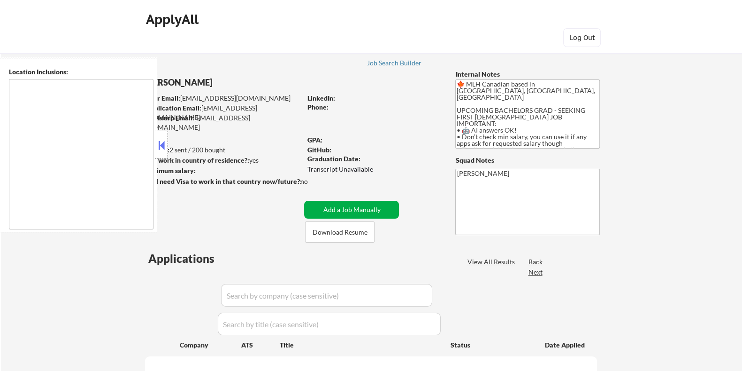
select select ""pending""
type textarea "country:[GEOGRAPHIC_DATA]"
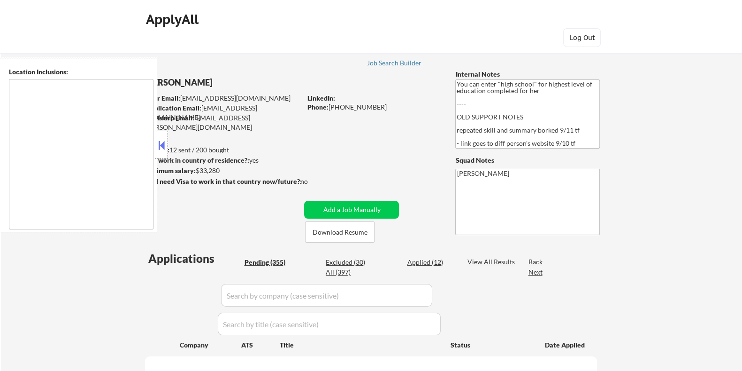
type textarea "[GEOGRAPHIC_DATA], [GEOGRAPHIC_DATA] [GEOGRAPHIC_DATA], [GEOGRAPHIC_DATA] [GEOG…"
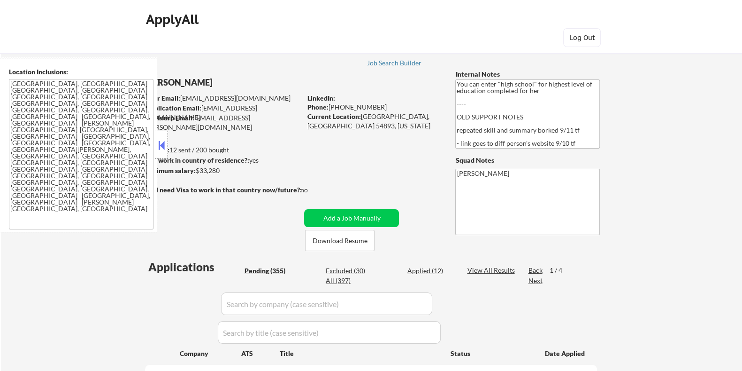
select select ""pending""
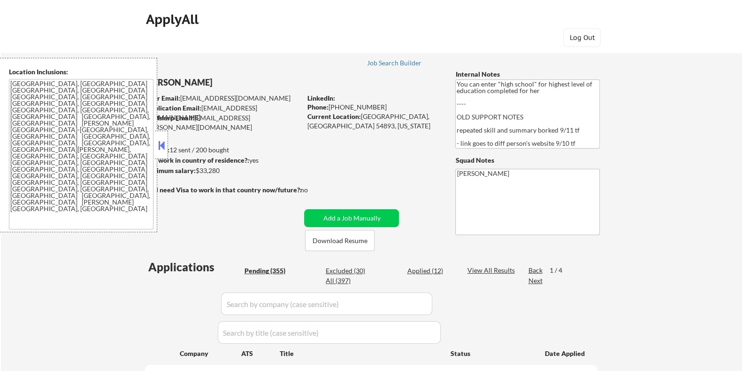
select select ""pending""
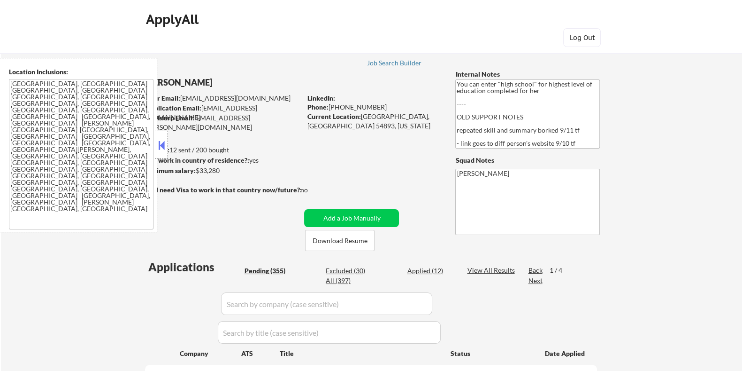
select select ""pending""
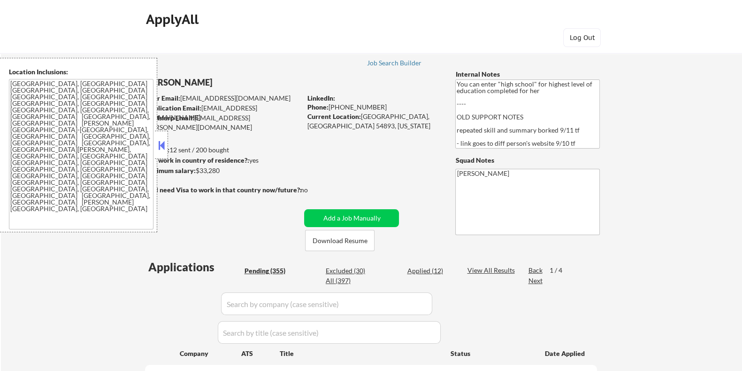
select select ""pending""
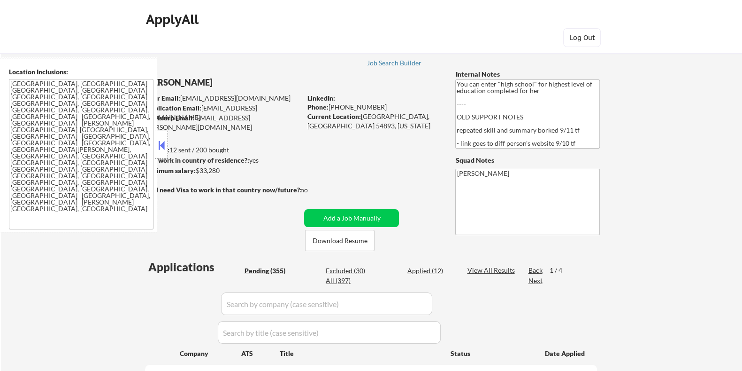
select select ""pending""
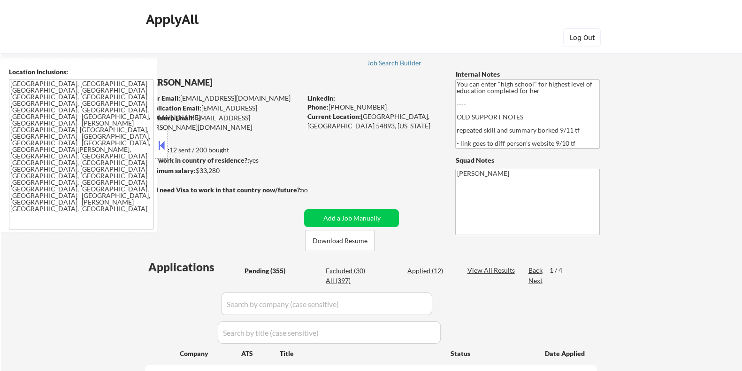
select select ""pending""
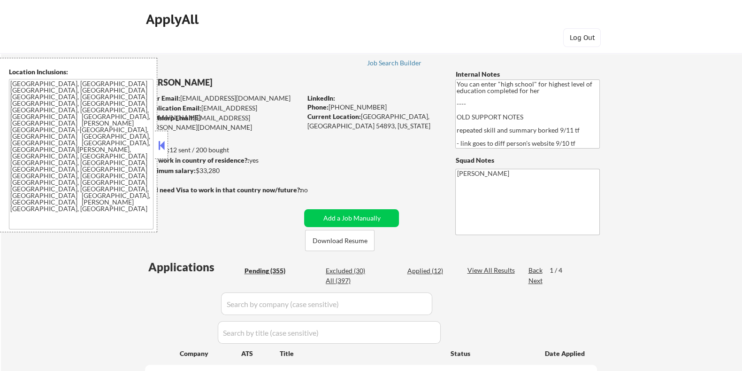
select select ""pending""
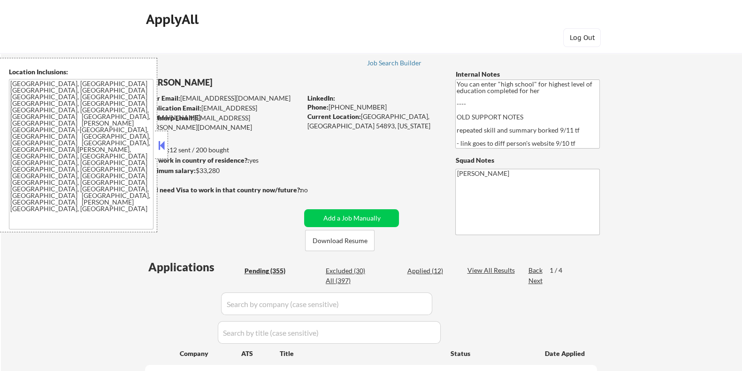
select select ""pending""
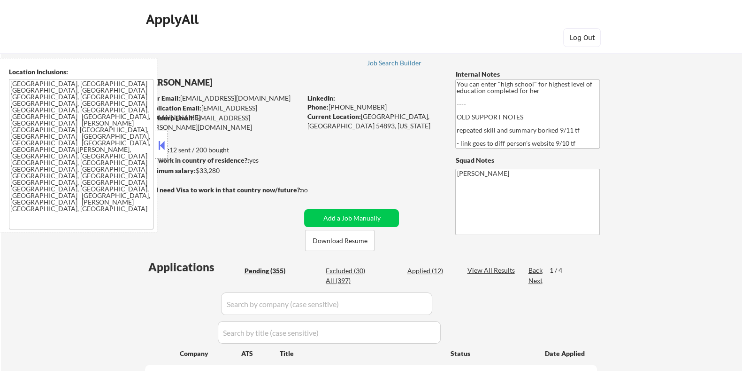
select select ""pending""
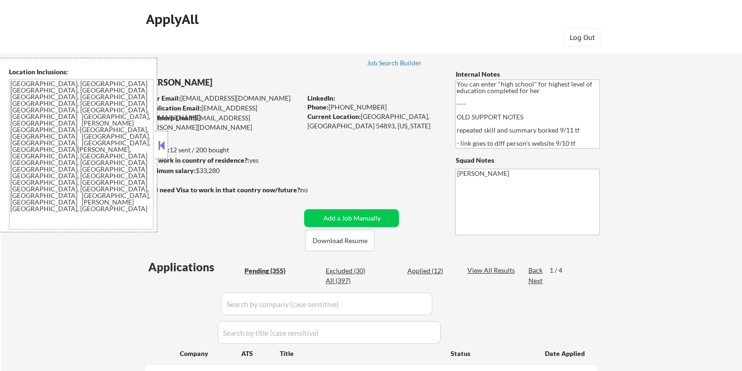
select select ""pending""
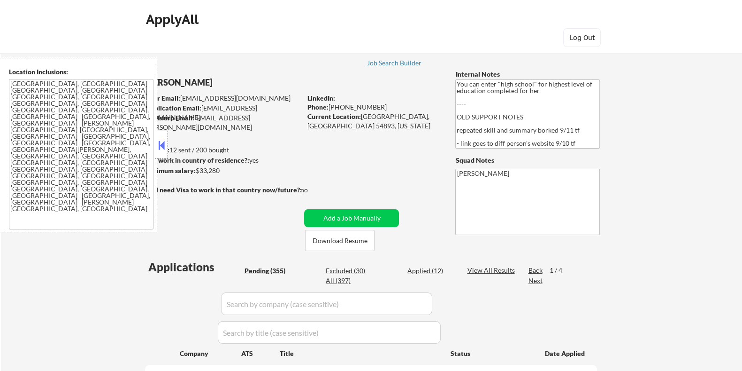
select select ""pending""
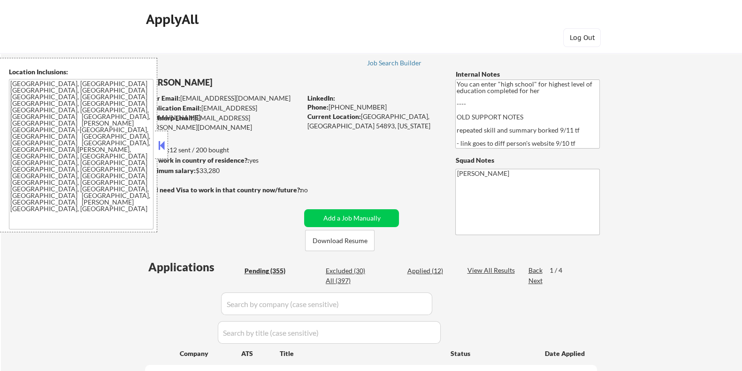
select select ""pending""
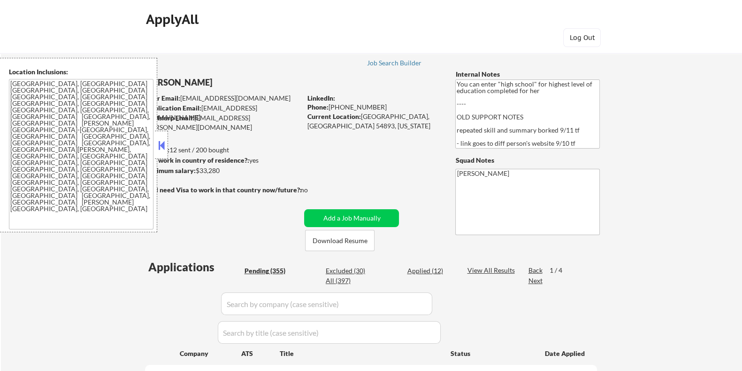
select select ""pending""
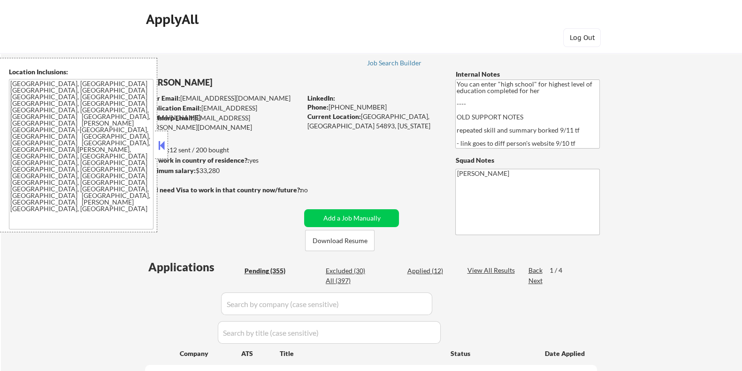
select select ""pending""
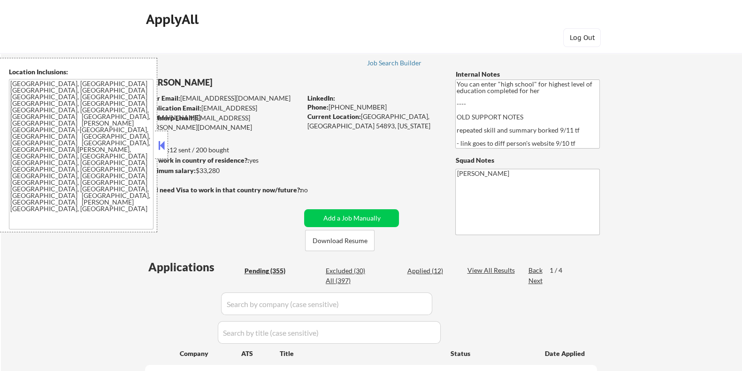
select select ""pending""
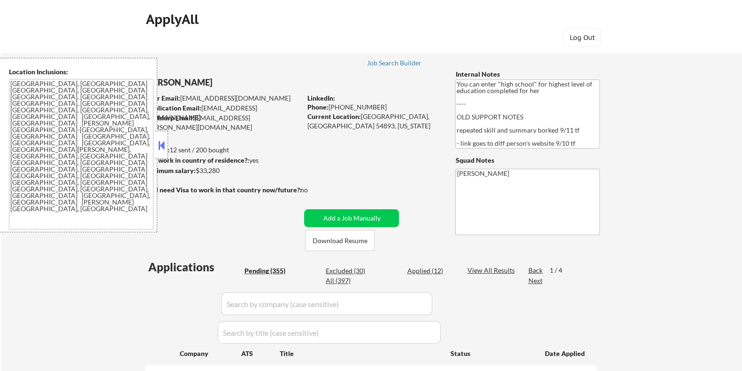
select select ""pending""
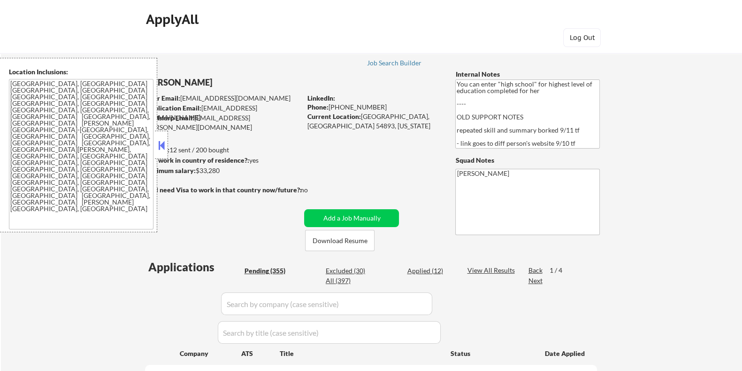
select select ""pending""
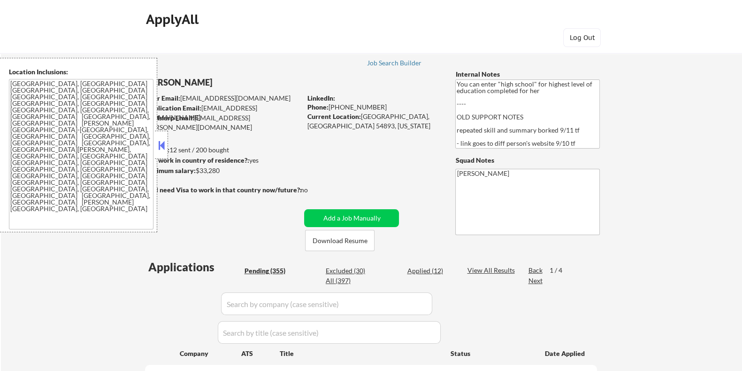
select select ""pending""
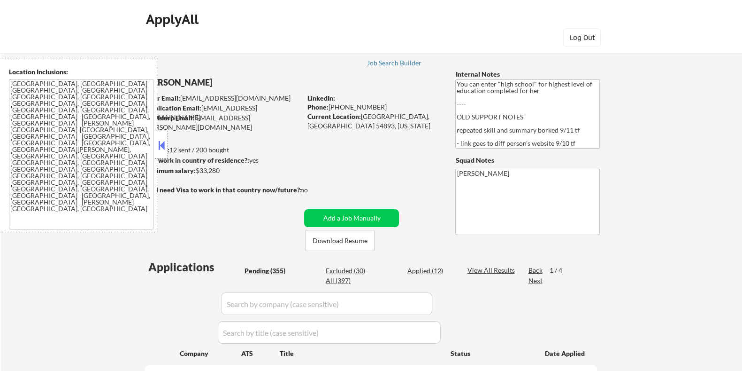
select select ""pending""
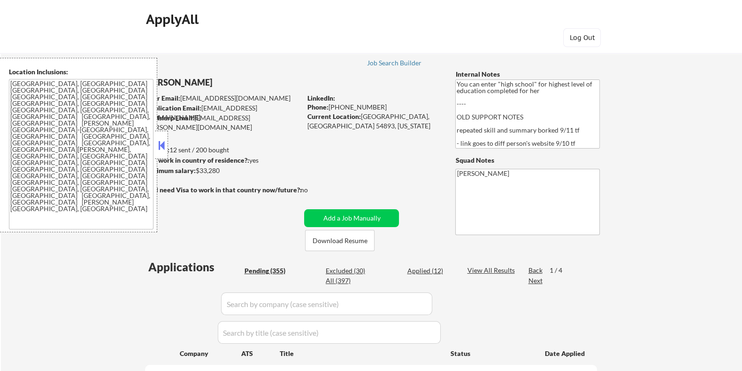
select select ""pending""
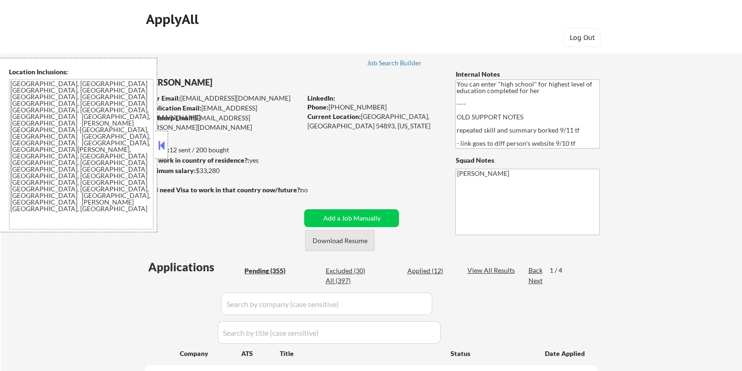
click at [337, 240] on button "Download Resume" at bounding box center [340, 240] width 70 height 21
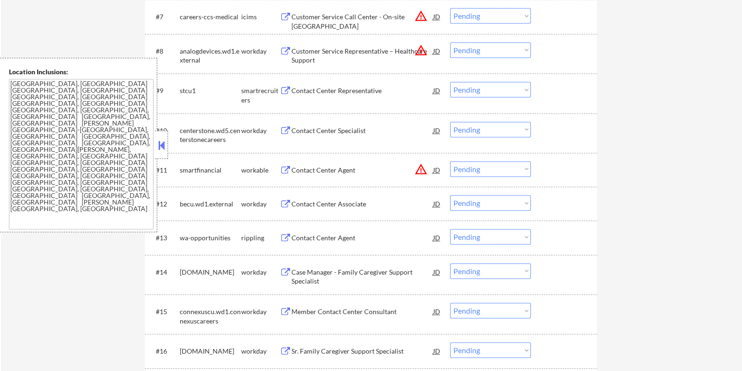
scroll to position [587, 0]
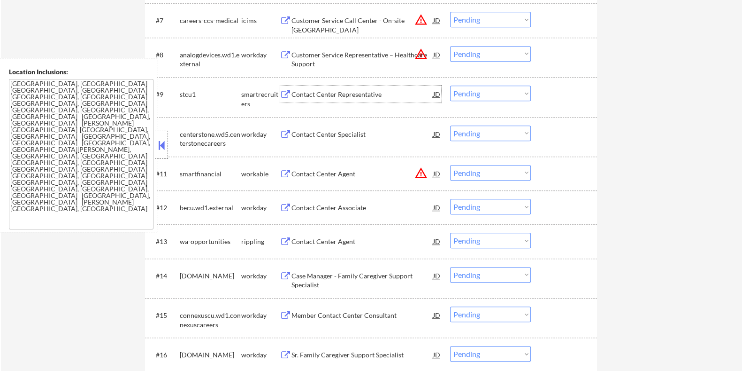
click at [302, 92] on div "Contact Center Representative" at bounding box center [362, 94] width 142 height 9
